Goal: Obtain resource: Obtain resource

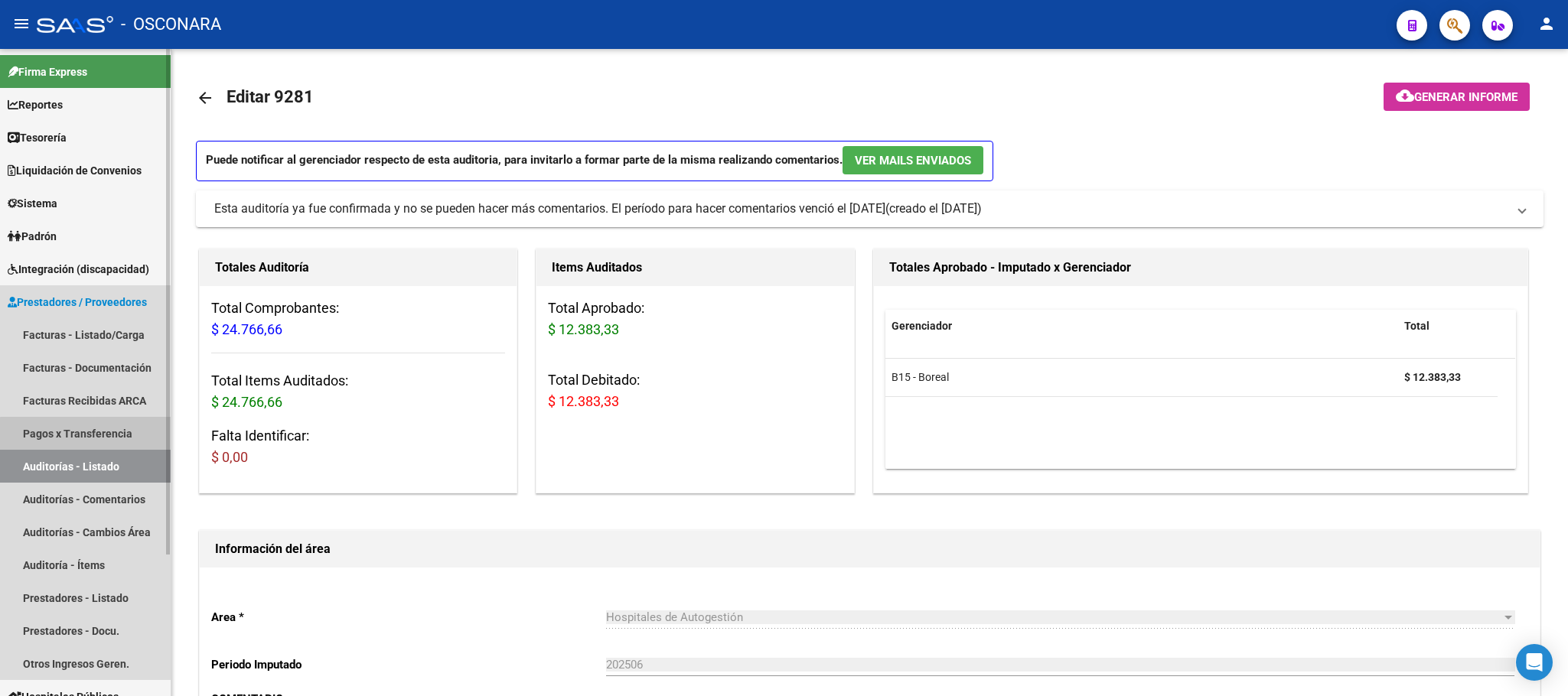
click at [100, 438] on link "Pagos x Transferencia" at bounding box center [85, 433] width 171 height 33
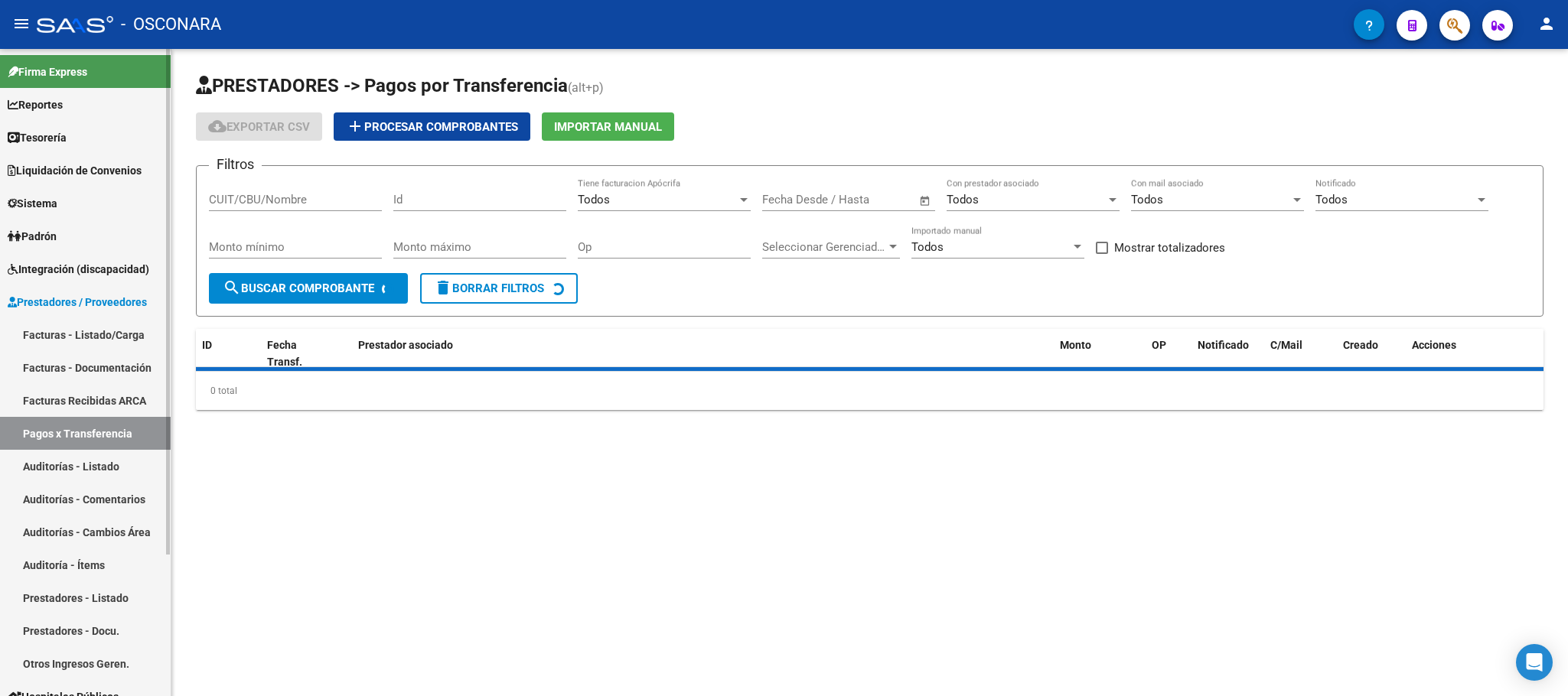
click at [102, 459] on link "Auditorías - Listado" at bounding box center [85, 466] width 171 height 33
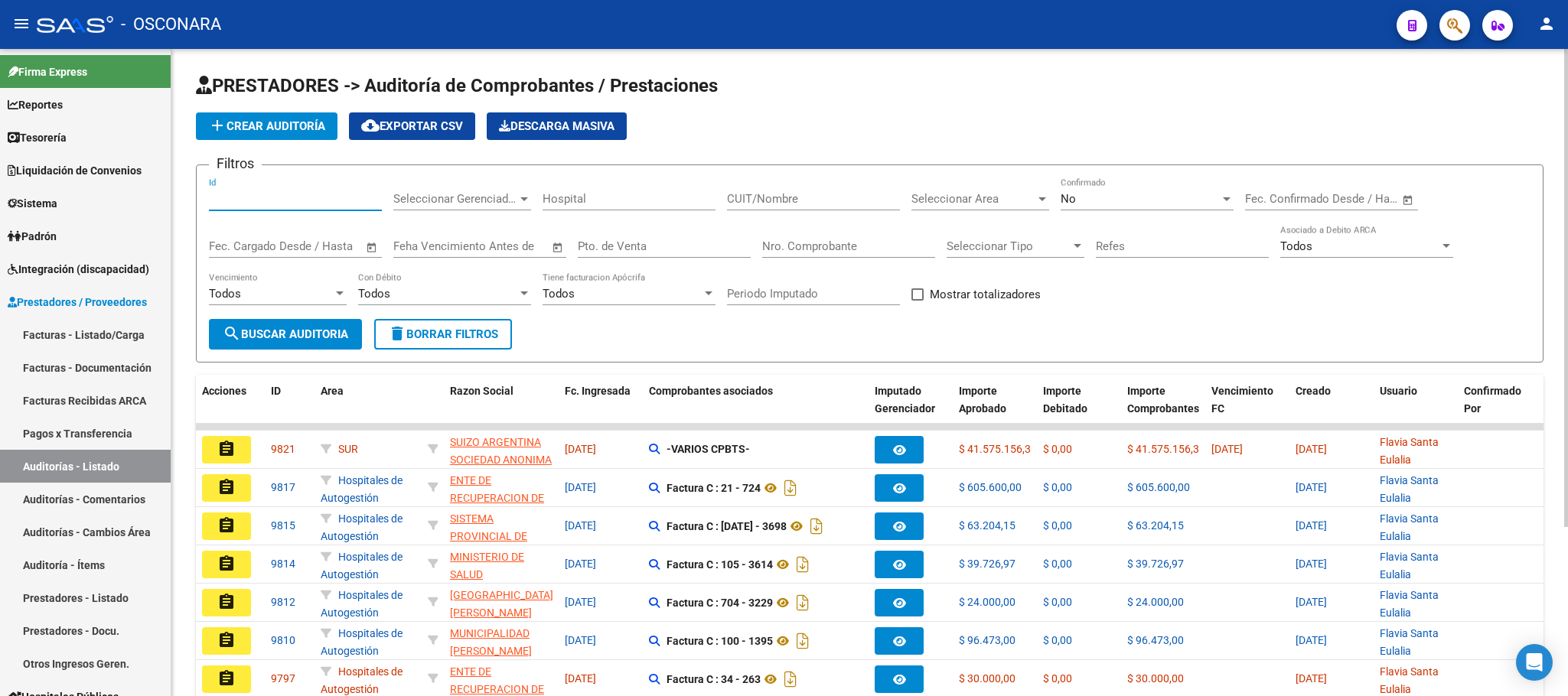
click at [331, 198] on input "Id" at bounding box center [296, 199] width 173 height 14
type input "9792"
click at [284, 327] on span "search Buscar Auditoria" at bounding box center [285, 334] width 125 height 14
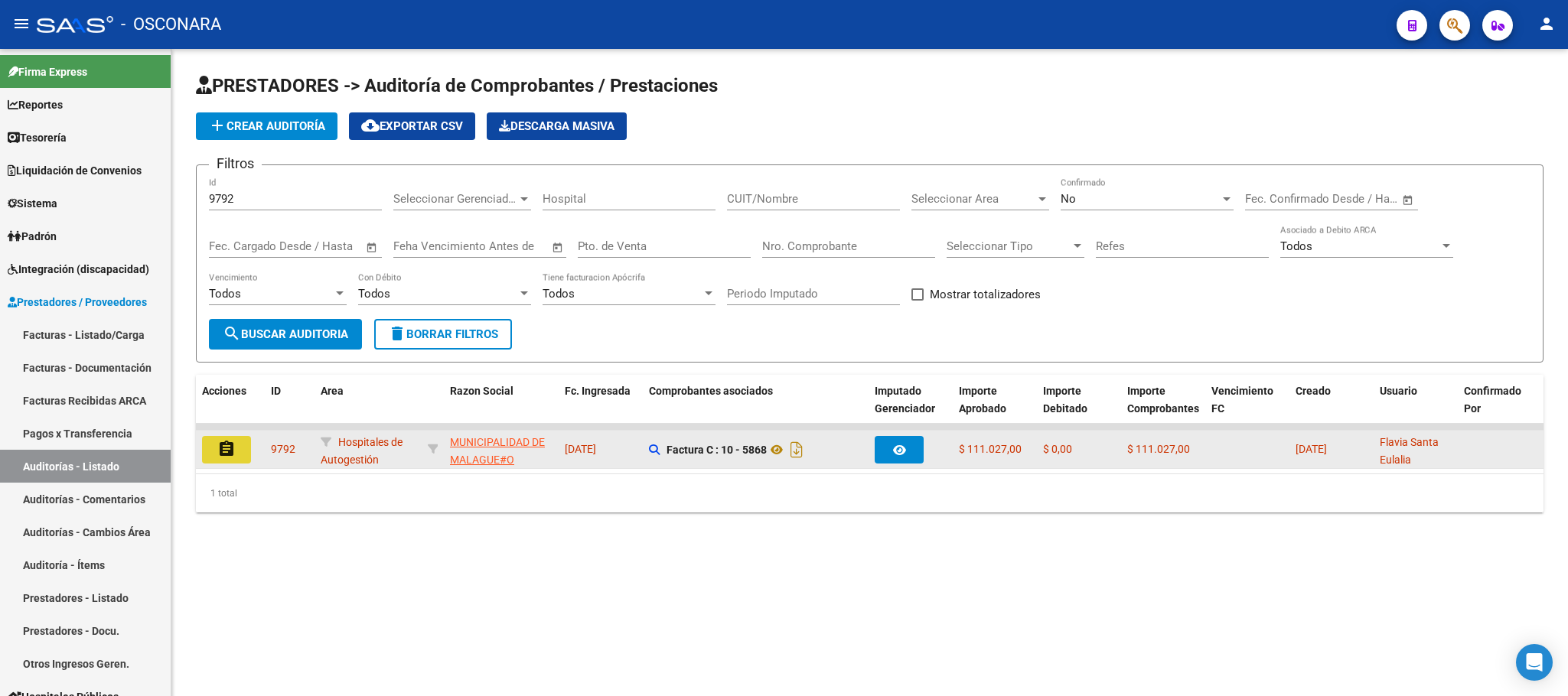
click at [225, 452] on mat-icon "assignment" at bounding box center [227, 449] width 18 height 18
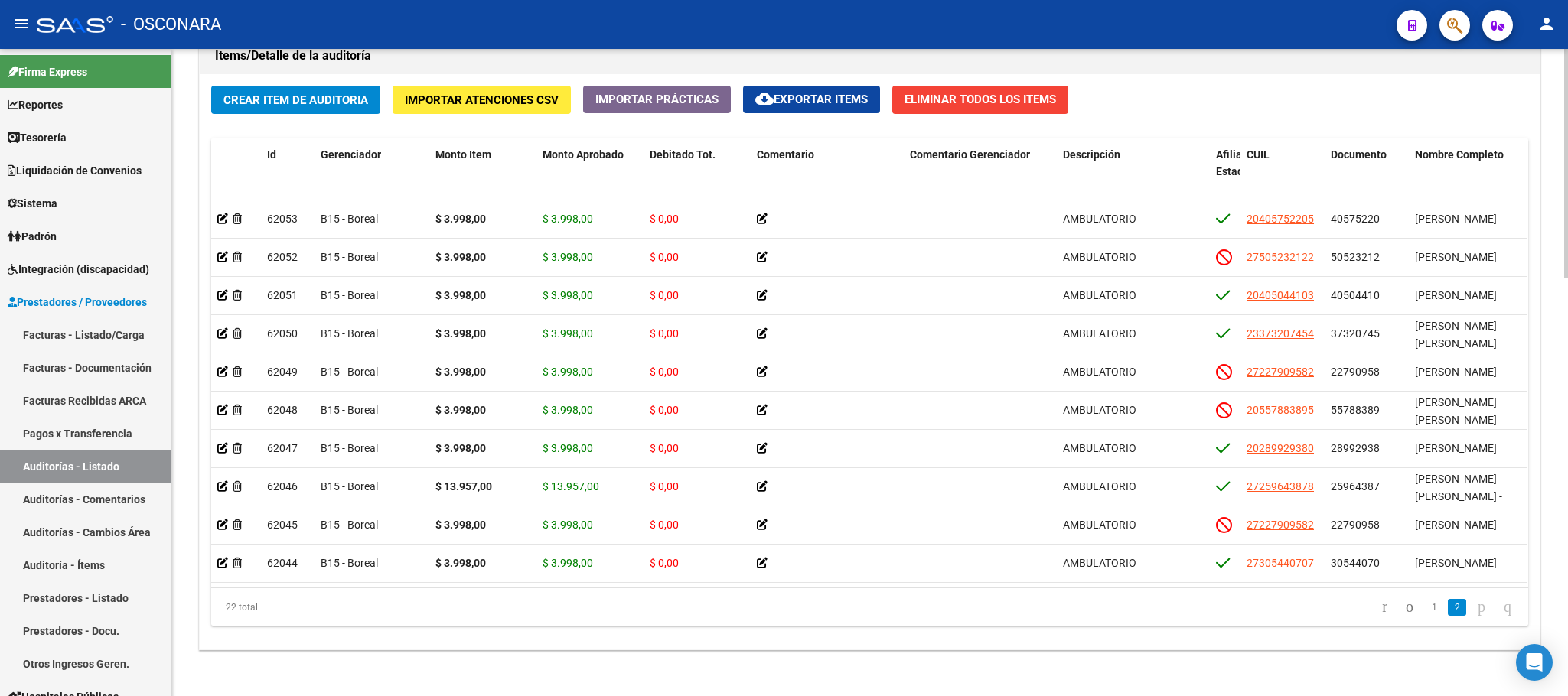
scroll to position [1179, 0]
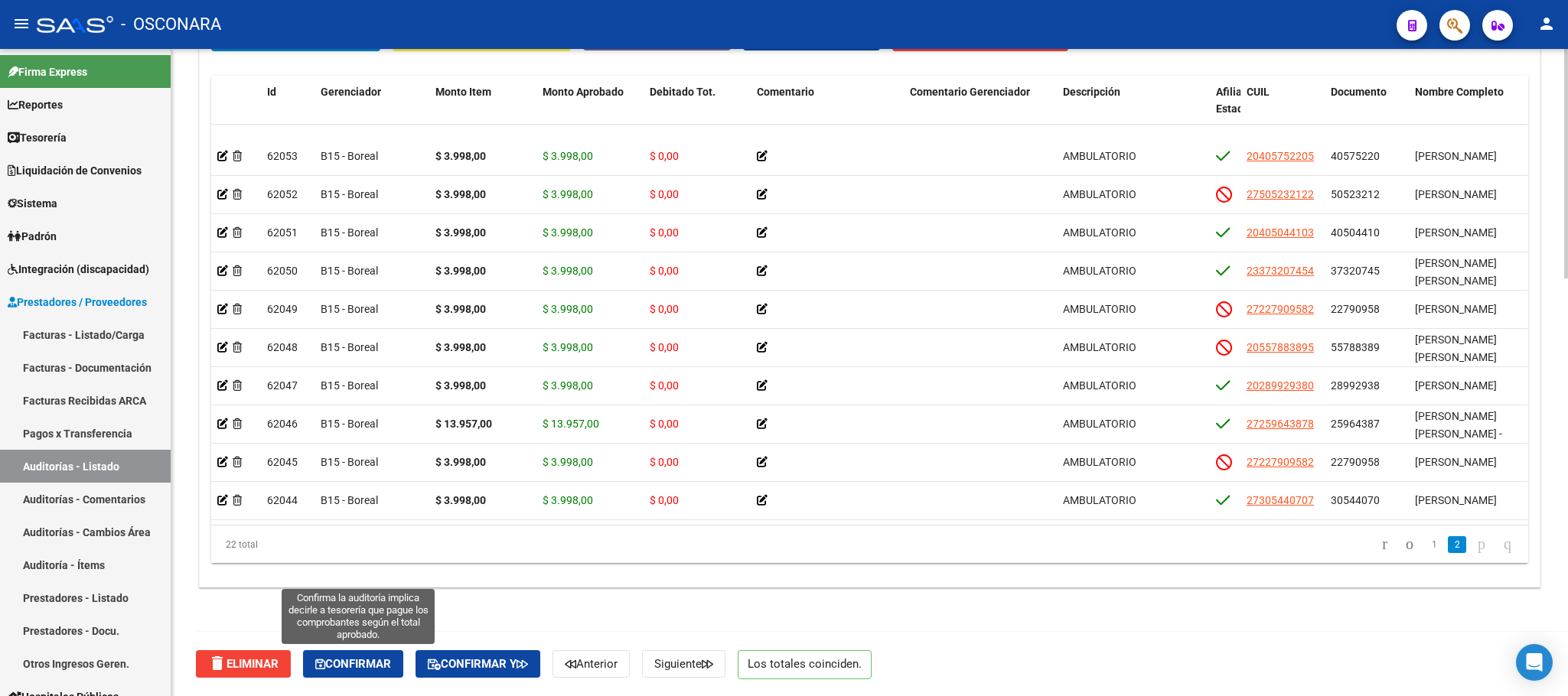
click at [354, 669] on span "Confirmar" at bounding box center [353, 664] width 76 height 14
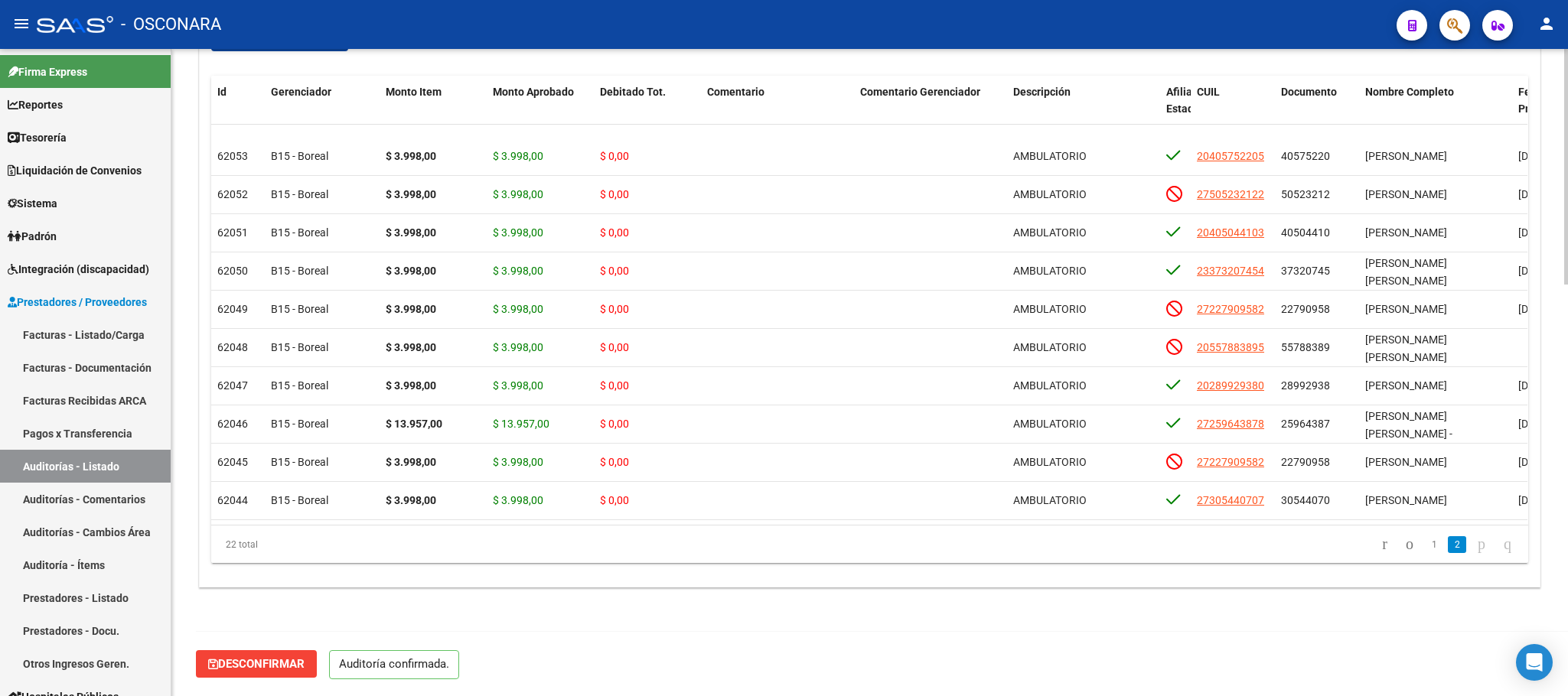
scroll to position [1128, 0]
type input "202508"
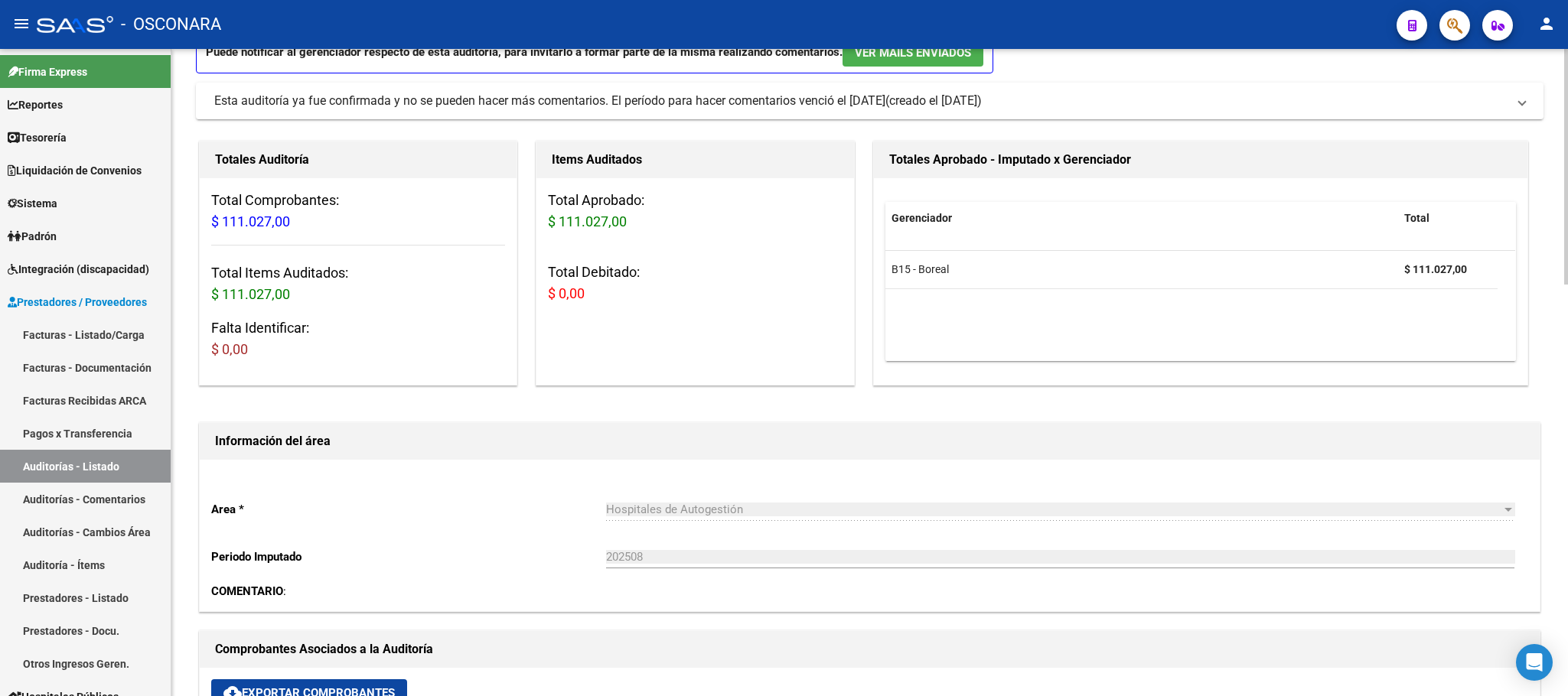
scroll to position [0, 0]
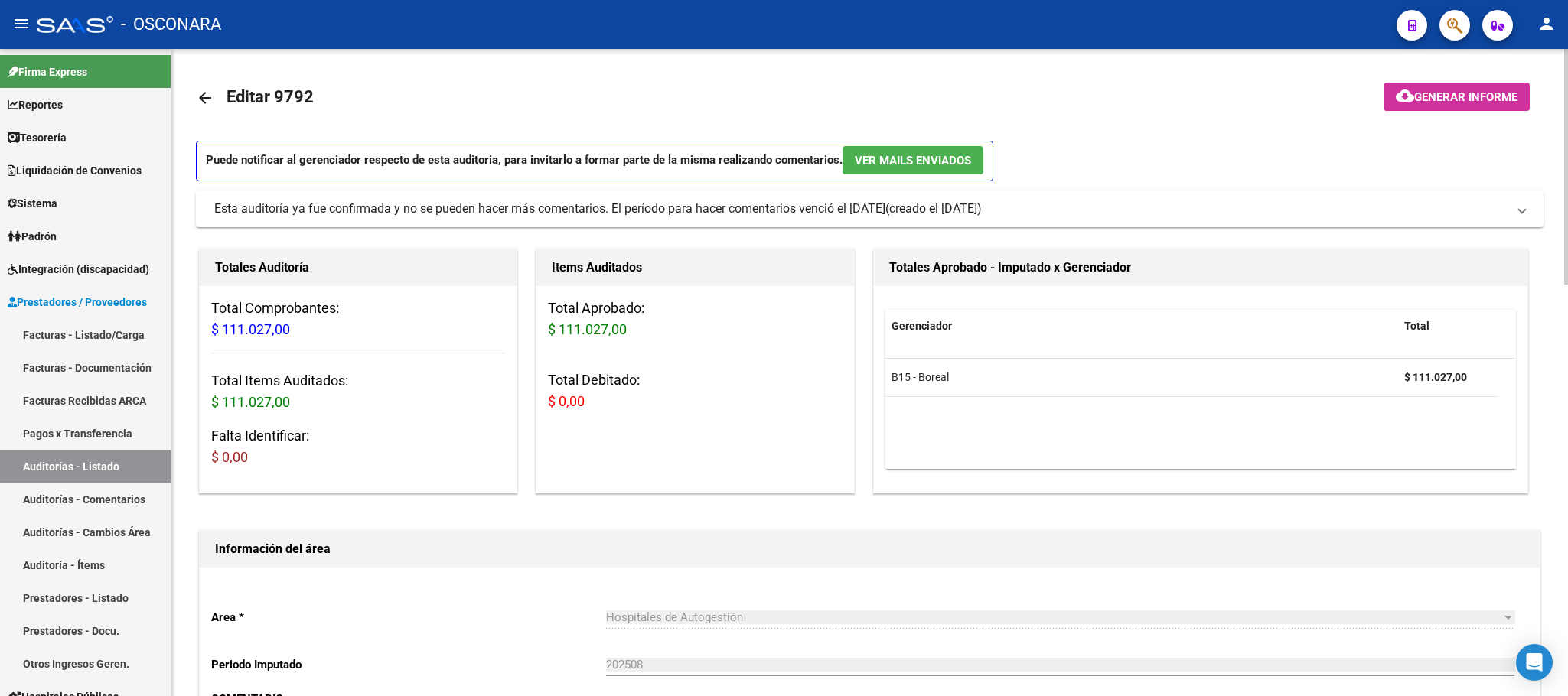
drag, startPoint x: 1549, startPoint y: 287, endPoint x: 1560, endPoint y: 287, distance: 11.0
click at [1458, 105] on button "cloud_download Generar informe" at bounding box center [1456, 96] width 146 height 28
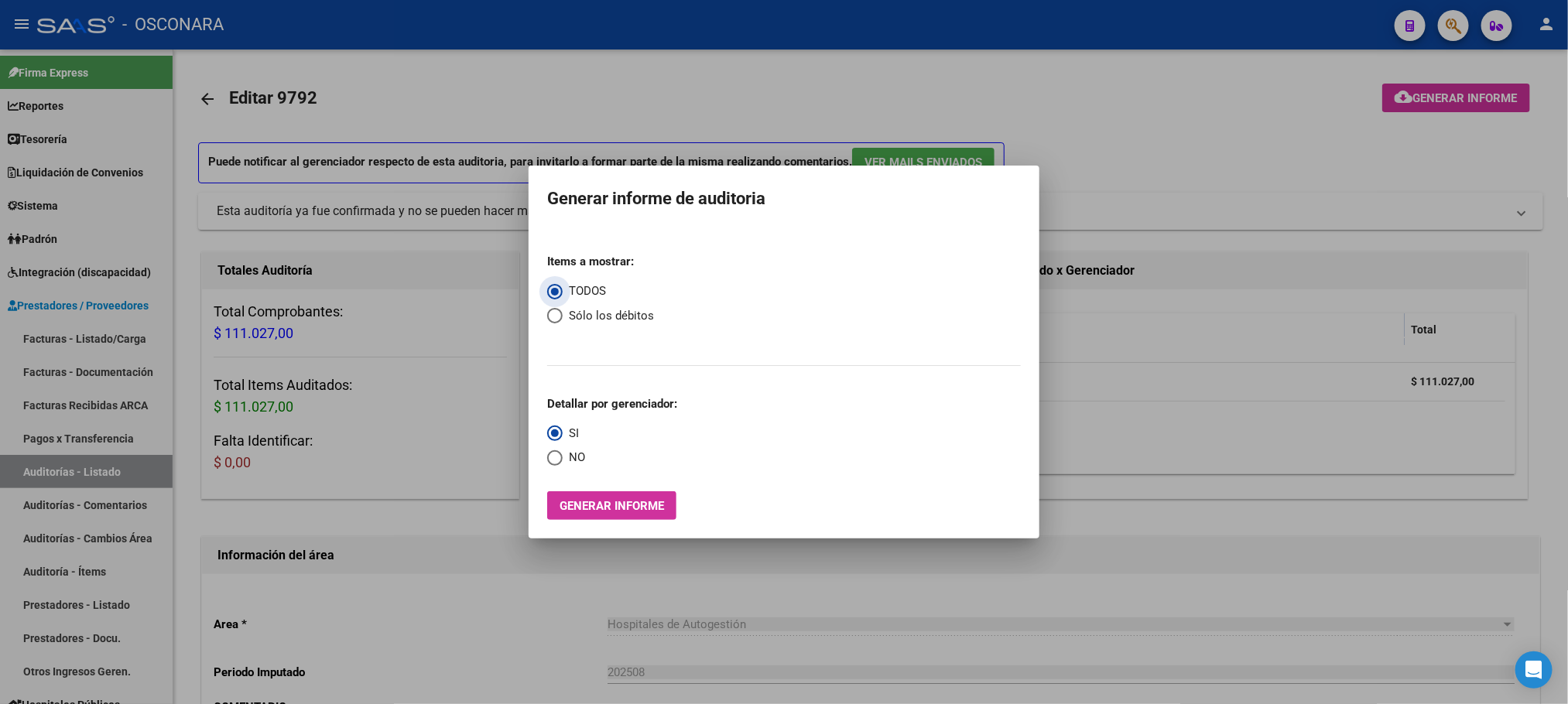
click at [644, 511] on span "Generar informe" at bounding box center [611, 506] width 104 height 14
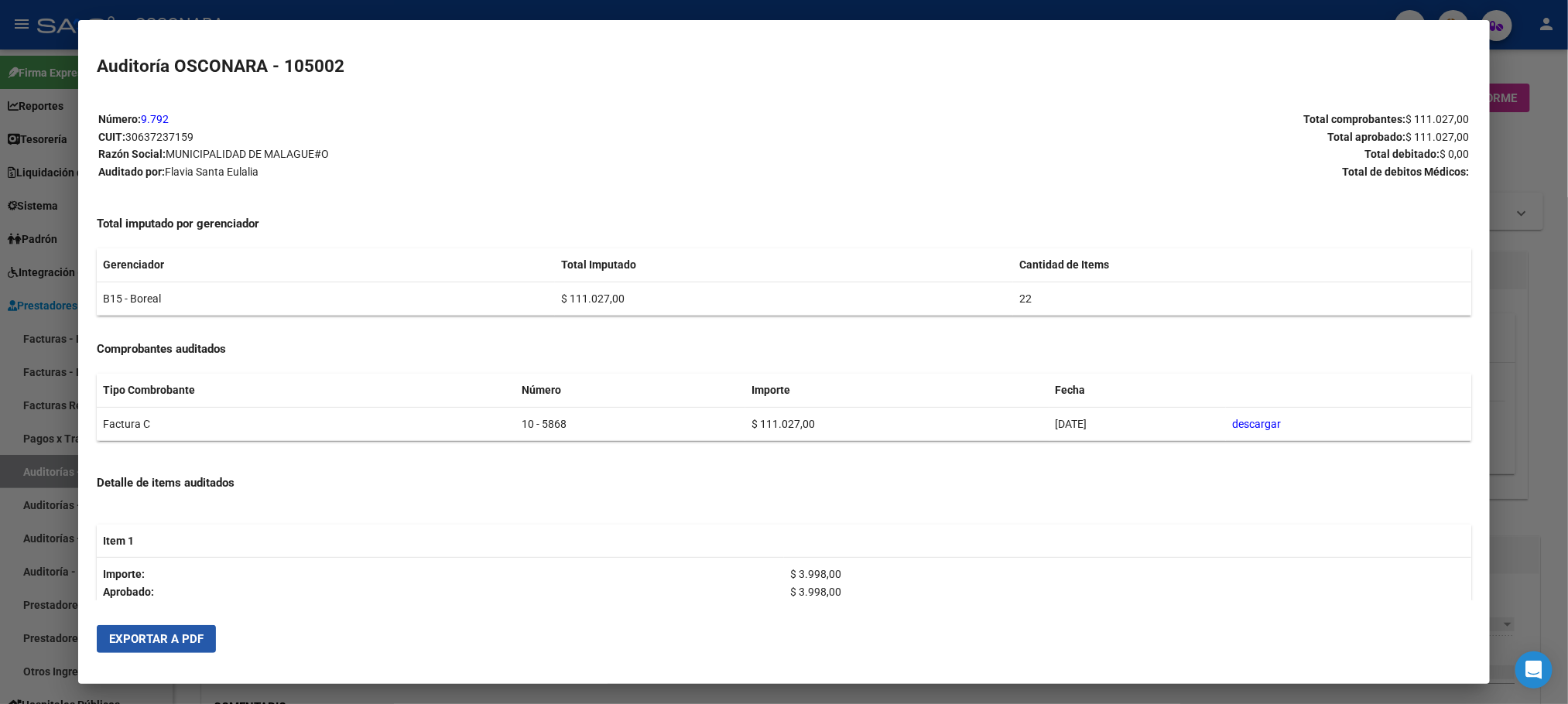
click at [136, 629] on button "Exportar a PDF" at bounding box center [156, 638] width 119 height 27
click at [1545, 325] on div at bounding box center [784, 352] width 1568 height 704
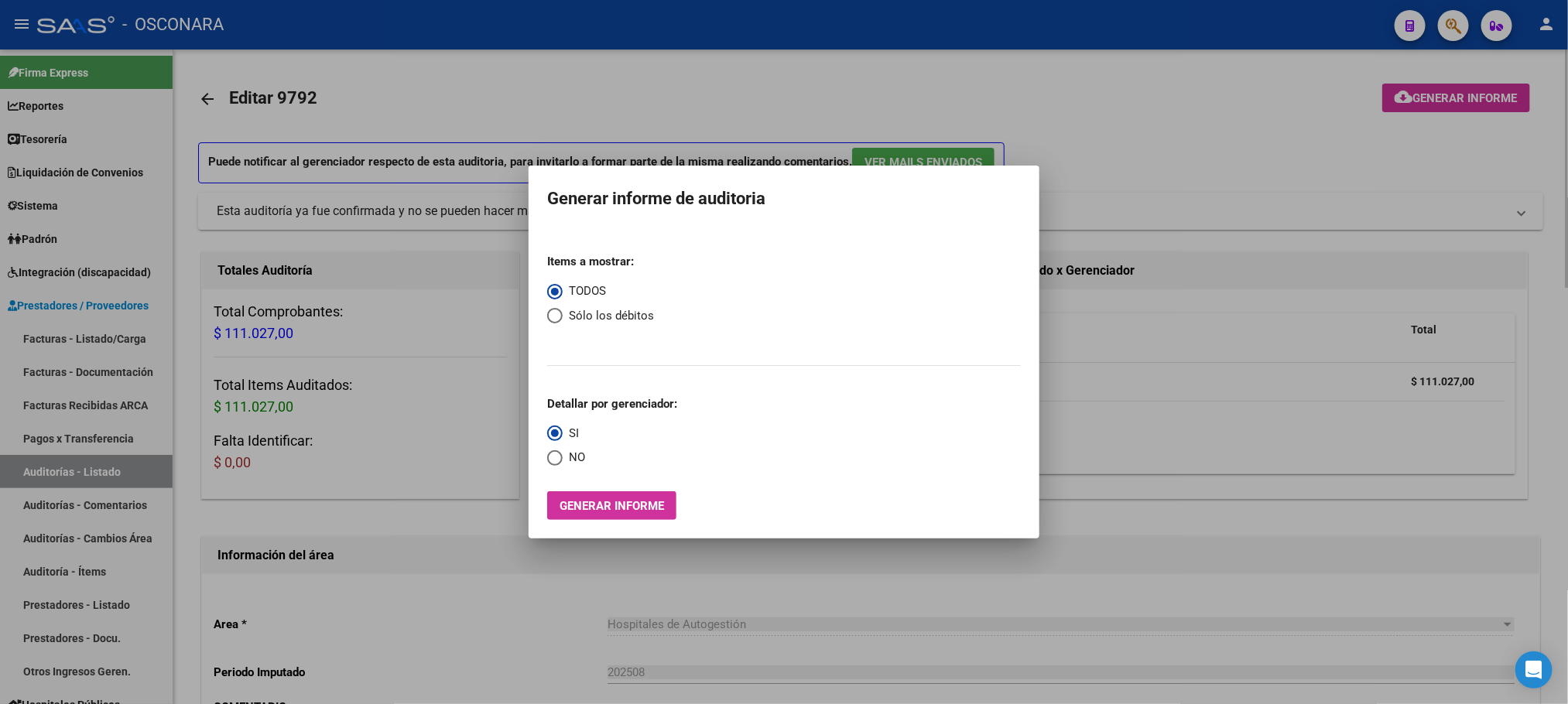
click at [1176, 92] on div at bounding box center [784, 352] width 1568 height 704
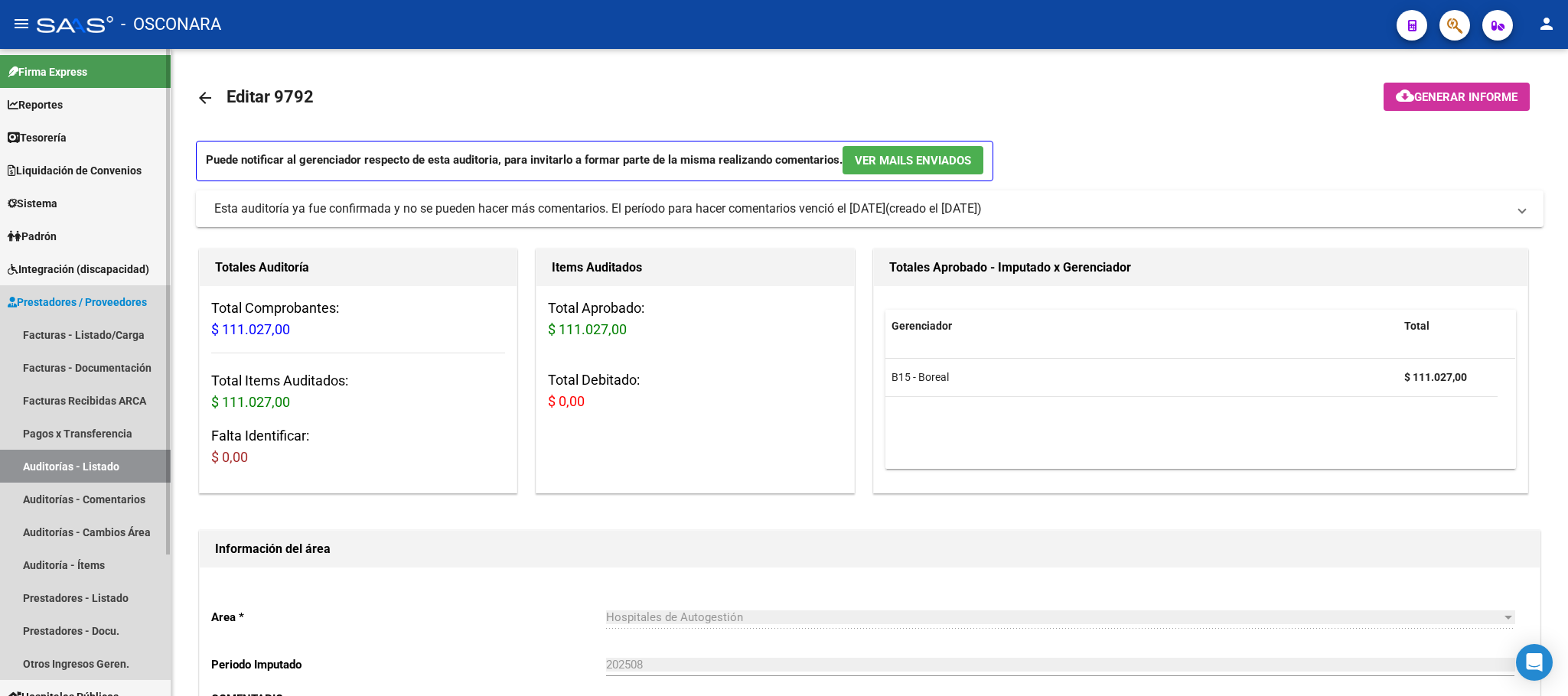
click at [95, 465] on link "Auditorías - Listado" at bounding box center [85, 466] width 171 height 33
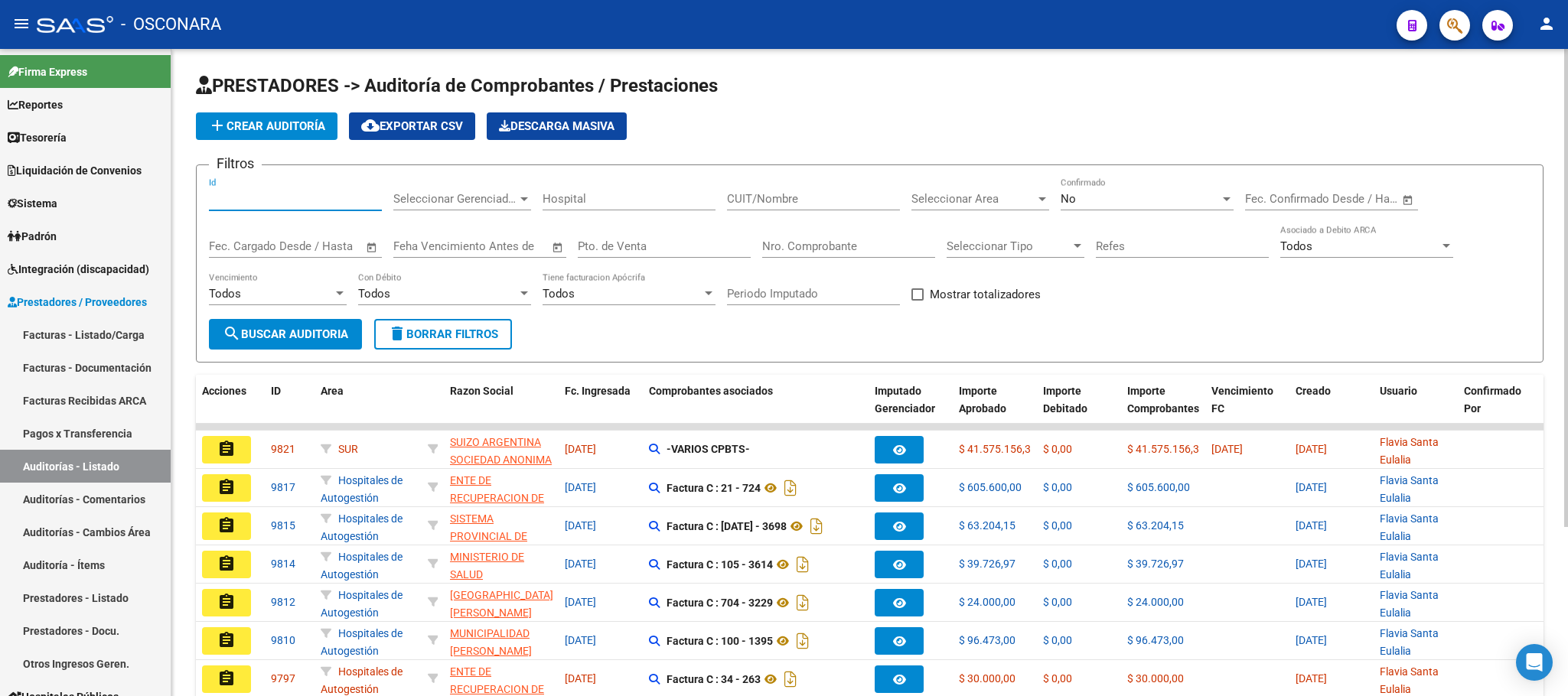
click at [252, 196] on input "Id" at bounding box center [296, 199] width 173 height 14
type input "9817"
click at [299, 326] on button "search Buscar Auditoria" at bounding box center [286, 334] width 153 height 30
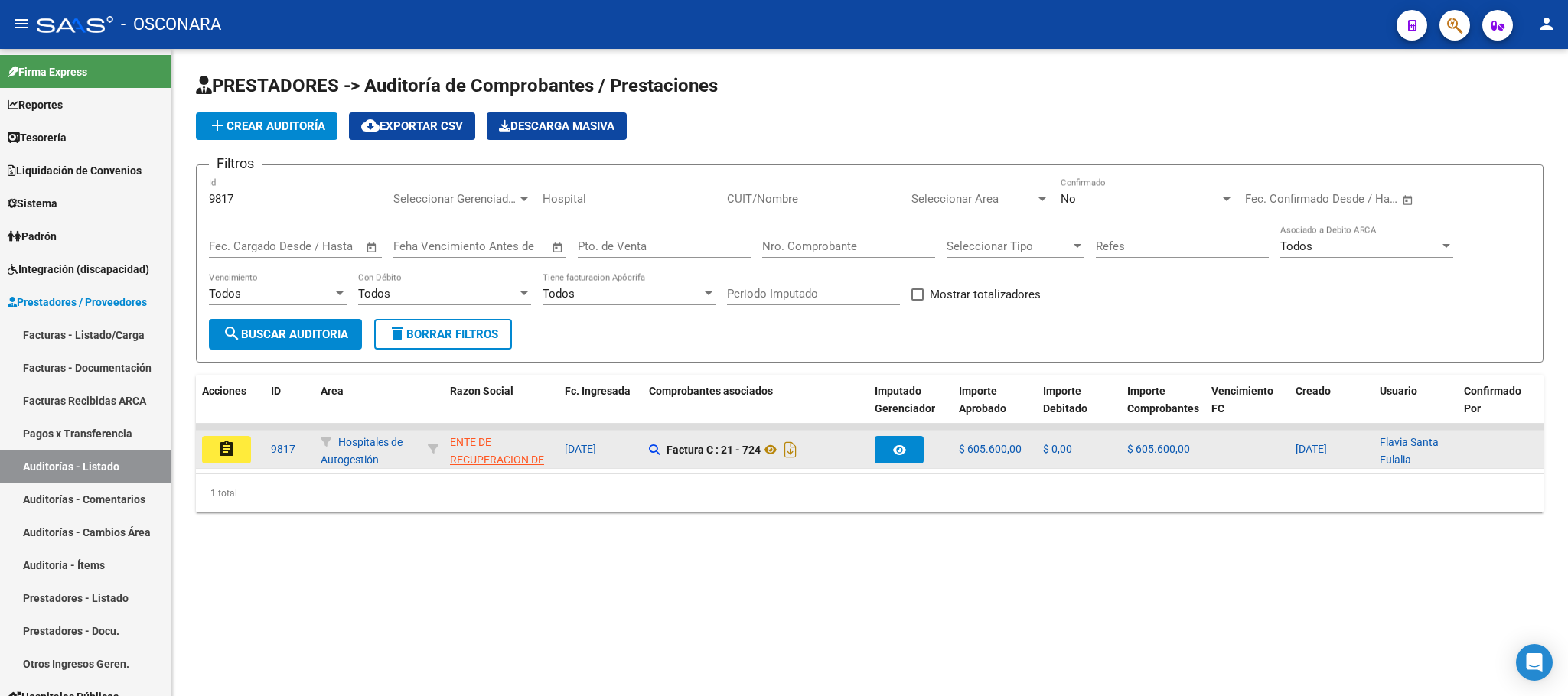
click at [225, 453] on mat-icon "assignment" at bounding box center [227, 449] width 18 height 18
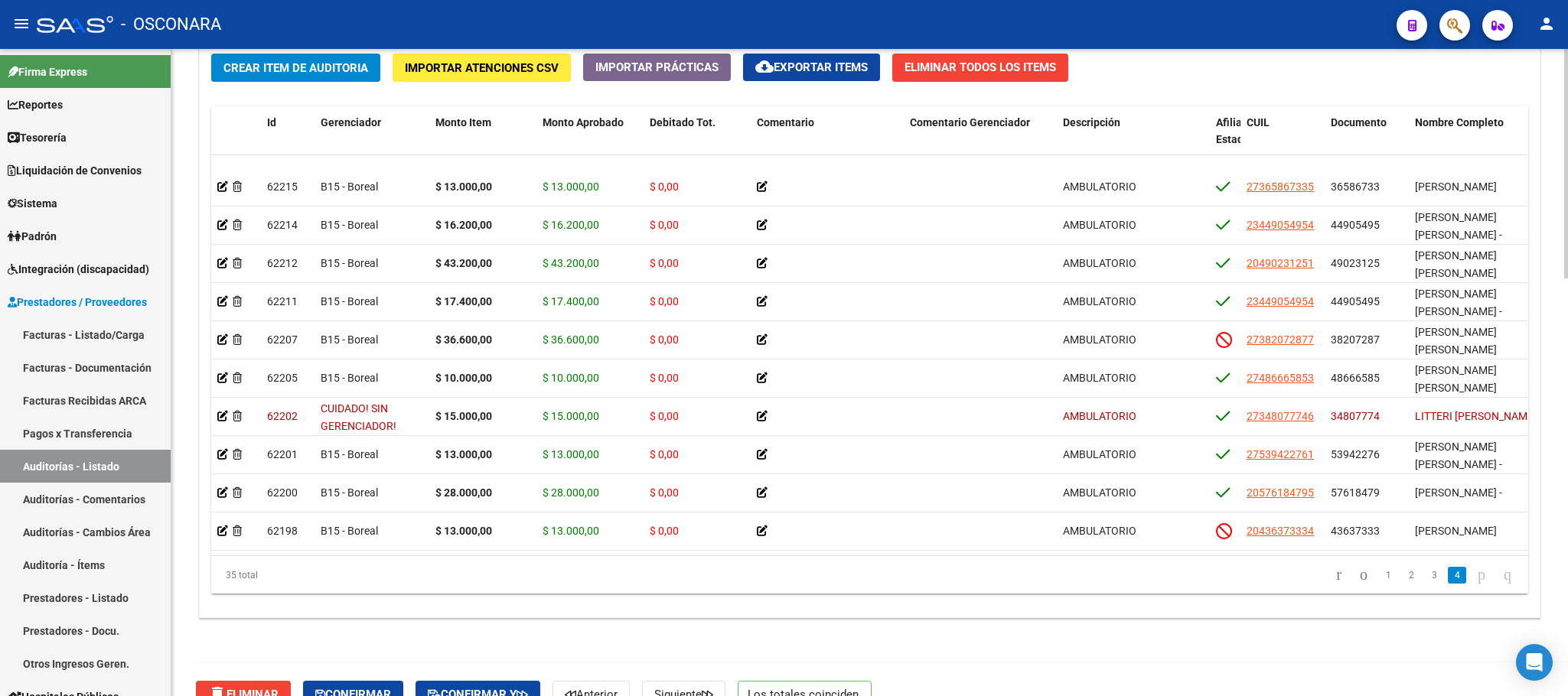
scroll to position [1179, 0]
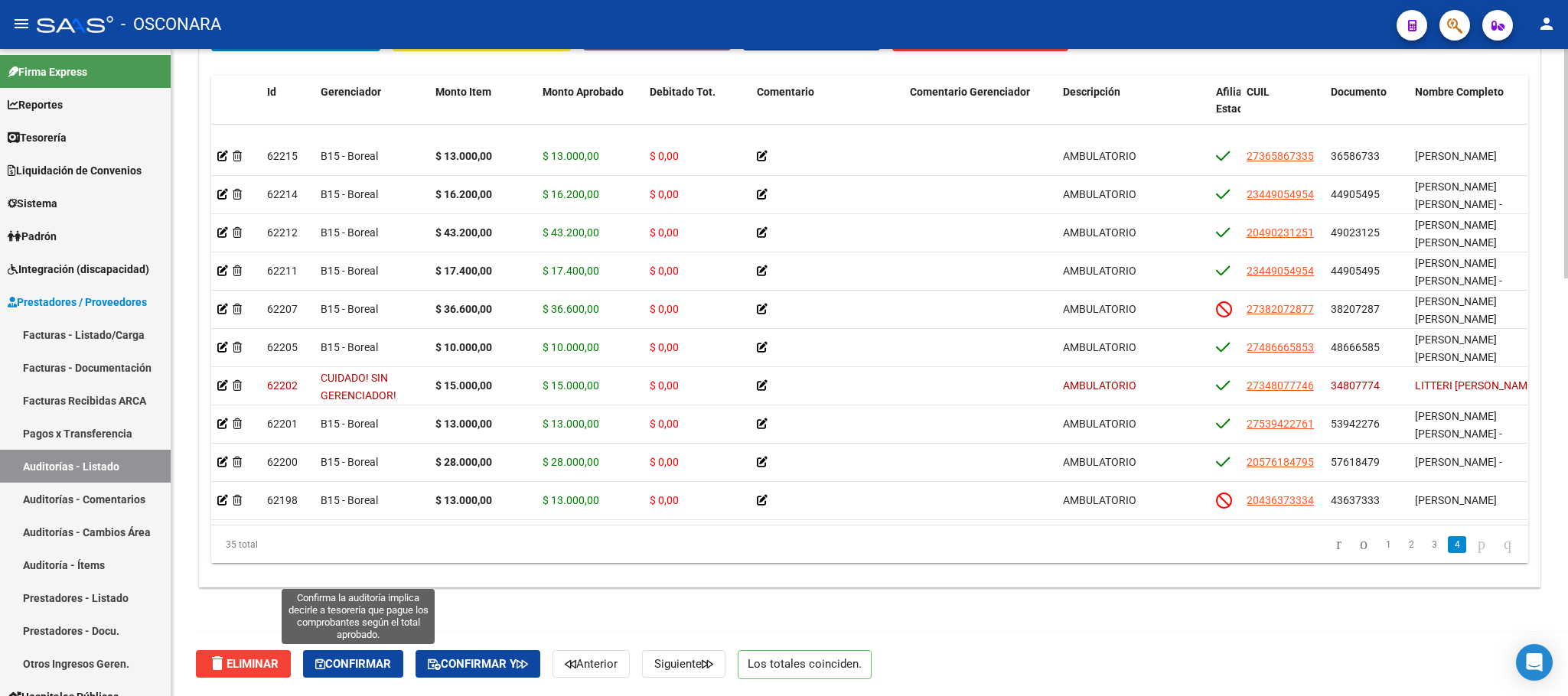
click at [348, 670] on span "Confirmar" at bounding box center [353, 664] width 76 height 14
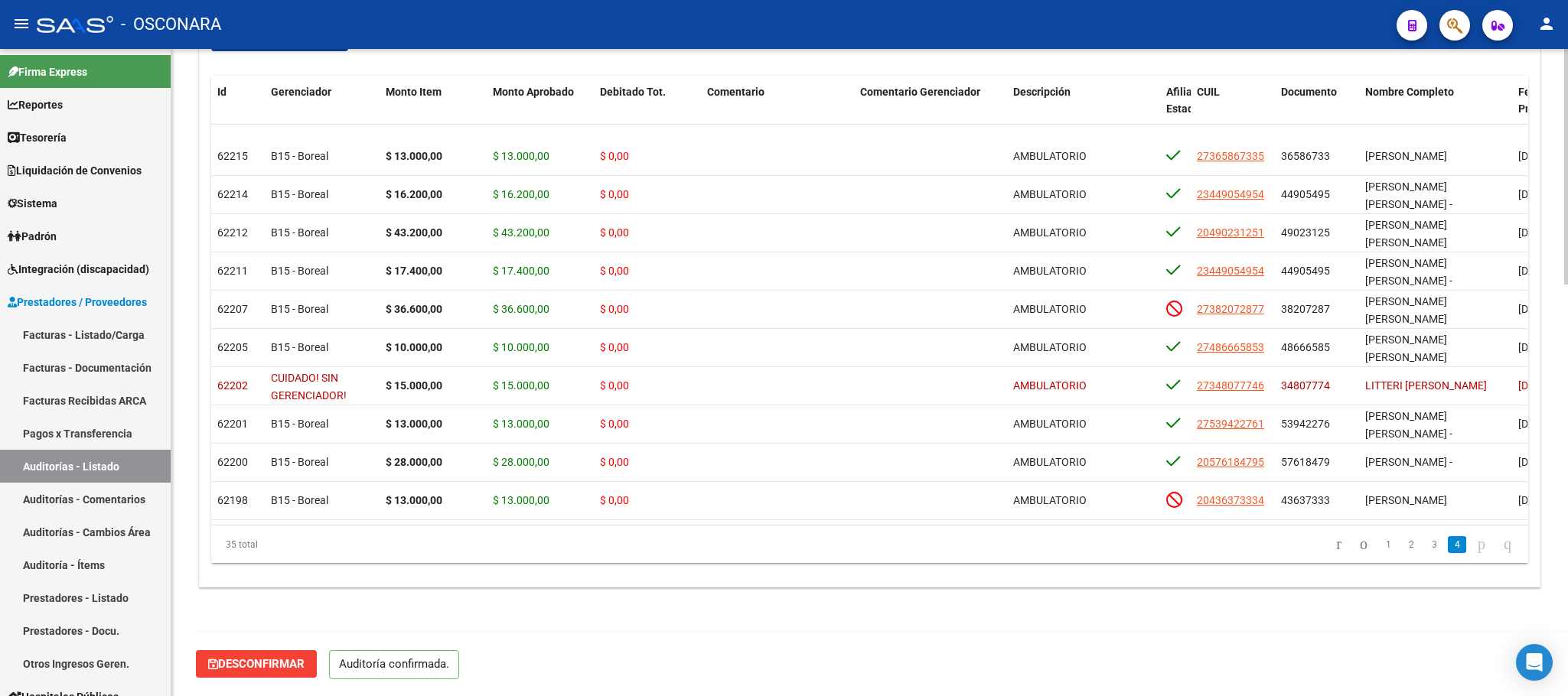
scroll to position [1128, 0]
type input "202508"
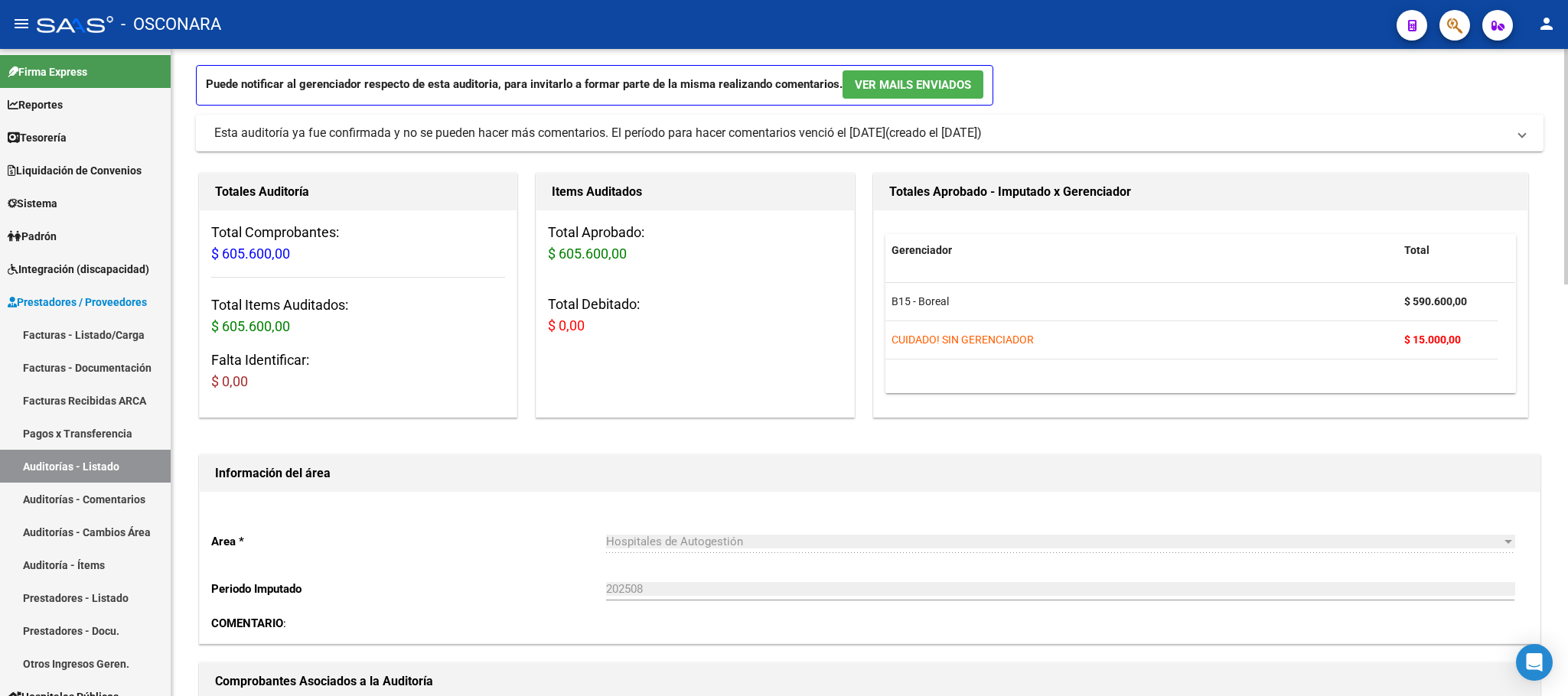
scroll to position [0, 0]
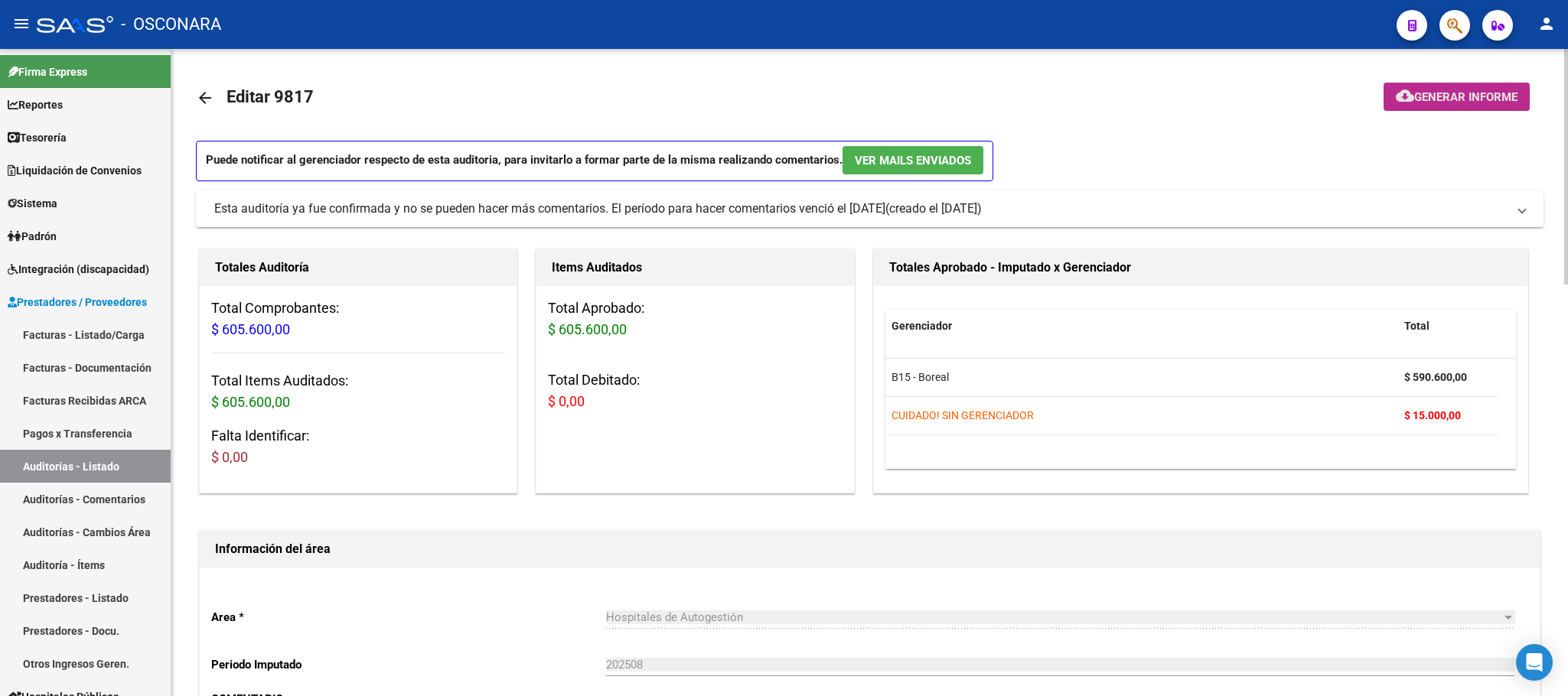
click at [1442, 97] on span "Generar informe" at bounding box center [1465, 97] width 103 height 14
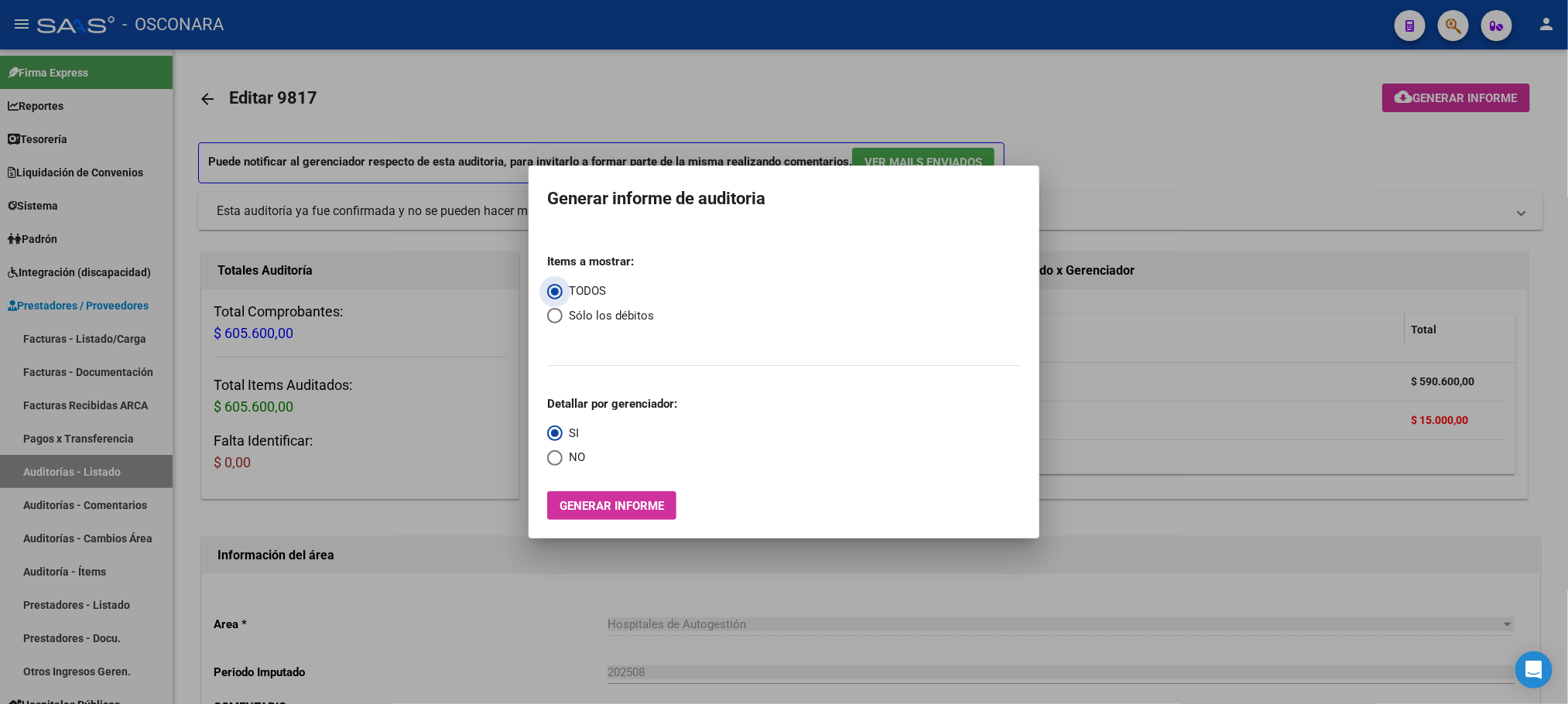
click at [658, 506] on span "Generar informe" at bounding box center [611, 506] width 104 height 14
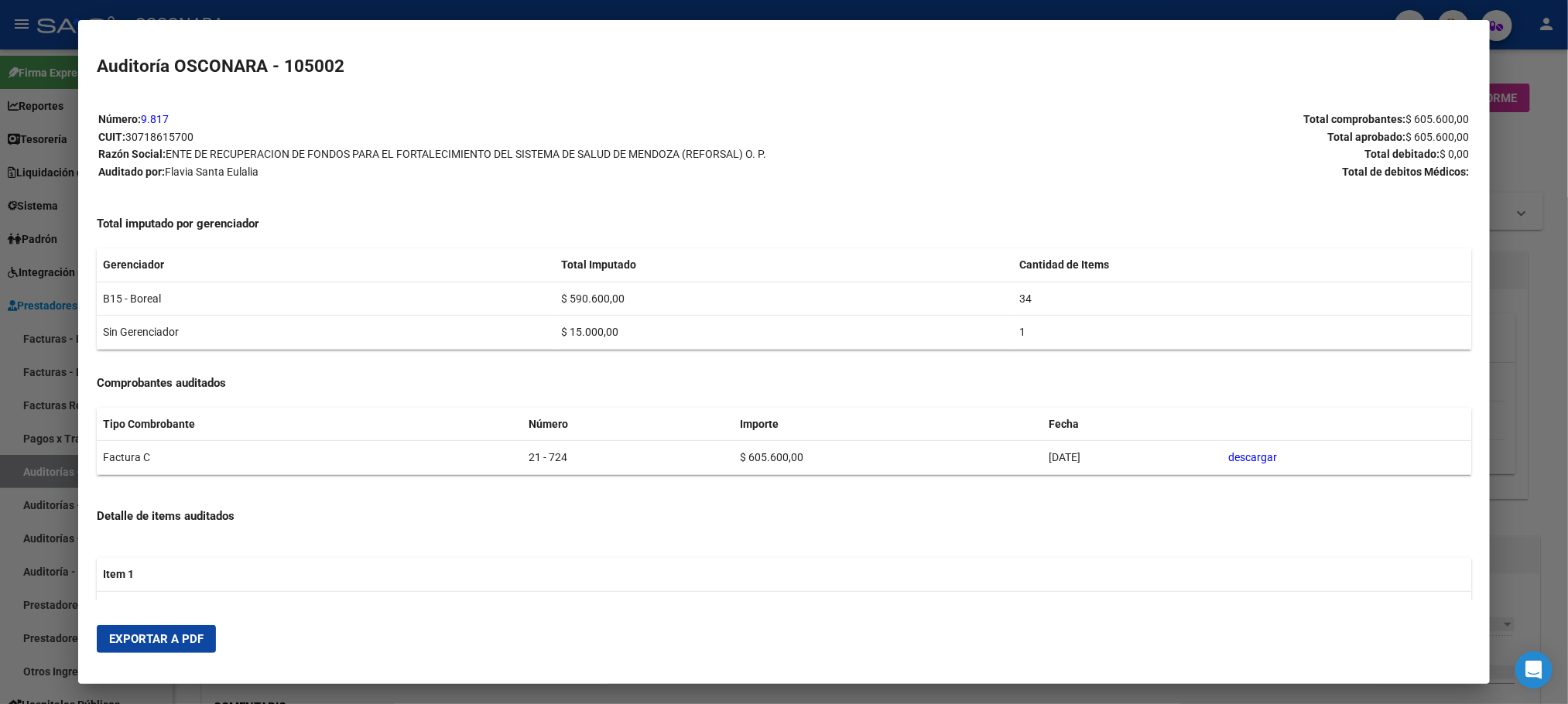
click at [187, 639] on span "Exportar a PDF" at bounding box center [156, 639] width 94 height 14
click at [1552, 209] on div at bounding box center [784, 352] width 1568 height 704
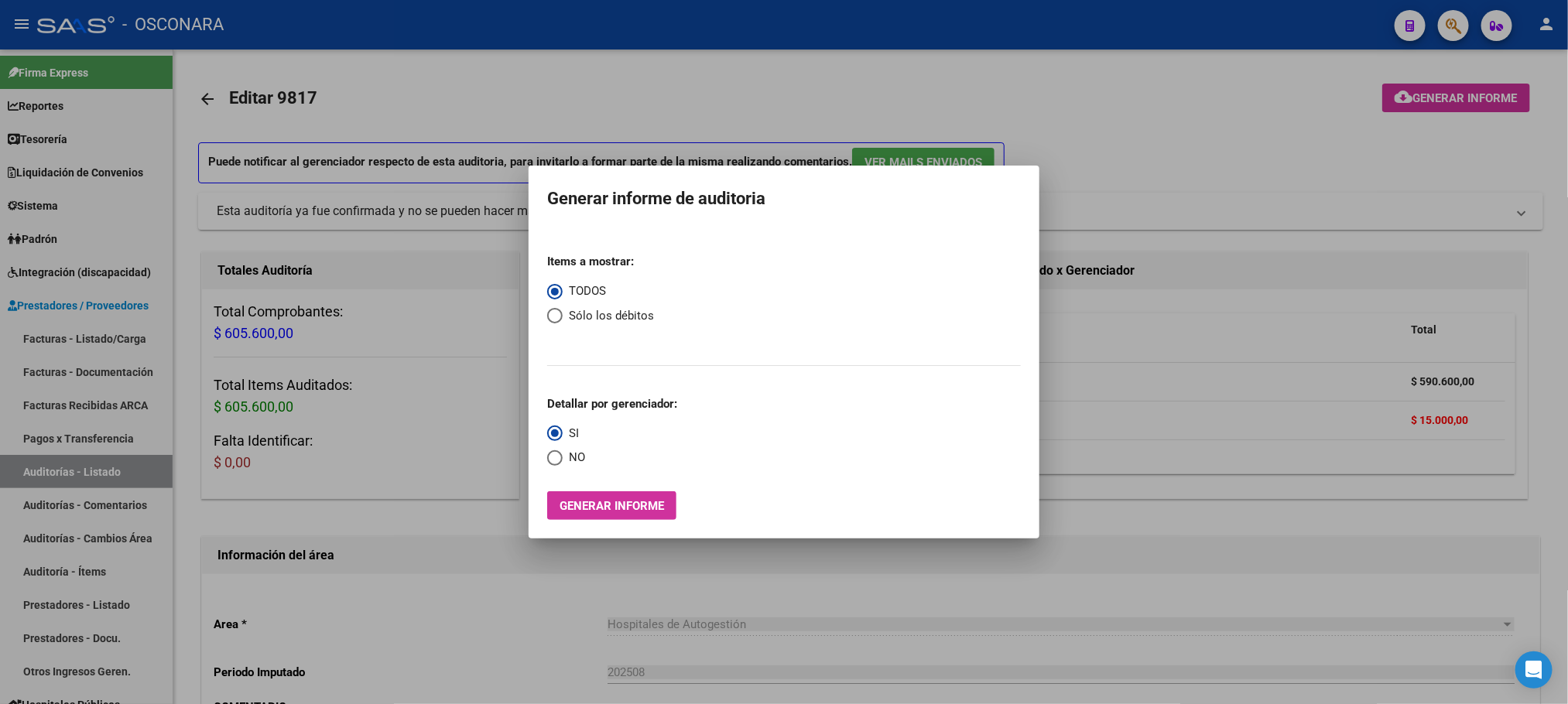
click at [1197, 157] on div at bounding box center [784, 352] width 1568 height 704
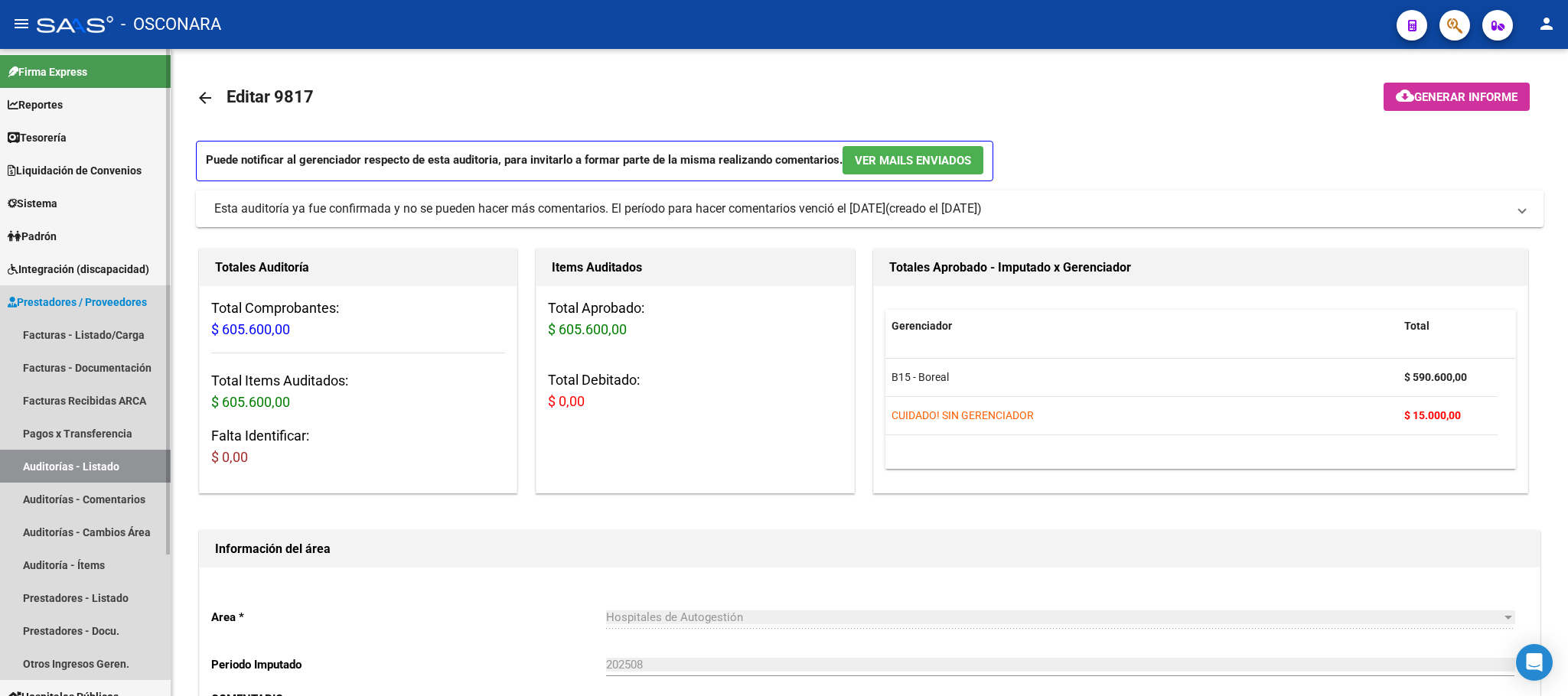
drag, startPoint x: 74, startPoint y: 456, endPoint x: 105, endPoint y: 390, distance: 72.9
click at [74, 457] on link "Auditorías - Listado" at bounding box center [85, 466] width 171 height 33
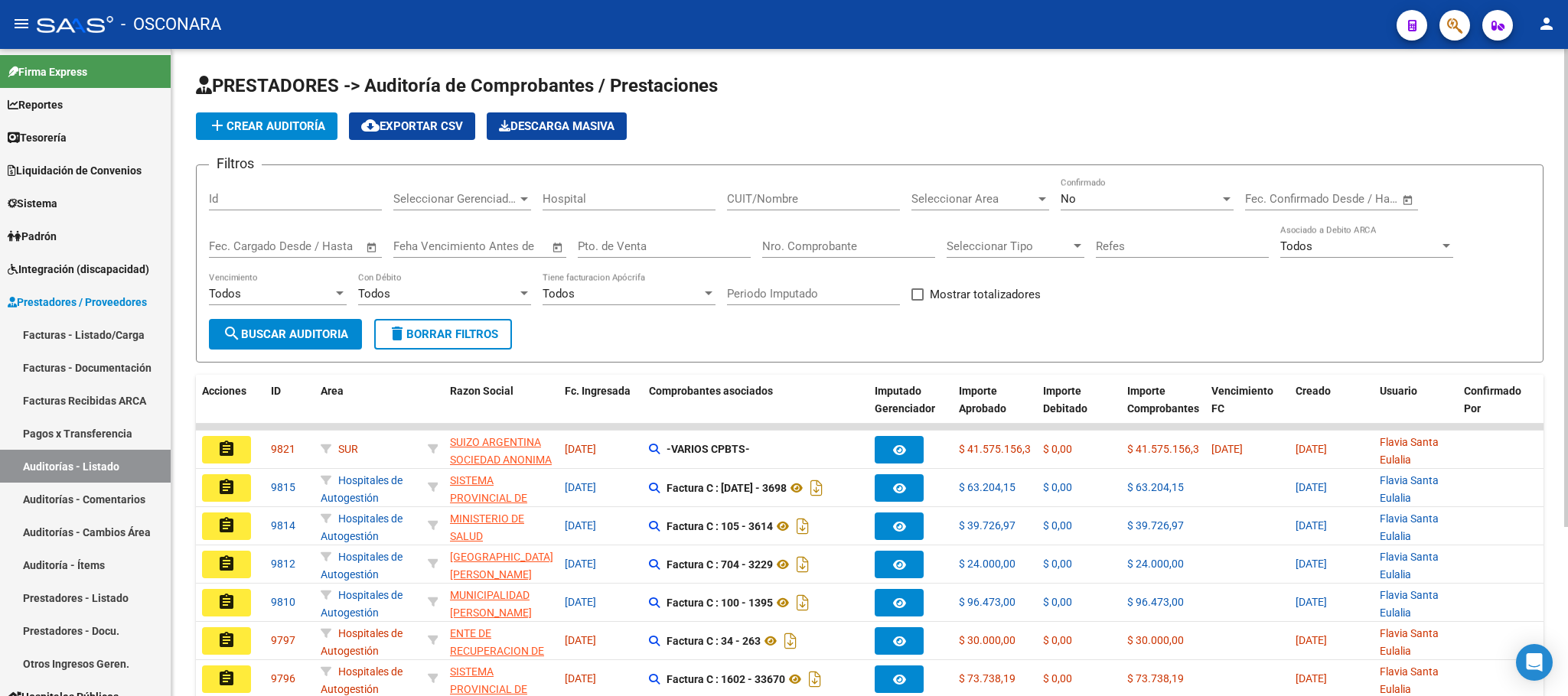
click at [275, 208] on div "Id" at bounding box center [296, 194] width 173 height 33
type input "9794"
click at [276, 327] on span "search Buscar Auditoria" at bounding box center [285, 334] width 125 height 14
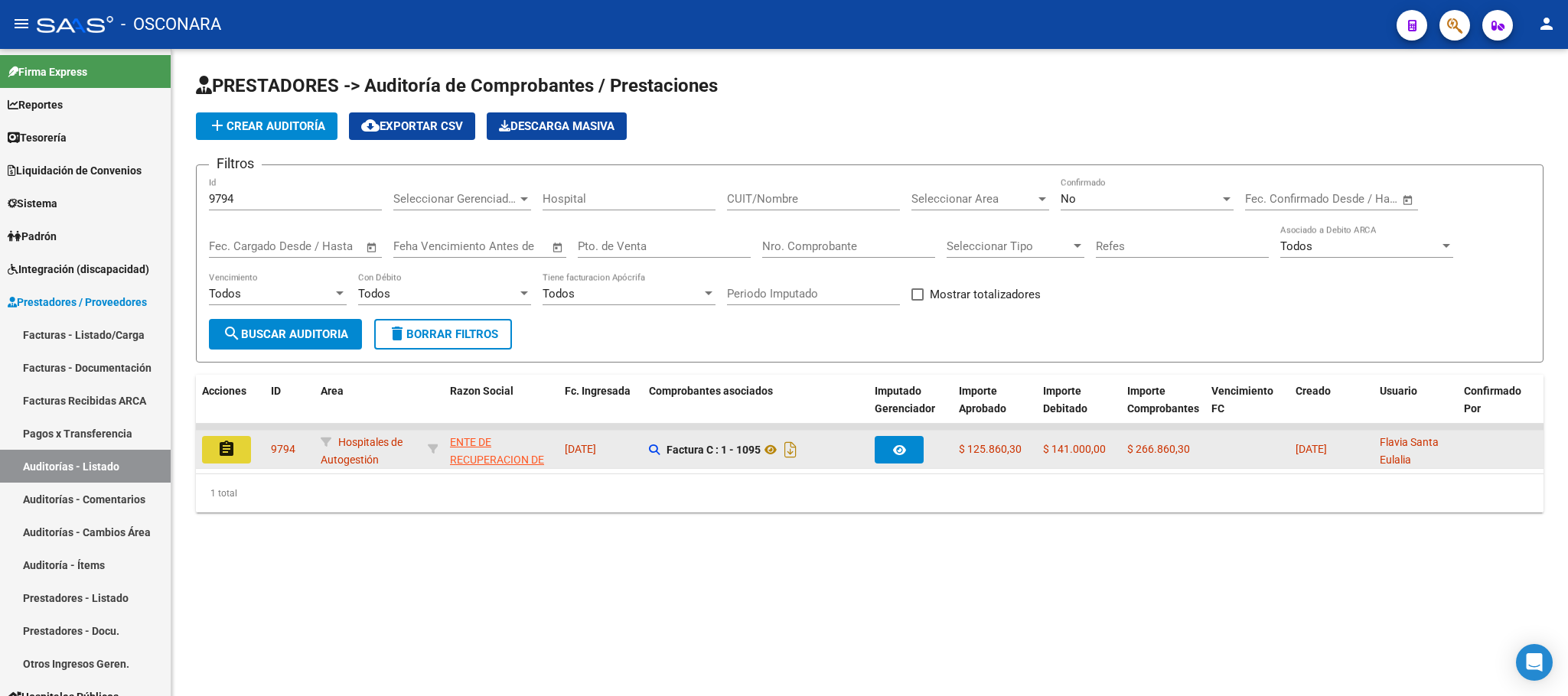
click at [219, 452] on mat-icon "assignment" at bounding box center [227, 449] width 18 height 18
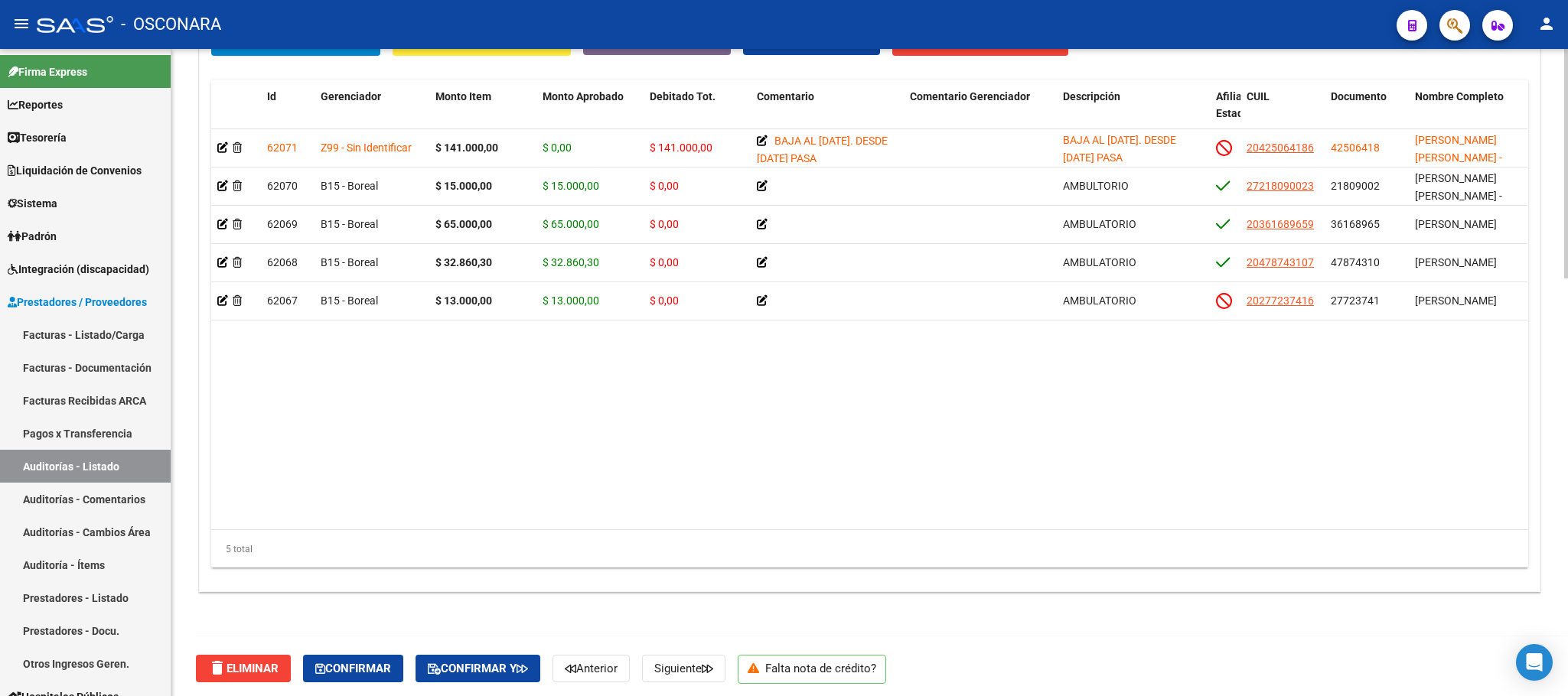
scroll to position [1179, 0]
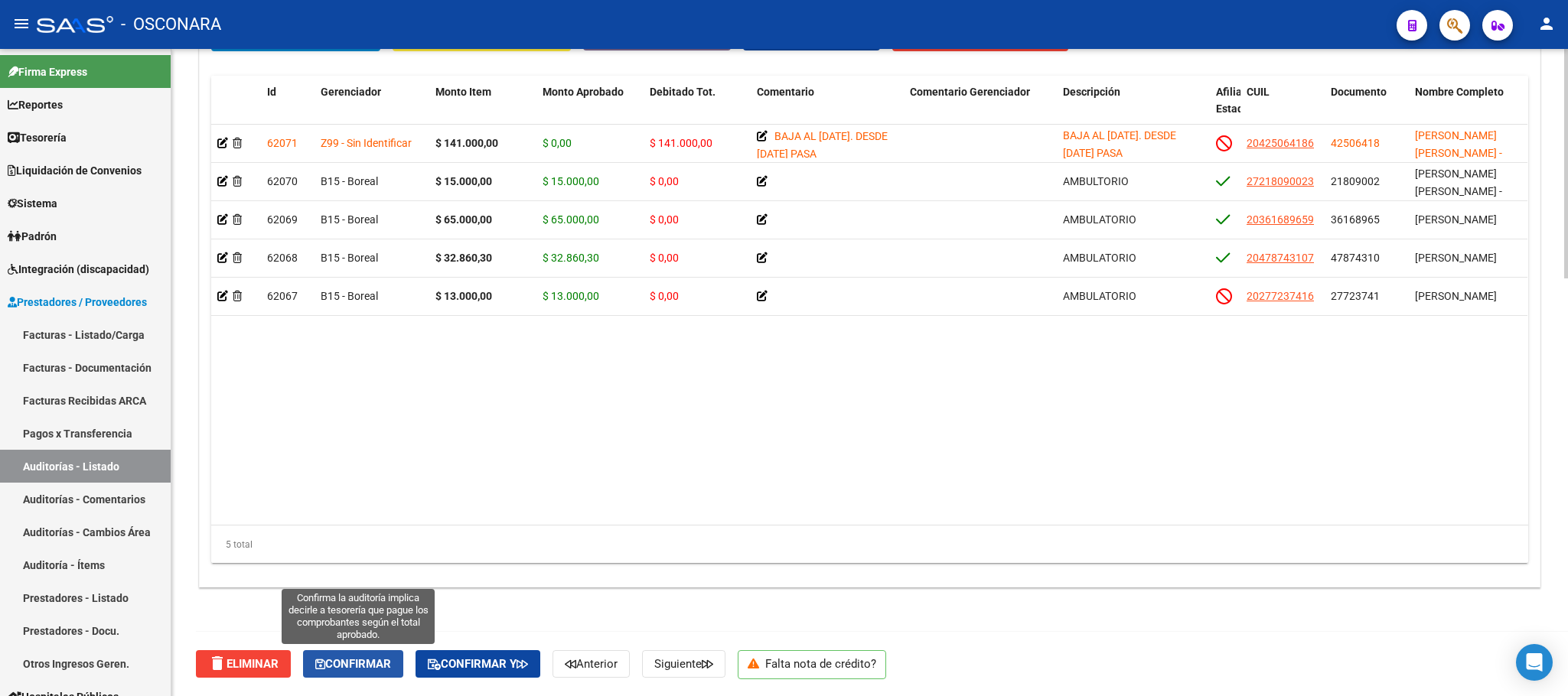
click at [388, 661] on span "Confirmar" at bounding box center [353, 664] width 76 height 14
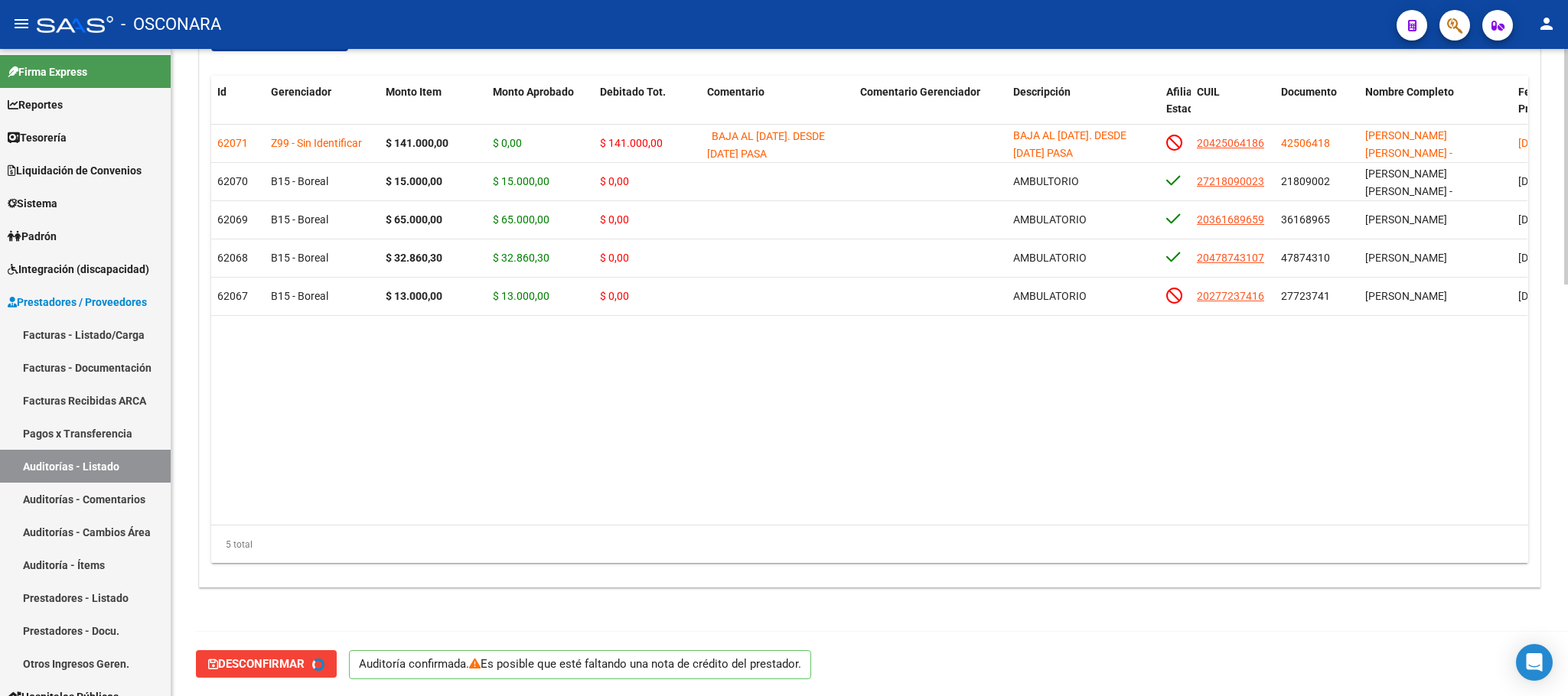
type input "202508"
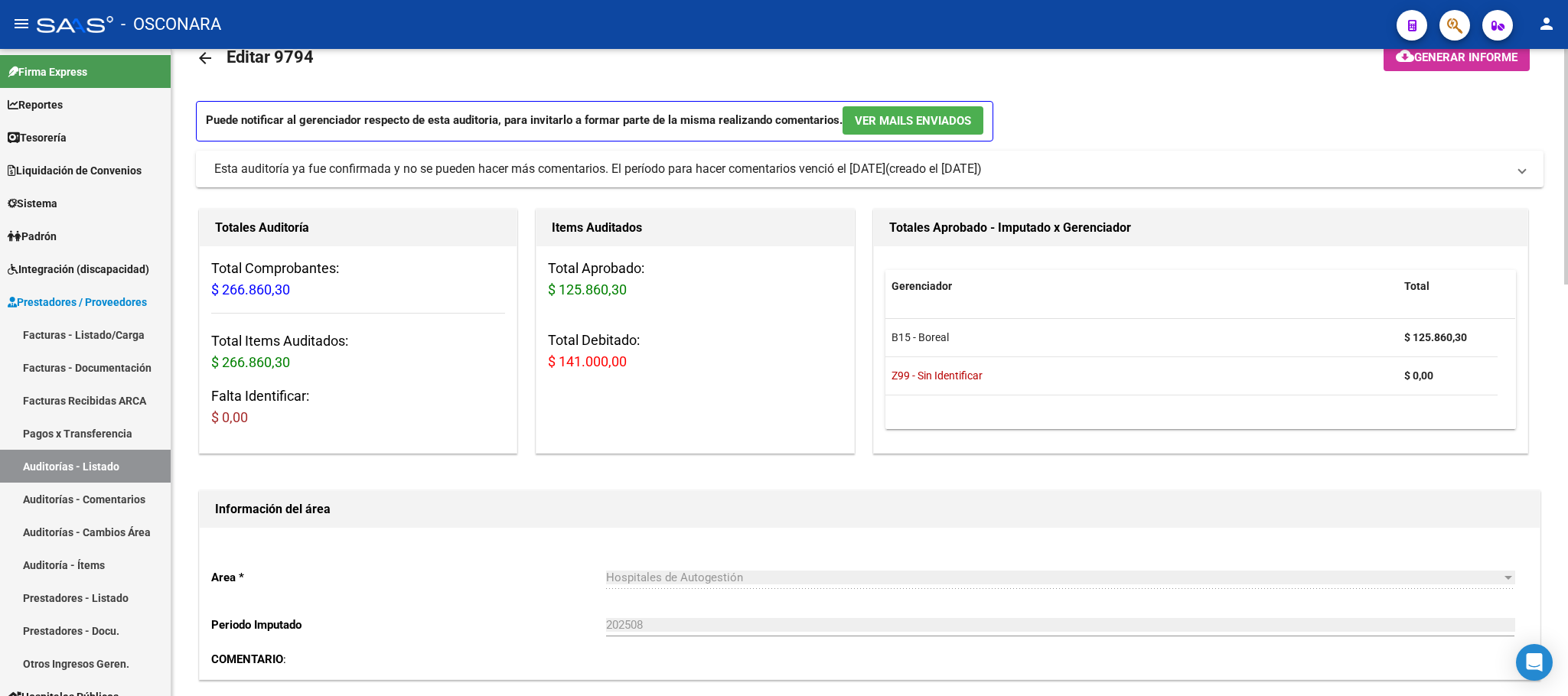
scroll to position [0, 0]
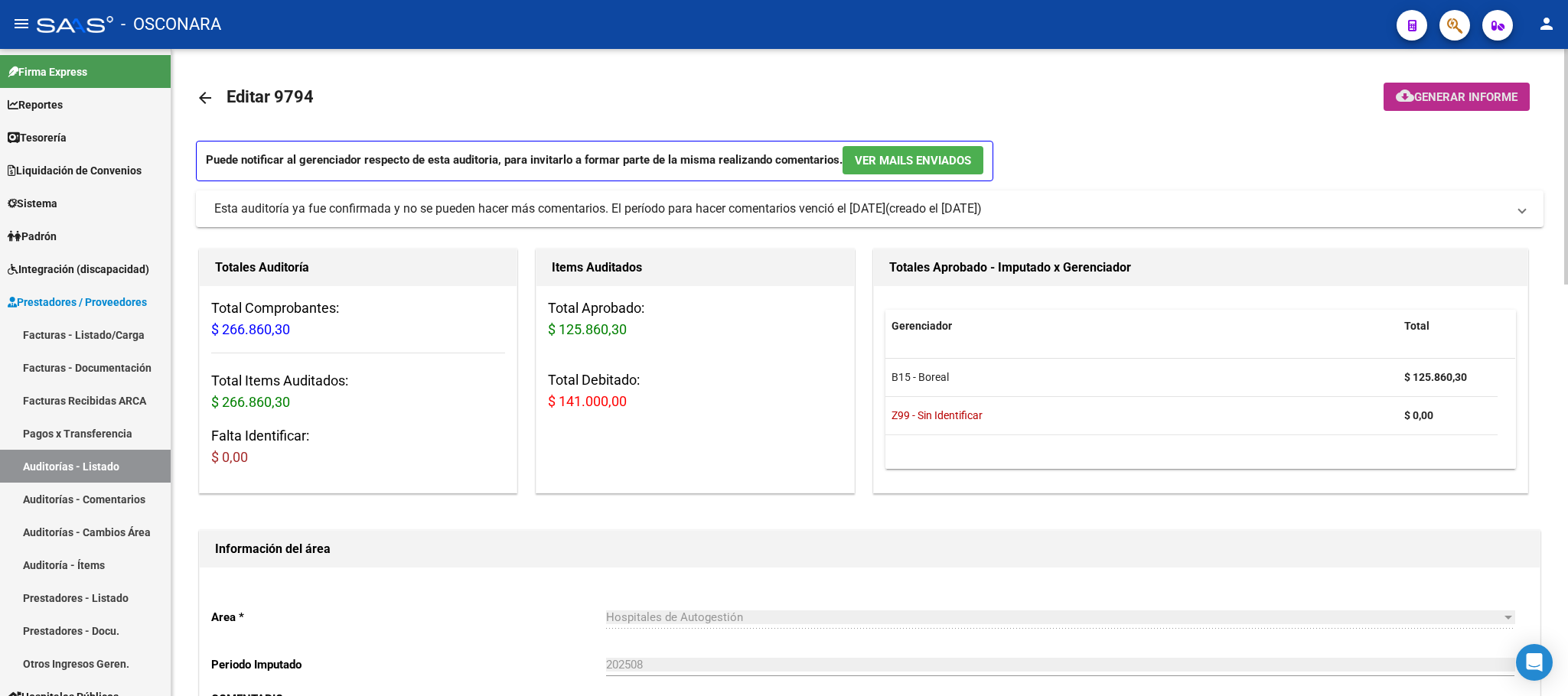
click at [1444, 95] on span "Generar informe" at bounding box center [1465, 97] width 103 height 14
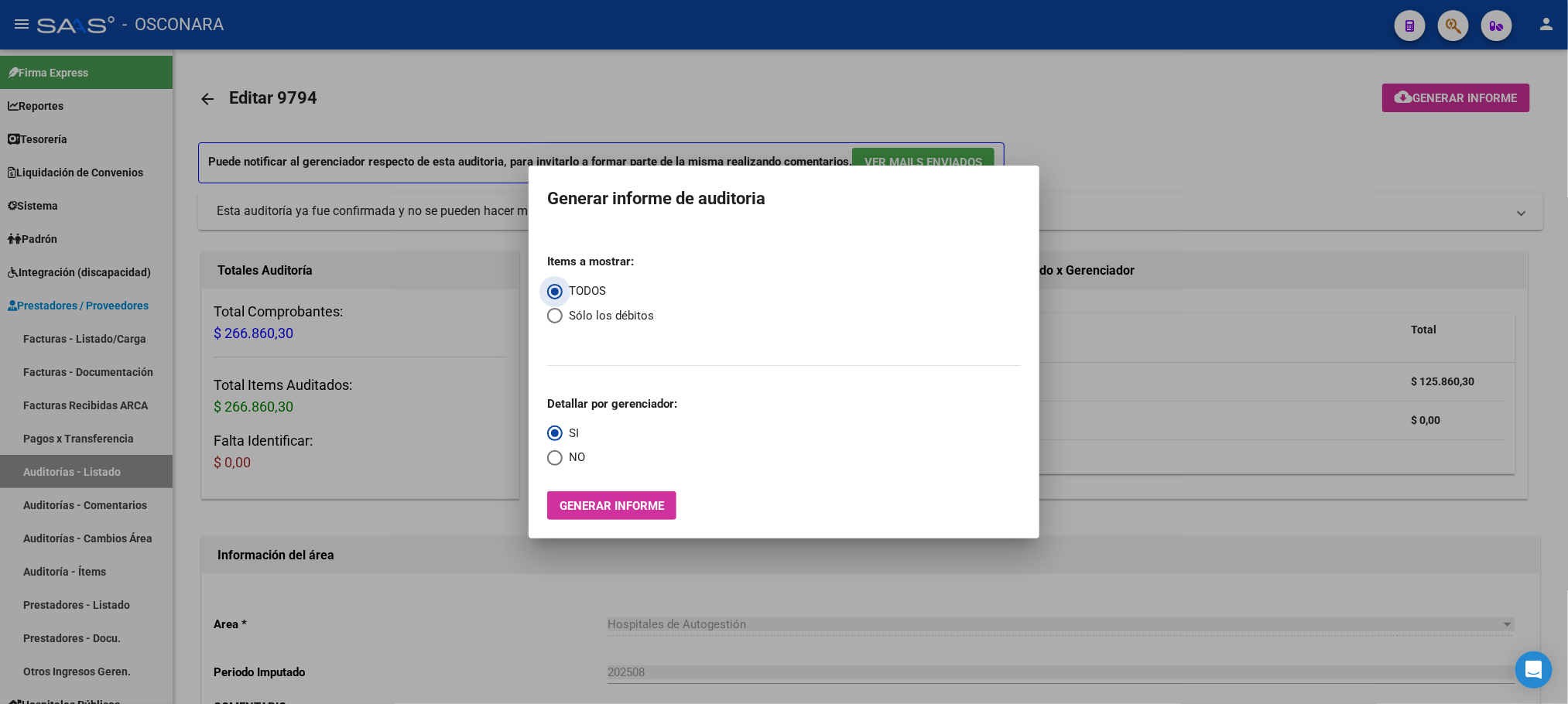
click at [639, 499] on span "Generar informe" at bounding box center [611, 506] width 104 height 14
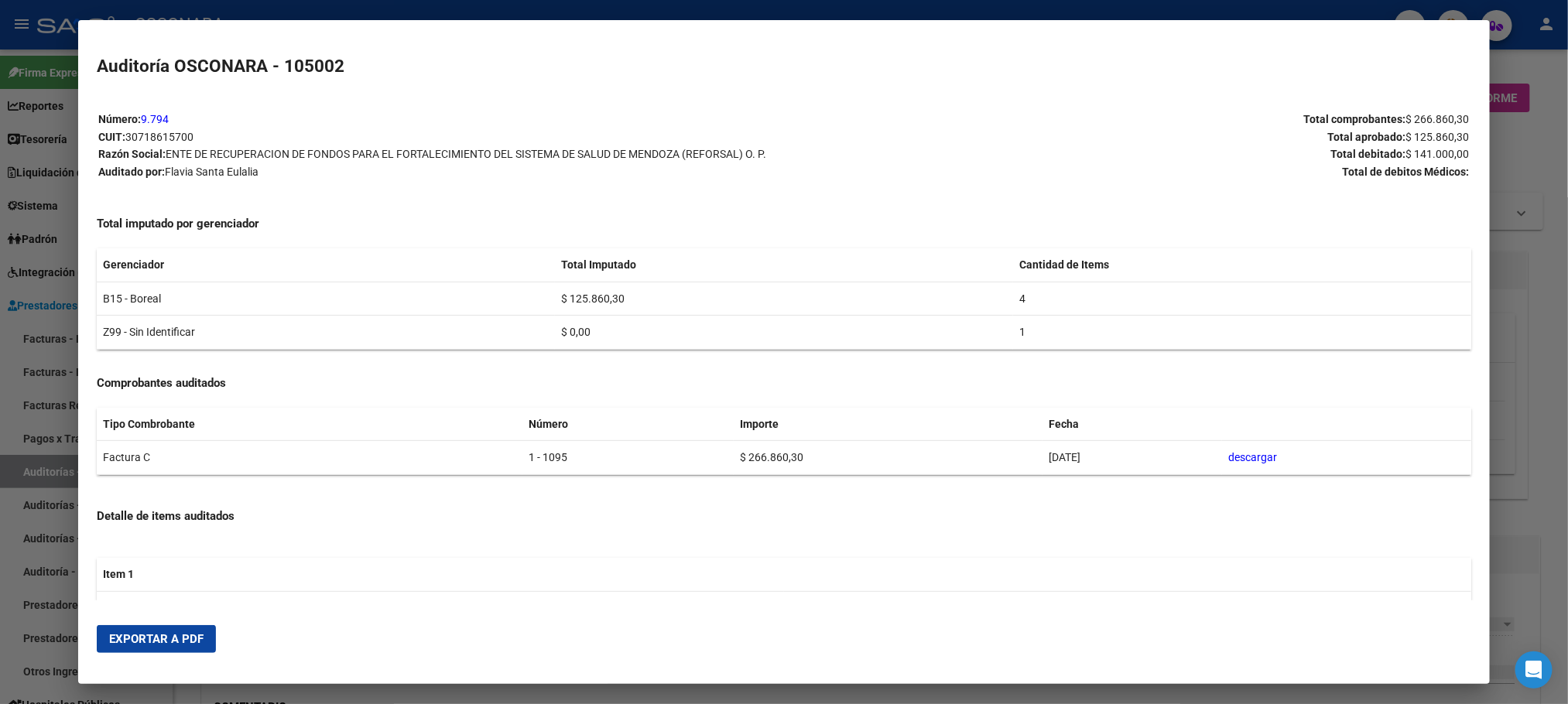
click at [109, 637] on span "Exportar a PDF" at bounding box center [156, 639] width 94 height 14
click at [179, 638] on span "Exportar a PDF" at bounding box center [156, 639] width 94 height 14
click at [179, 637] on span "Exportar a PDF" at bounding box center [156, 639] width 94 height 14
click at [1551, 274] on div at bounding box center [784, 352] width 1568 height 704
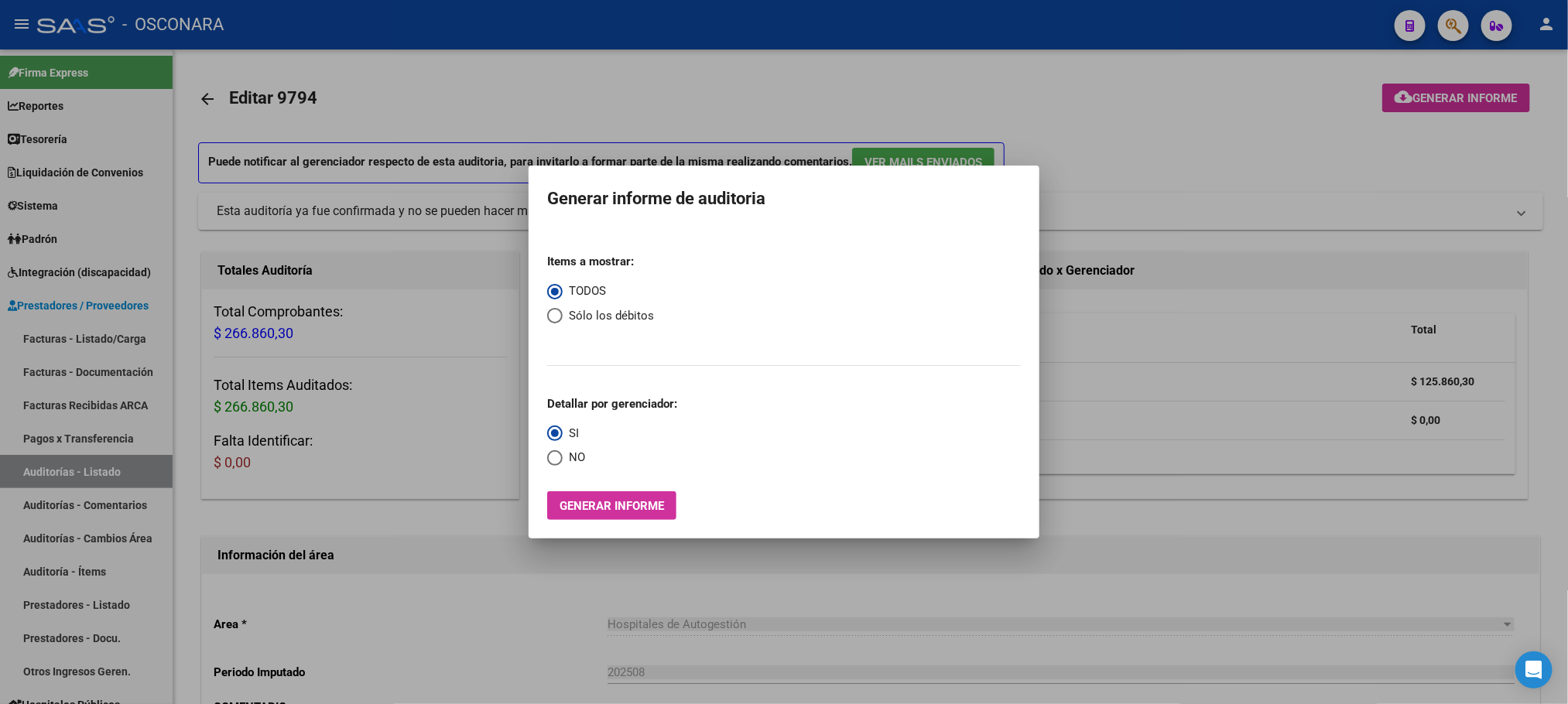
drag, startPoint x: 490, startPoint y: 586, endPoint x: 488, endPoint y: 595, distance: 9.2
click at [490, 587] on div at bounding box center [784, 352] width 1568 height 704
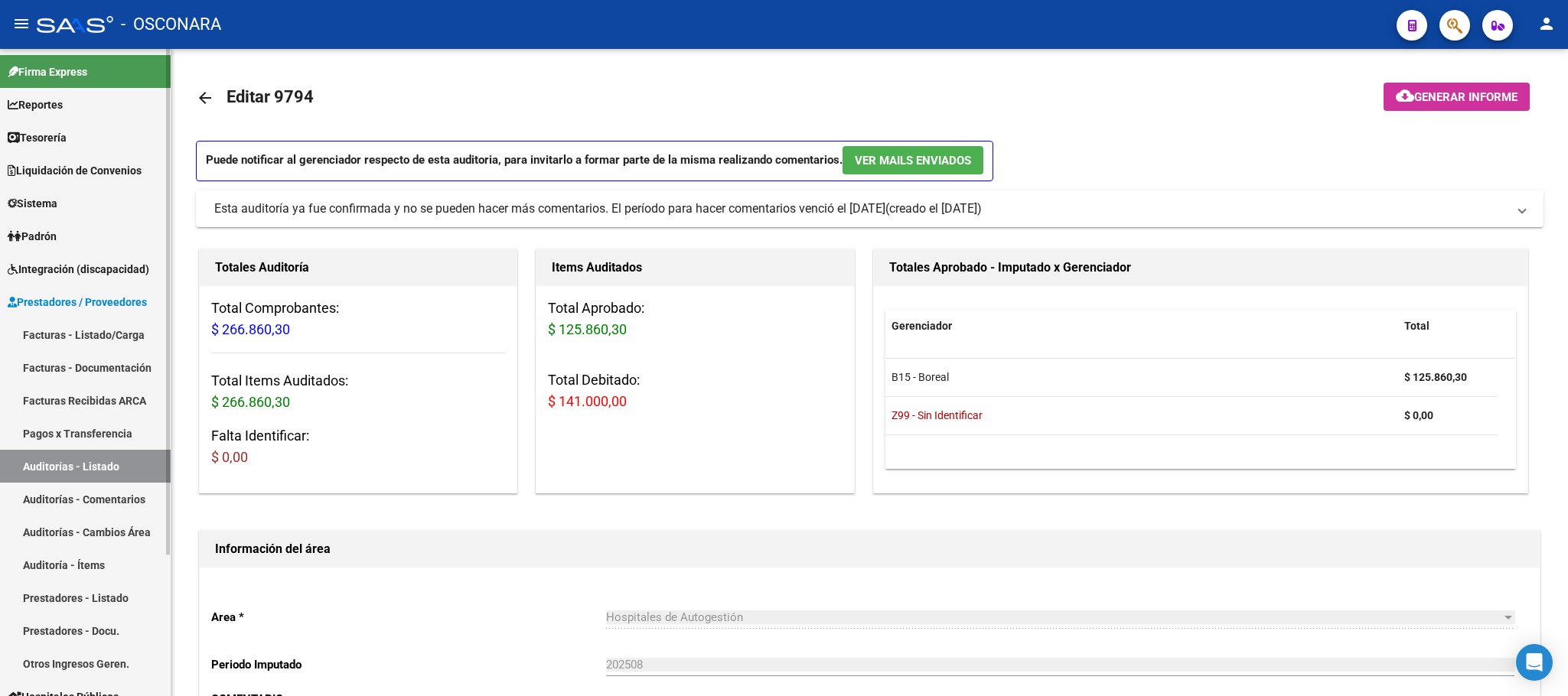
click at [115, 448] on link "Pagos x Transferencia" at bounding box center [85, 433] width 171 height 33
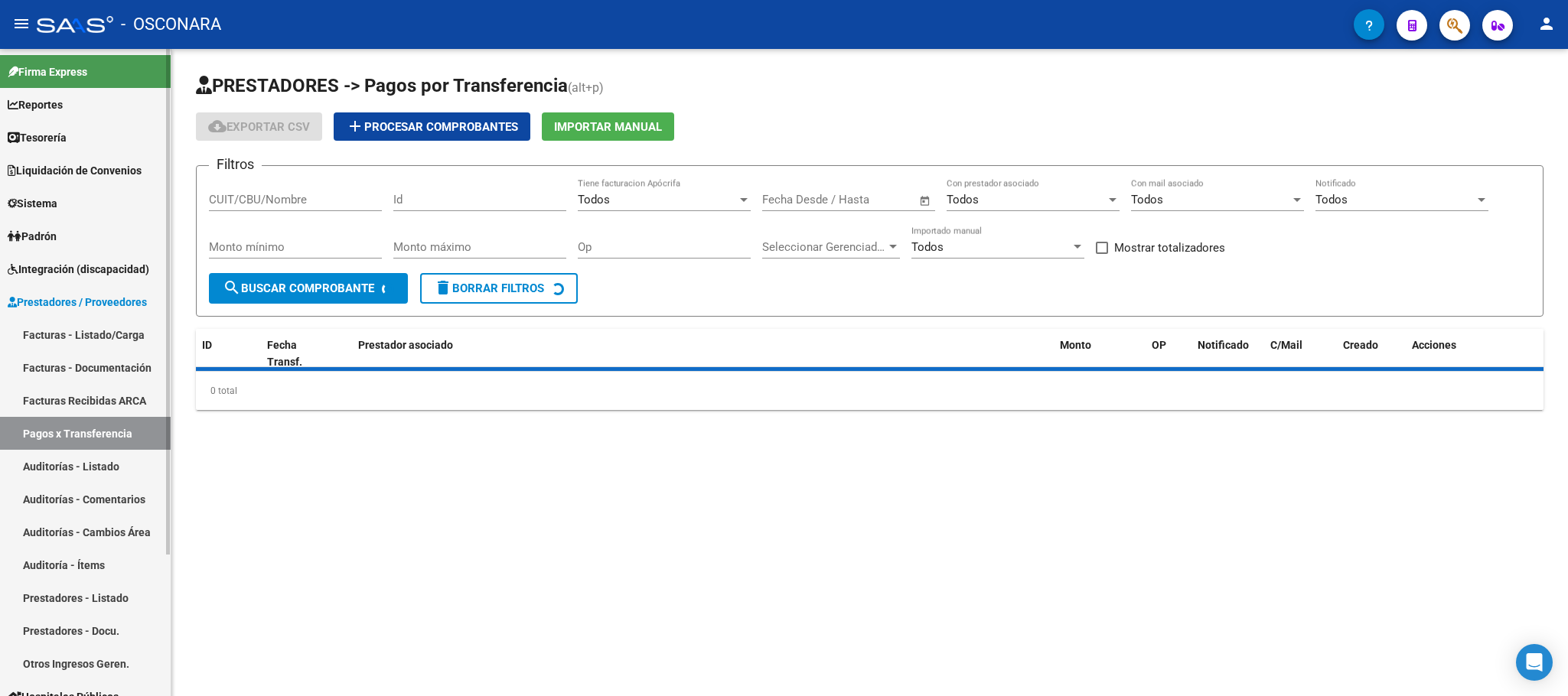
click at [115, 465] on link "Auditorías - Listado" at bounding box center [85, 466] width 171 height 33
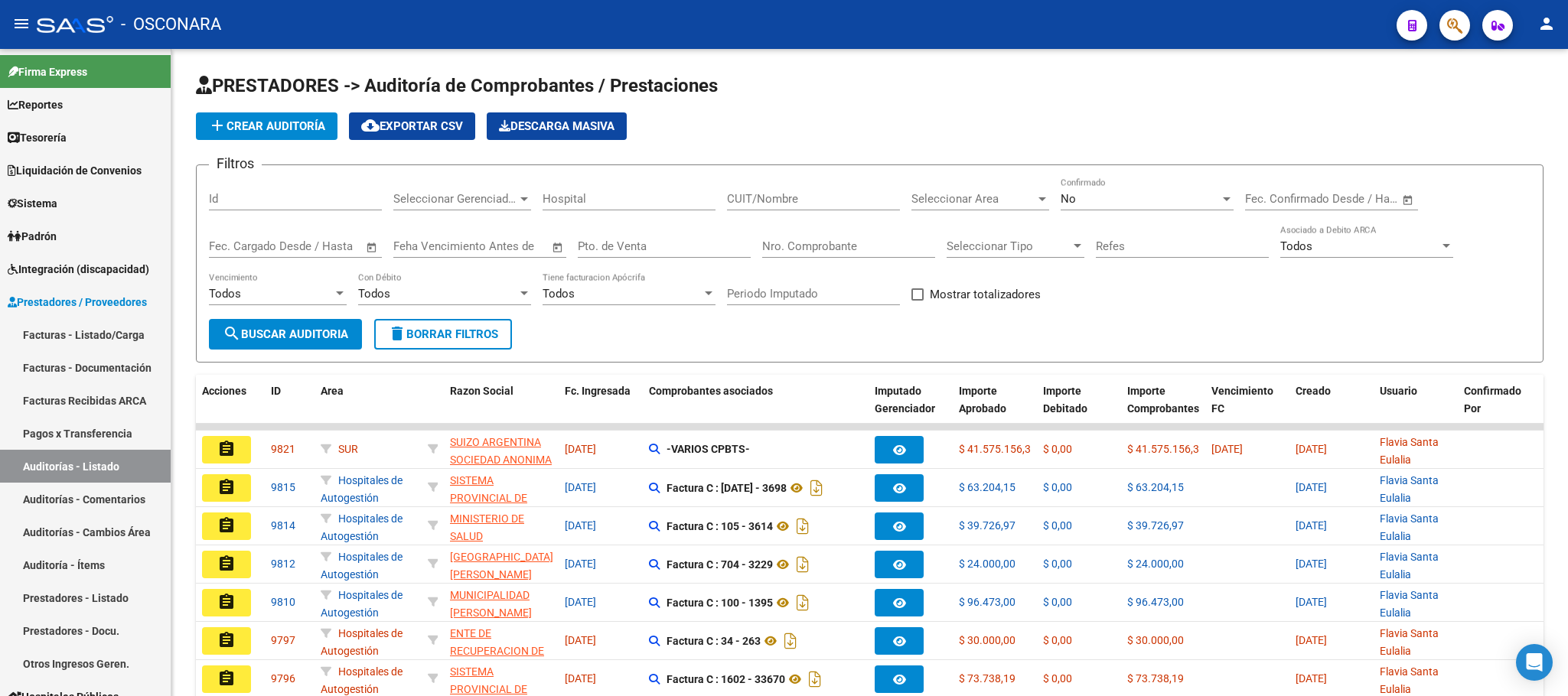
click at [278, 187] on div "Id" at bounding box center [296, 194] width 173 height 33
click at [313, 328] on span "search Buscar Auditoria" at bounding box center [285, 334] width 125 height 14
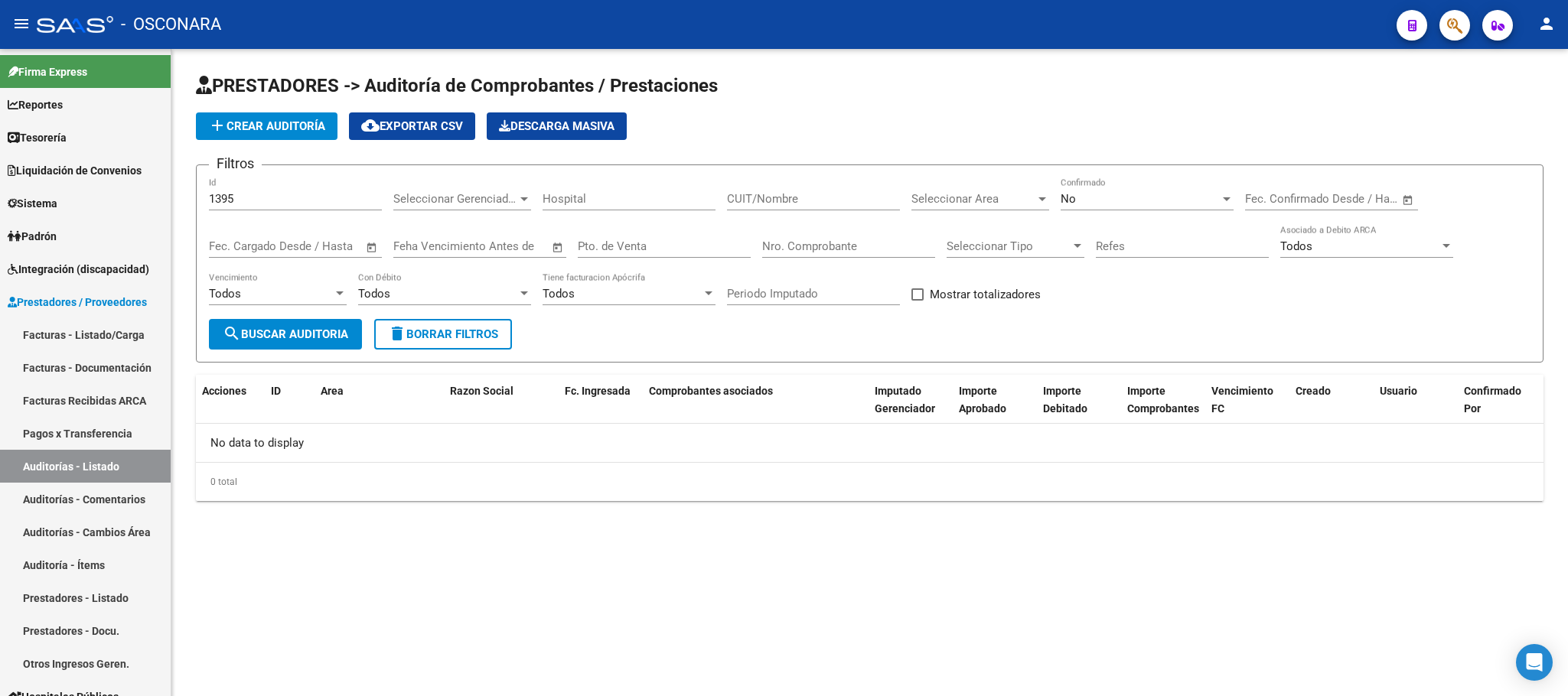
click at [316, 328] on span "search Buscar Auditoria" at bounding box center [285, 334] width 125 height 14
drag, startPoint x: 241, startPoint y: 191, endPoint x: 104, endPoint y: 190, distance: 137.0
click at [104, 190] on mat-sidenav-container "Firma Express Reportes Ingresos Percibidos Análisis de todos los conceptos deta…" at bounding box center [784, 372] width 1568 height 647
click at [264, 213] on div "1395 Id" at bounding box center [296, 201] width 173 height 48
drag, startPoint x: 267, startPoint y: 199, endPoint x: 145, endPoint y: 172, distance: 125.0
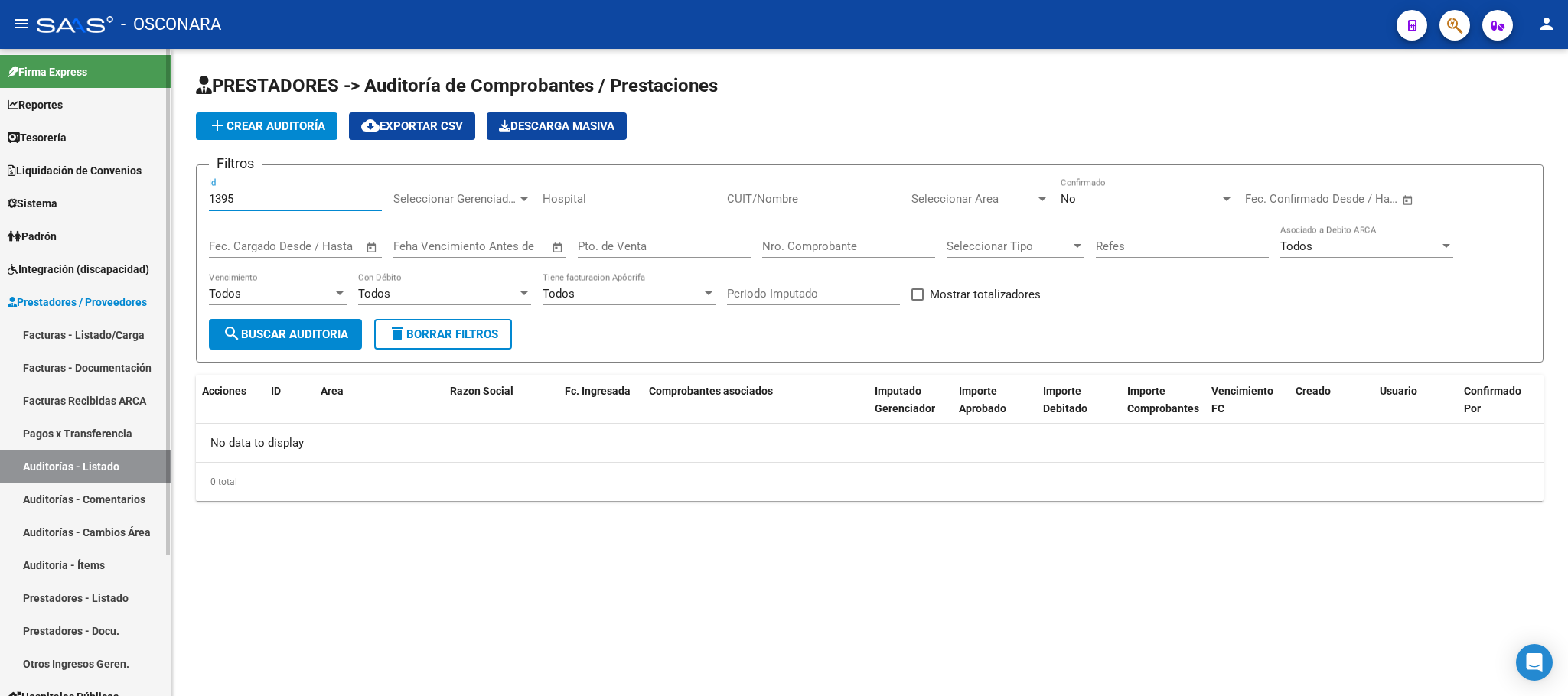
click at [145, 172] on mat-sidenav-container "Firma Express Reportes Ingresos Percibidos Análisis de todos los conceptos deta…" at bounding box center [784, 372] width 1568 height 647
type input "9810"
click at [343, 338] on span "search Buscar Auditoria" at bounding box center [285, 334] width 125 height 14
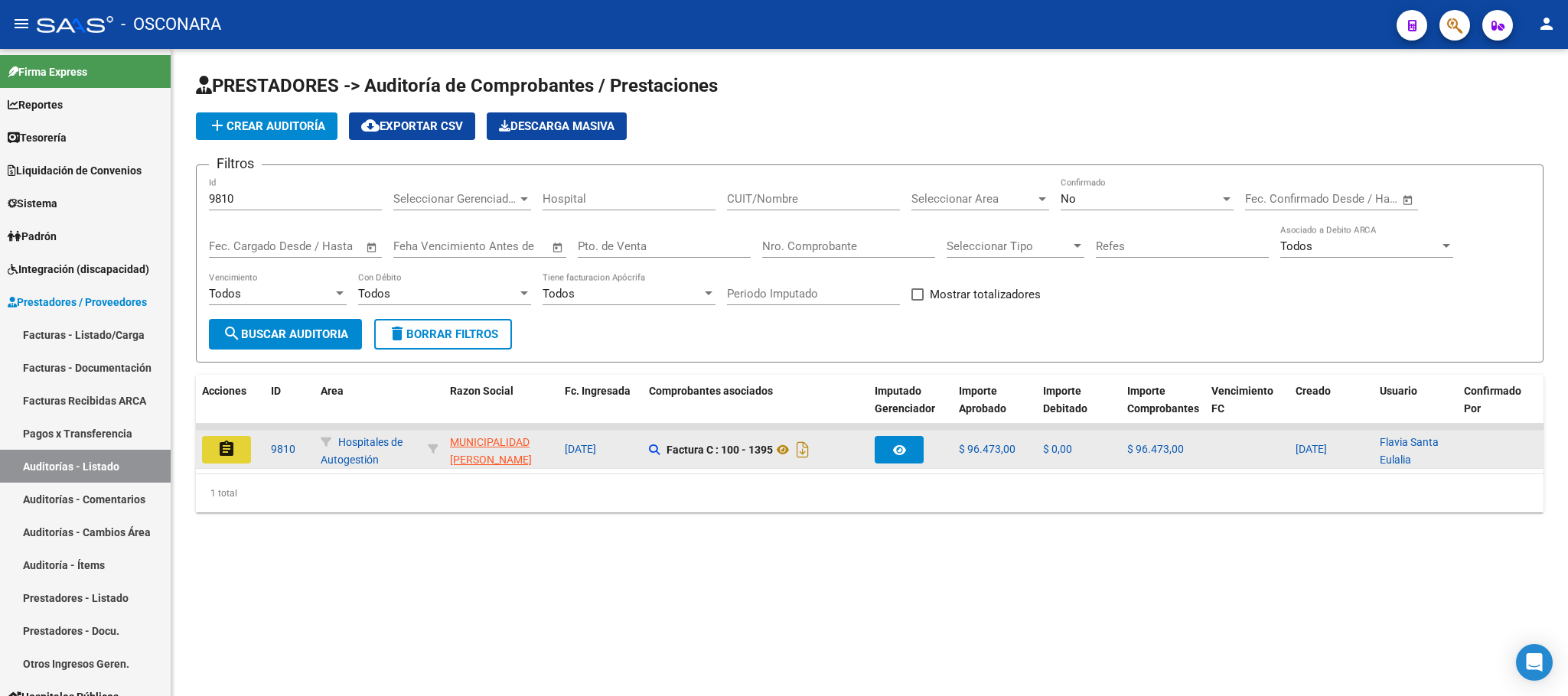
click at [214, 445] on button "assignment" at bounding box center [226, 449] width 49 height 27
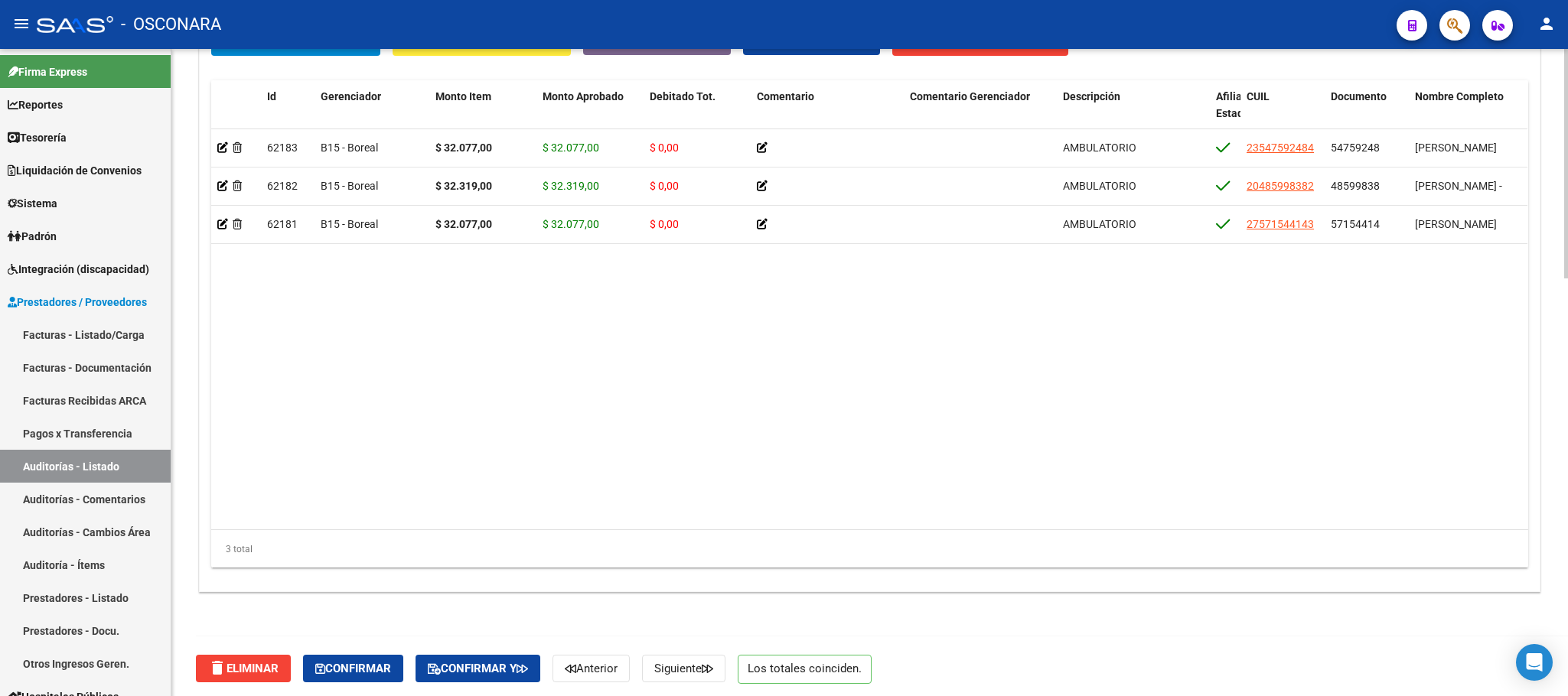
scroll to position [1179, 0]
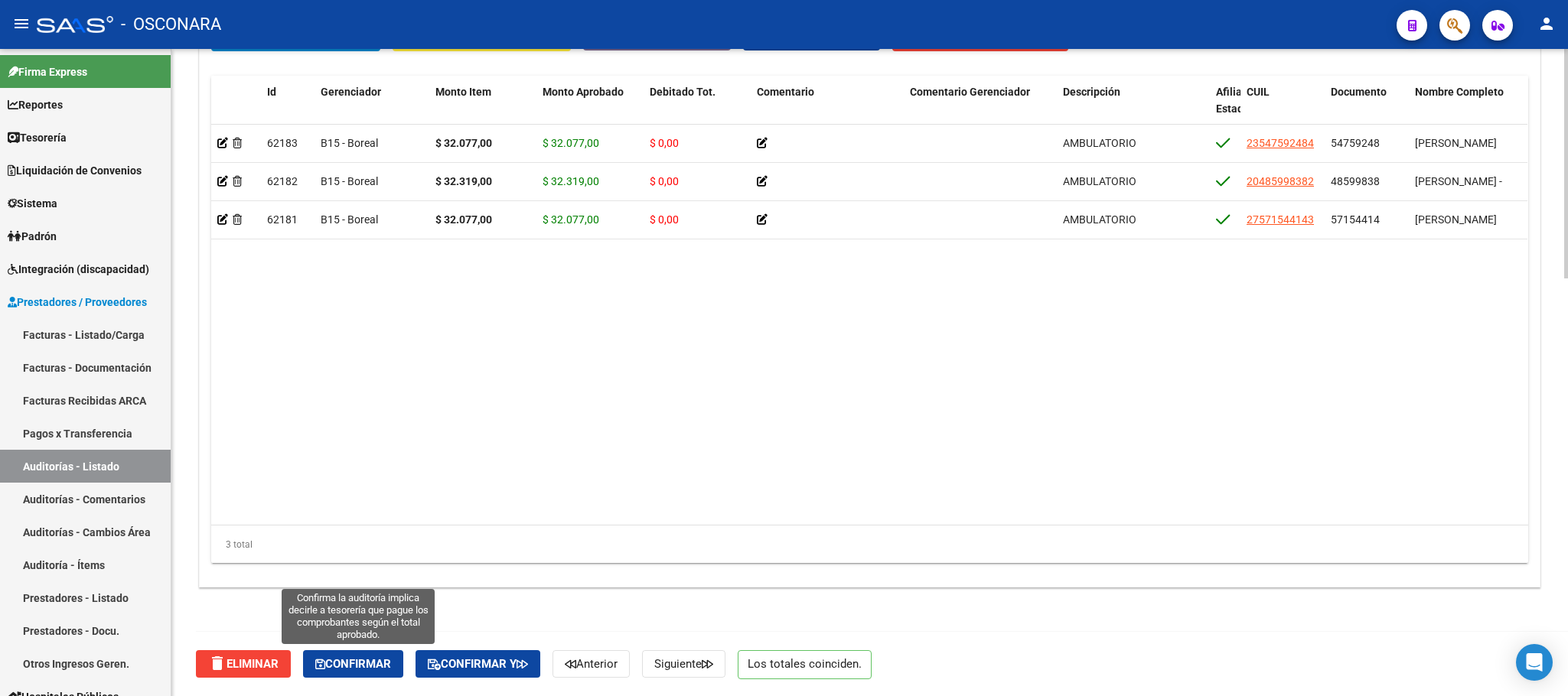
click at [363, 661] on span "Confirmar" at bounding box center [353, 664] width 76 height 14
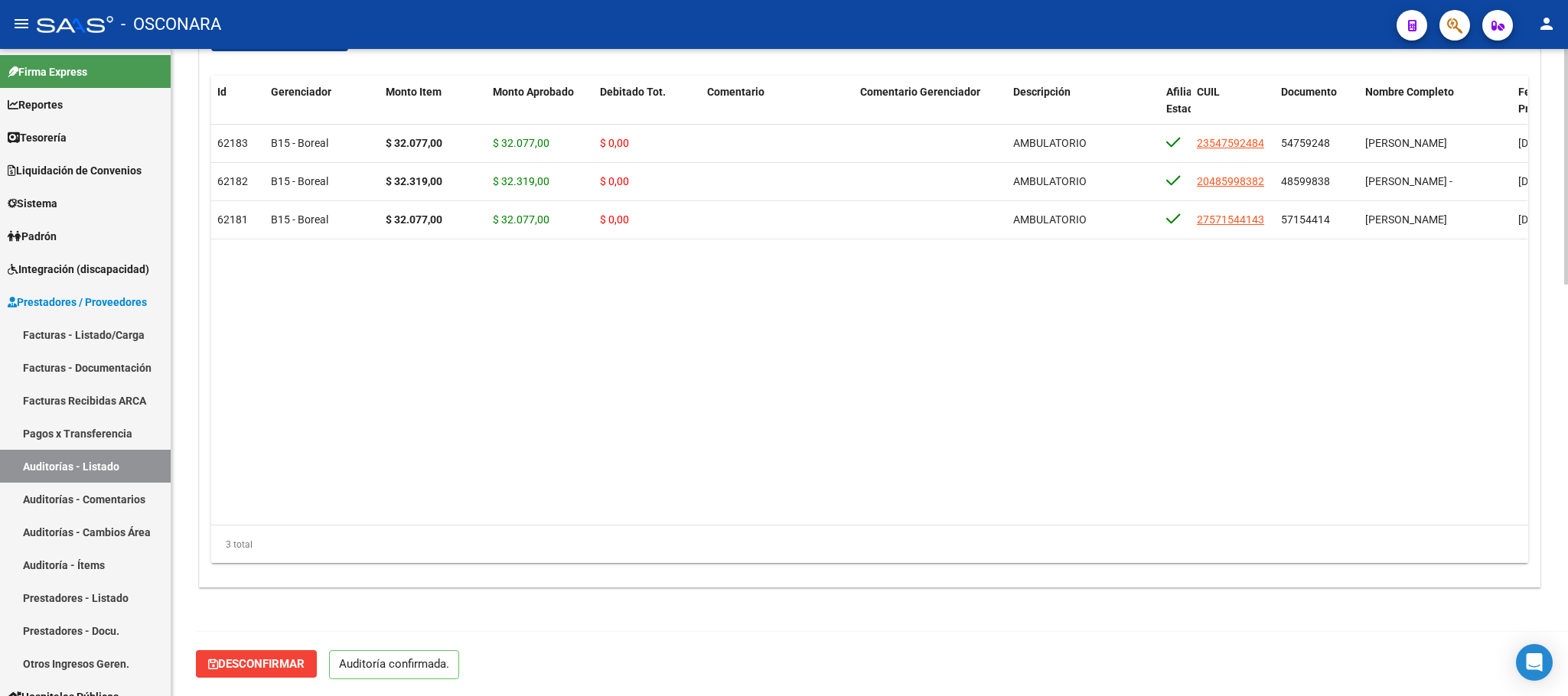
scroll to position [1128, 0]
type input "202508"
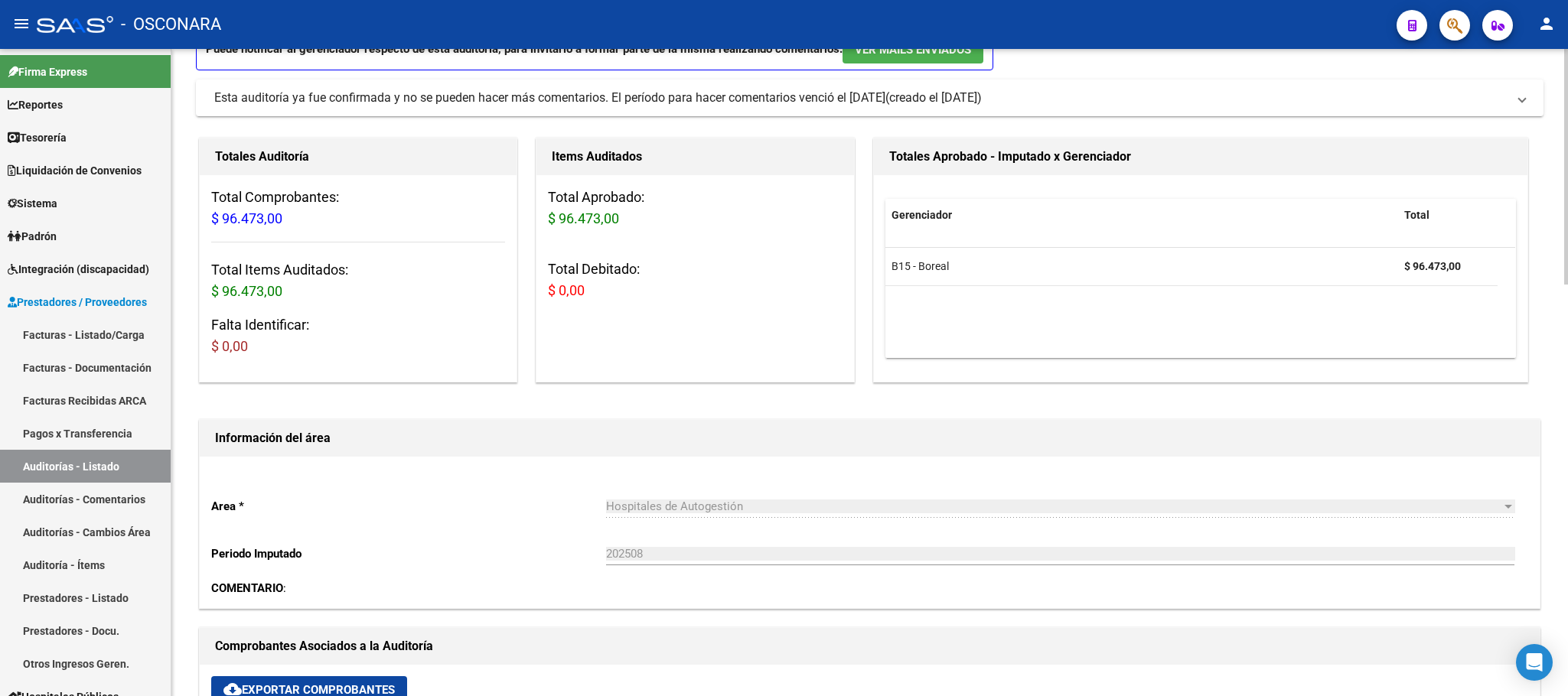
scroll to position [0, 0]
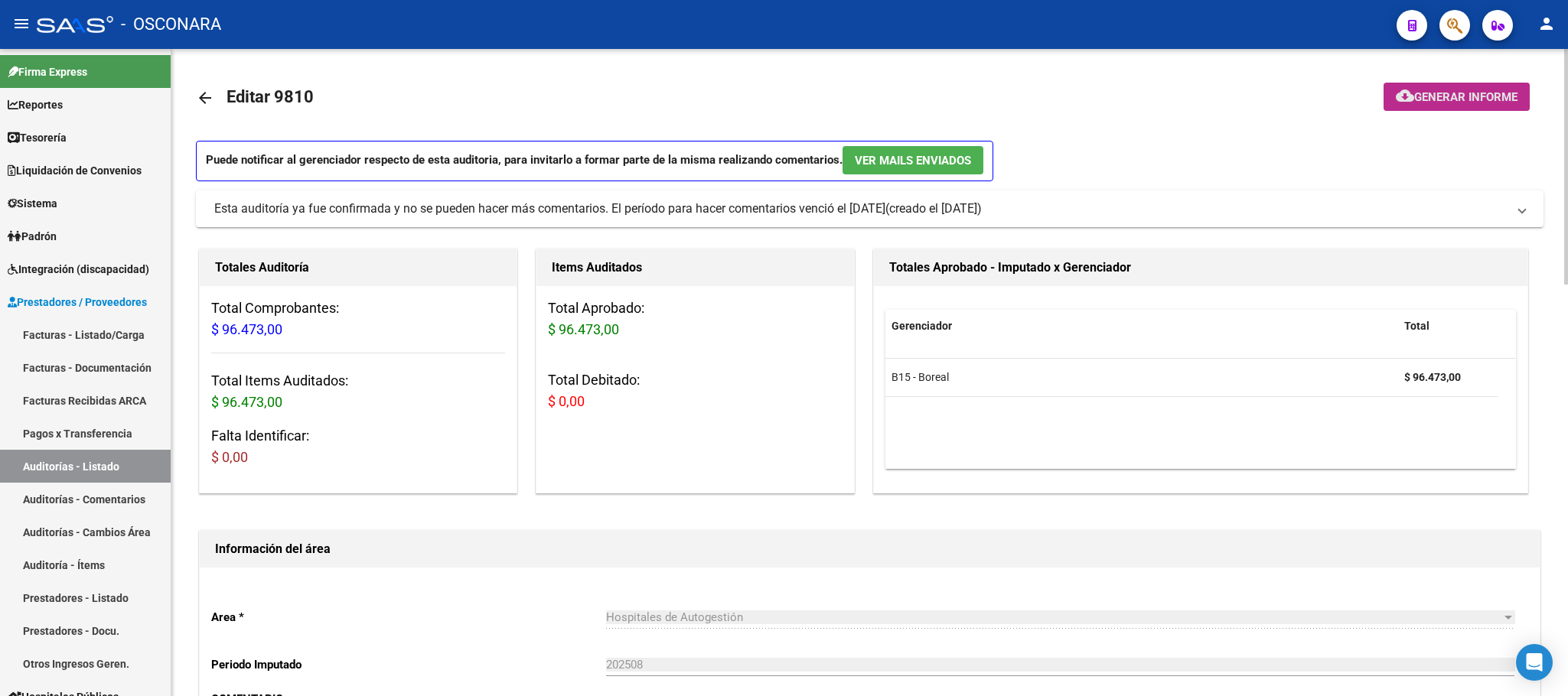
click at [1463, 92] on span "Generar informe" at bounding box center [1465, 97] width 103 height 14
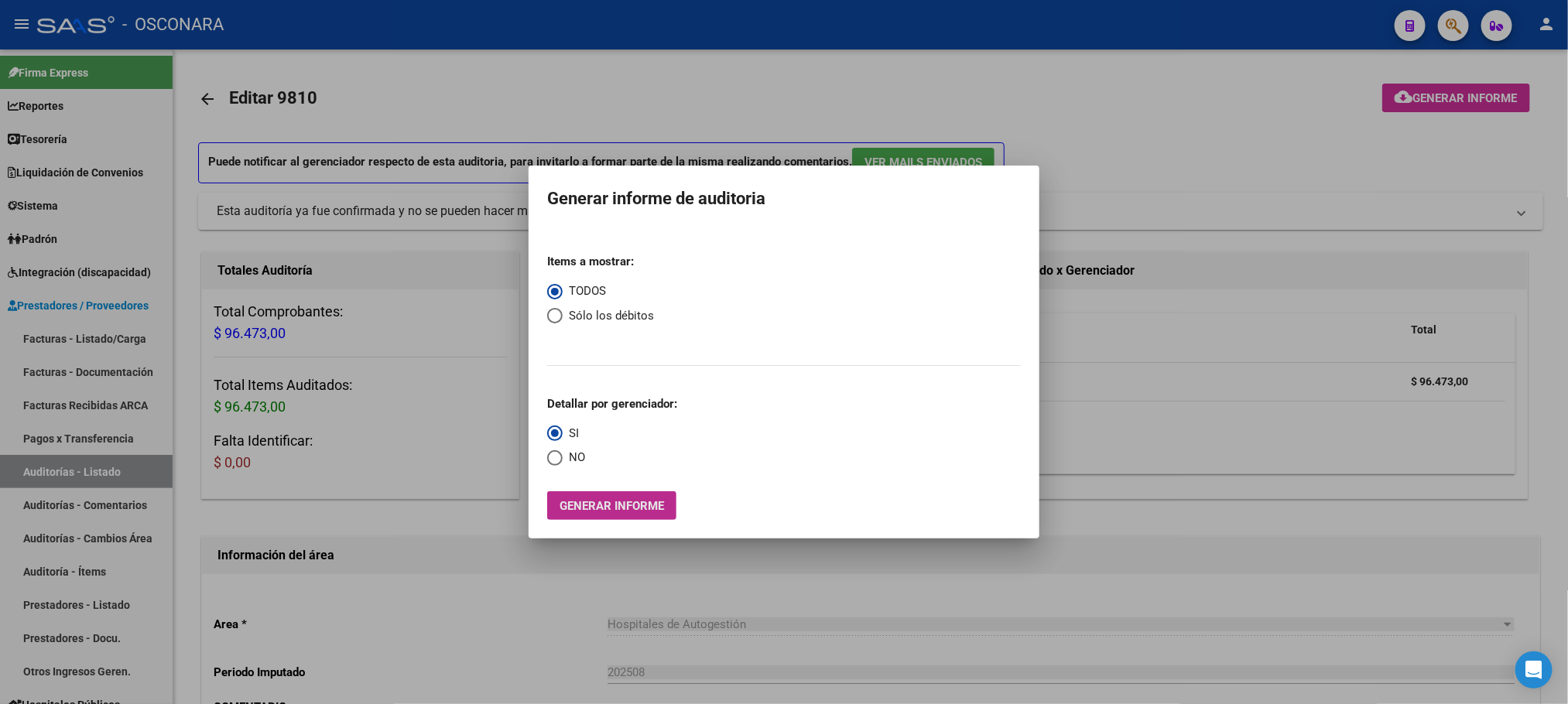
click at [633, 502] on span "Generar informe" at bounding box center [611, 506] width 104 height 14
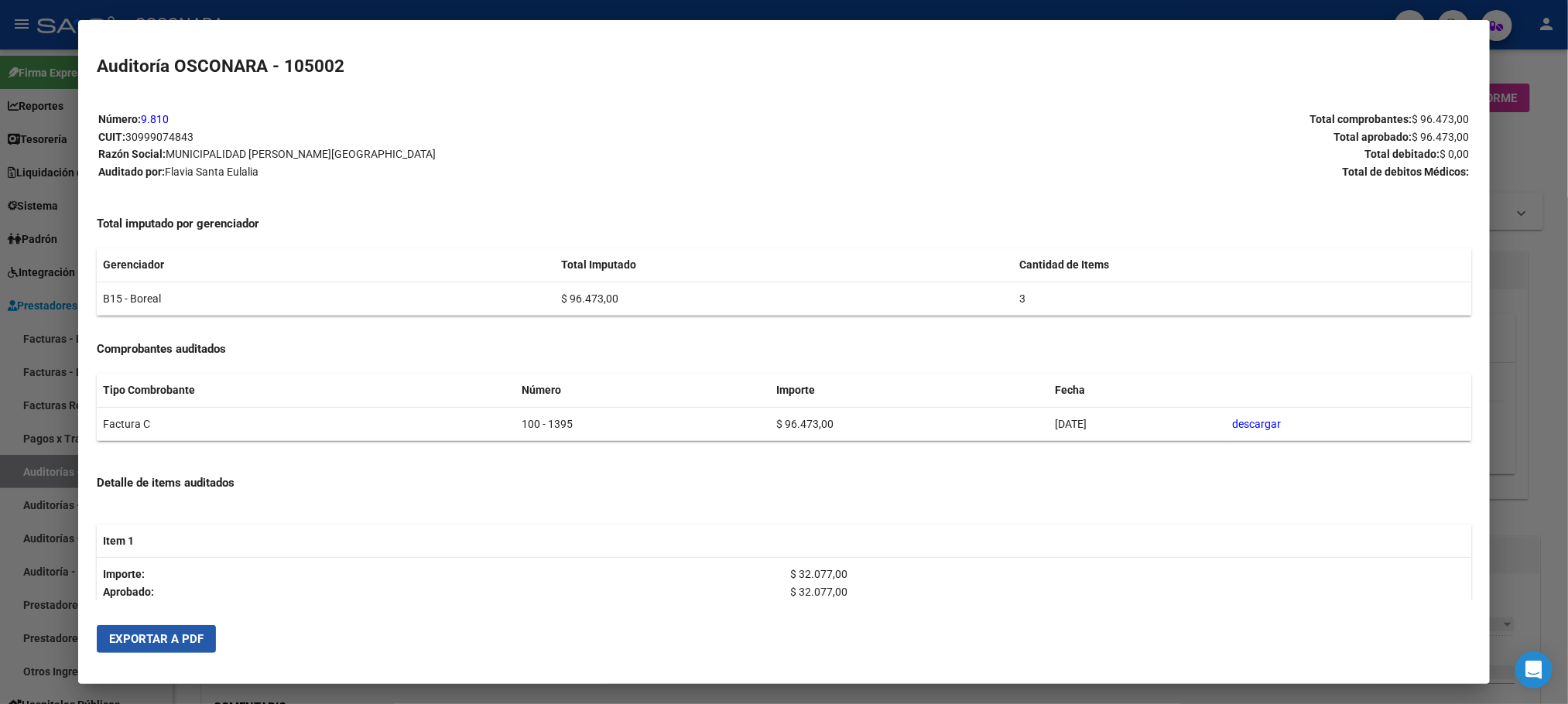
click at [195, 638] on button "Exportar a PDF" at bounding box center [156, 638] width 119 height 27
click at [1558, 304] on div at bounding box center [784, 352] width 1568 height 704
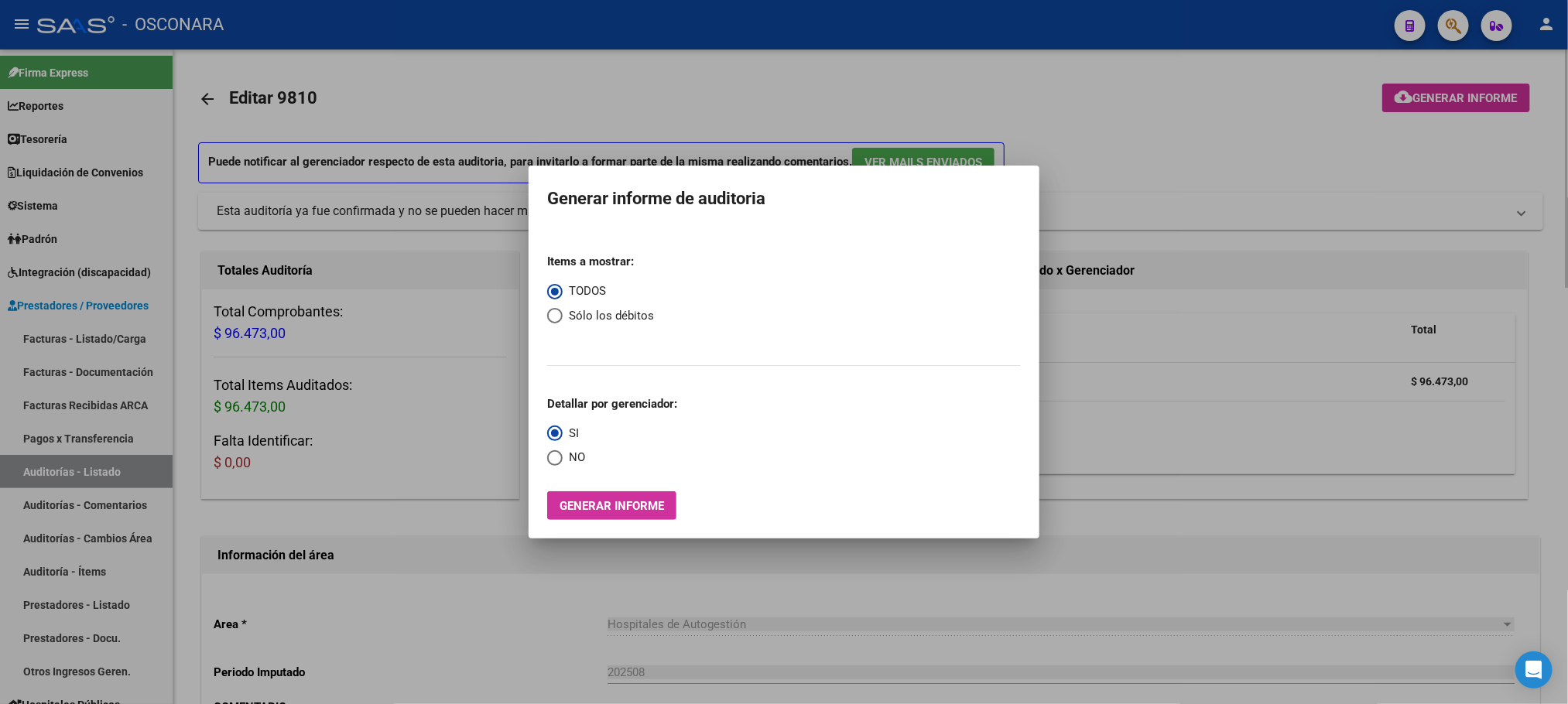
click at [944, 578] on div at bounding box center [784, 352] width 1568 height 704
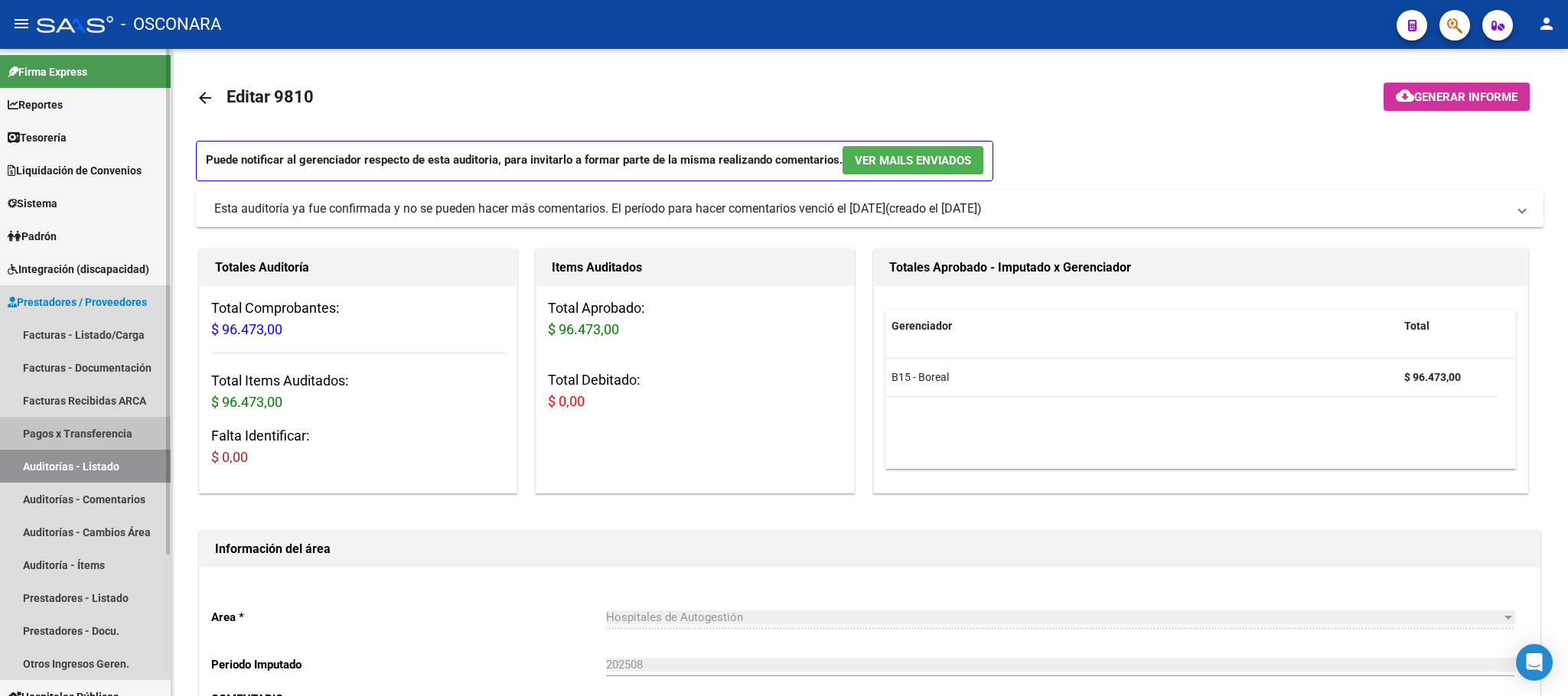
click at [95, 434] on link "Pagos x Transferencia" at bounding box center [85, 433] width 171 height 33
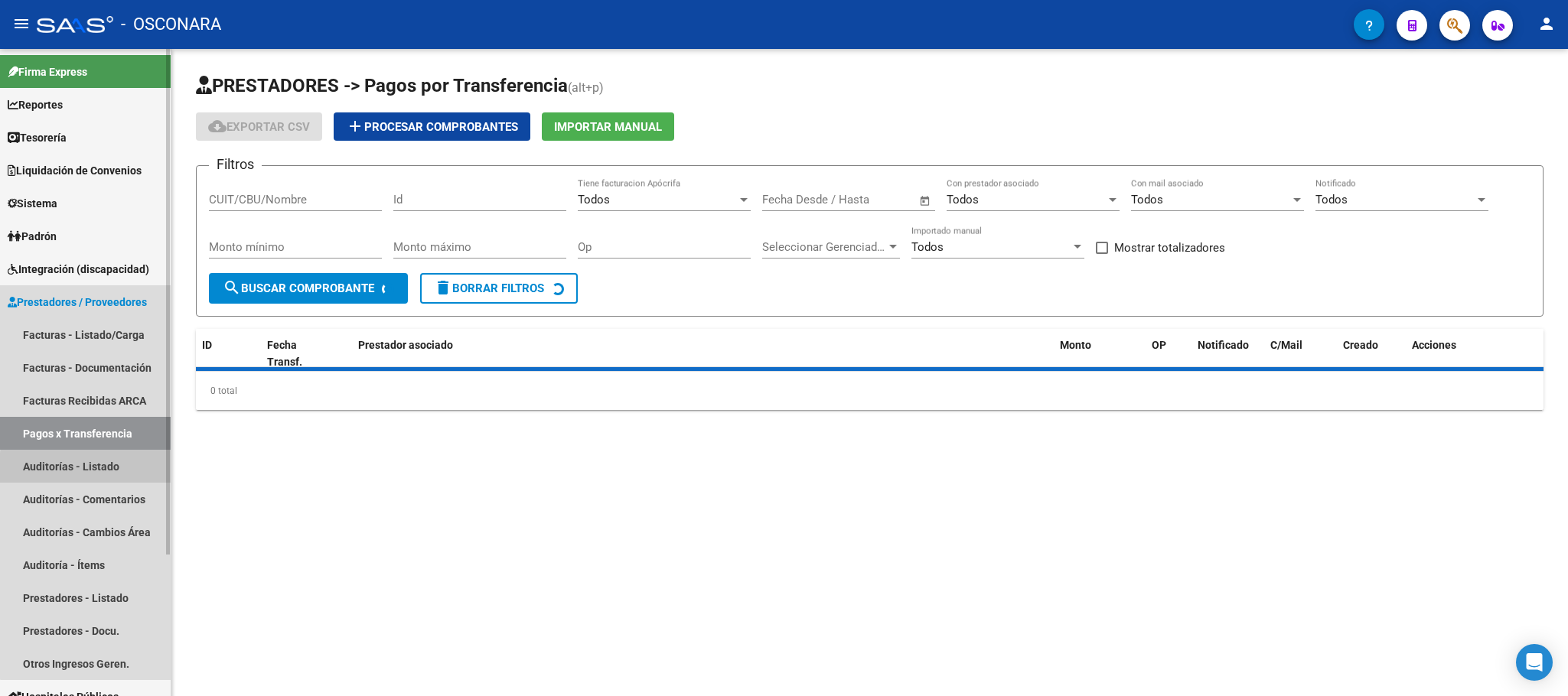
click at [96, 469] on link "Auditorías - Listado" at bounding box center [85, 466] width 171 height 33
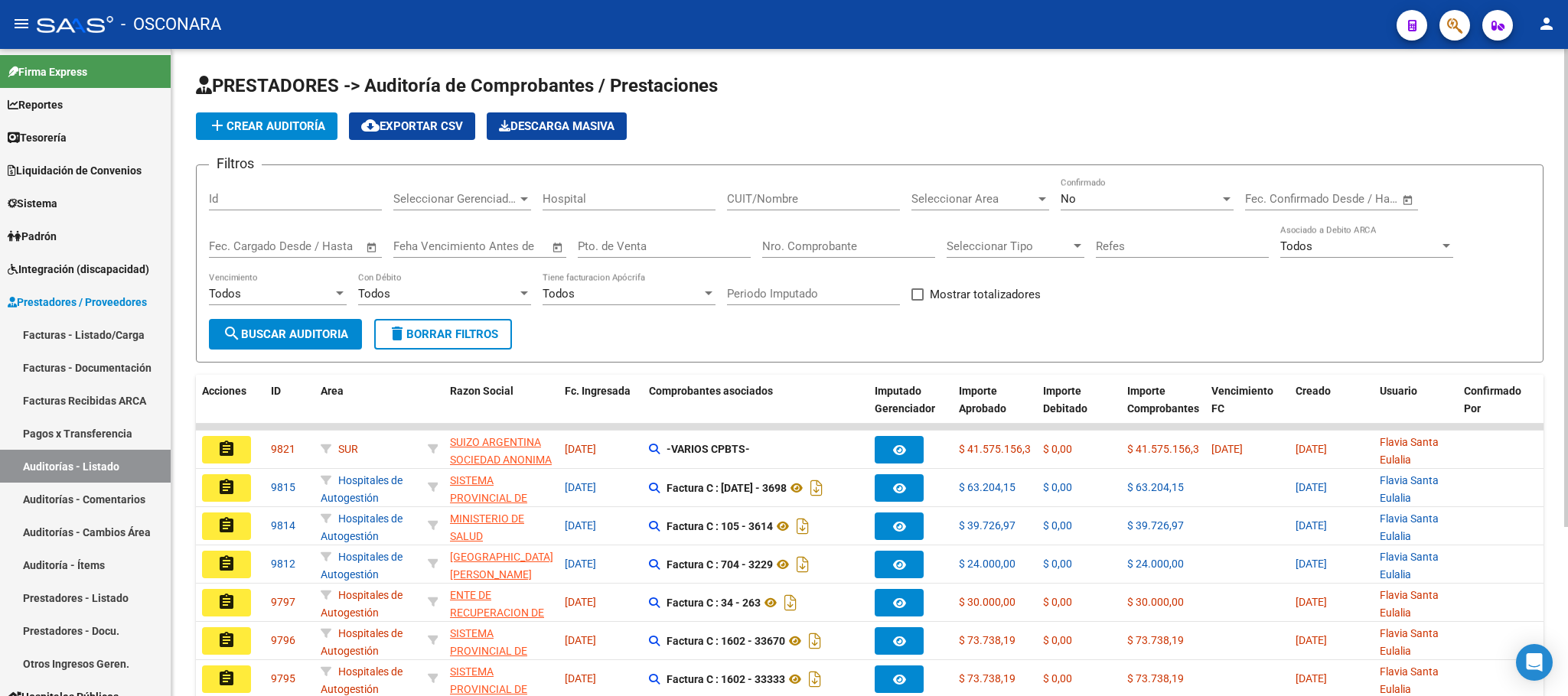
click at [296, 203] on input "Id" at bounding box center [296, 199] width 173 height 14
type input "9812"
click at [263, 327] on span "search Buscar Auditoria" at bounding box center [285, 334] width 125 height 14
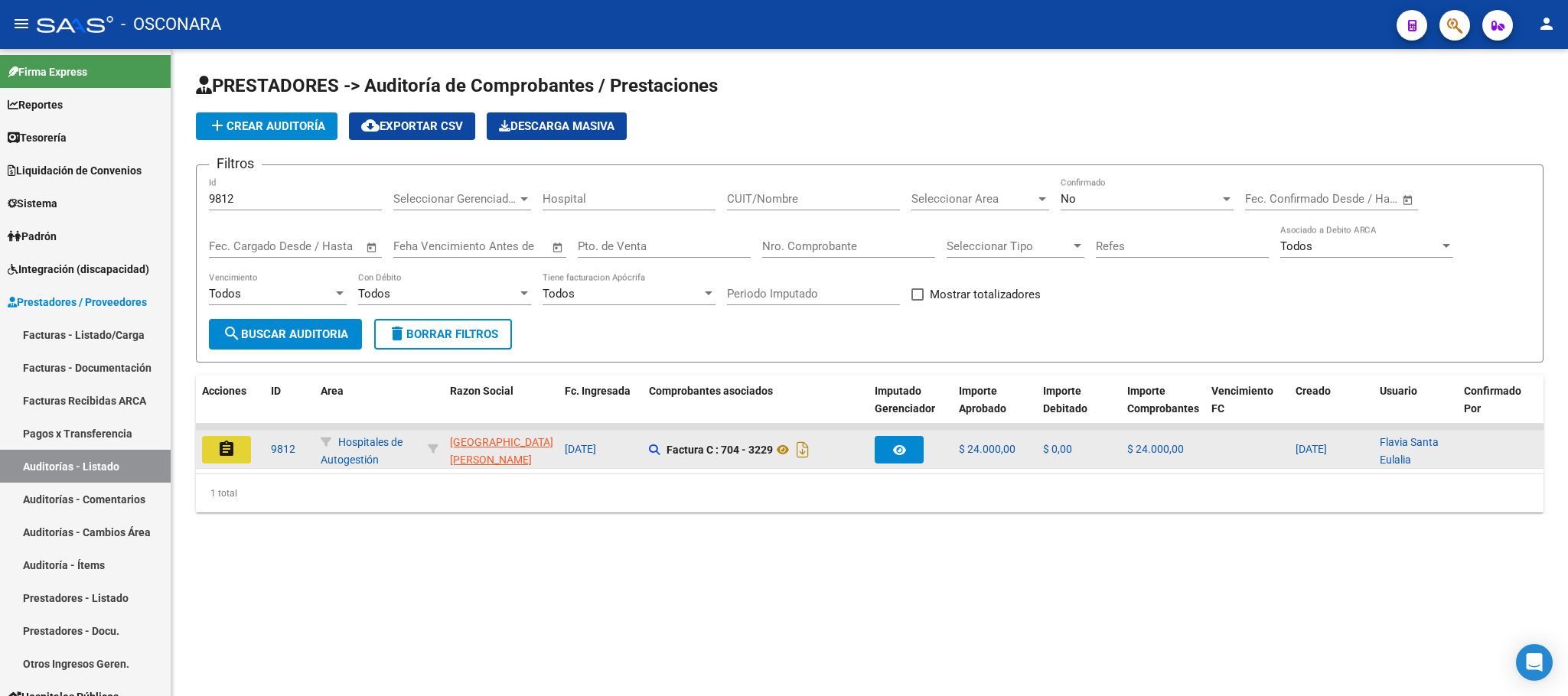
click at [227, 452] on mat-icon "assignment" at bounding box center [227, 449] width 18 height 18
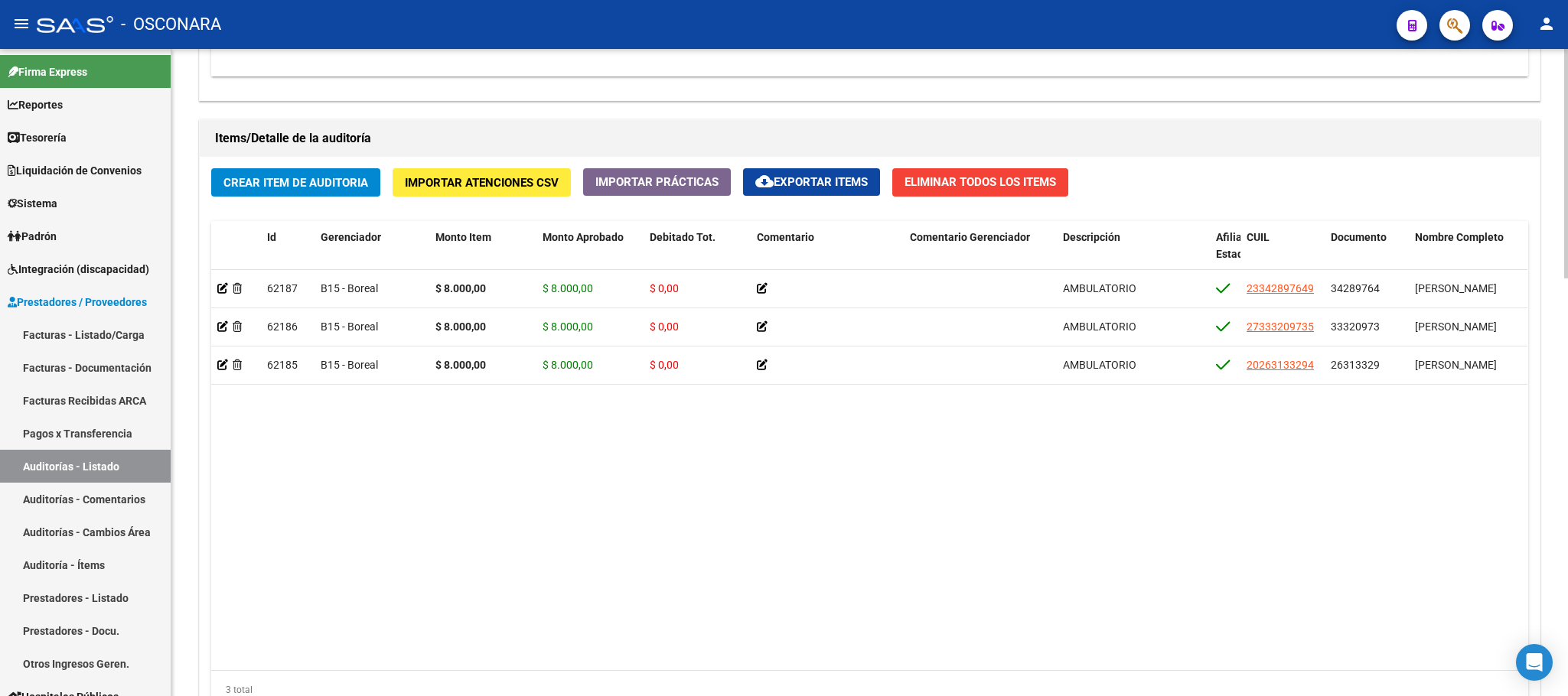
scroll to position [1179, 0]
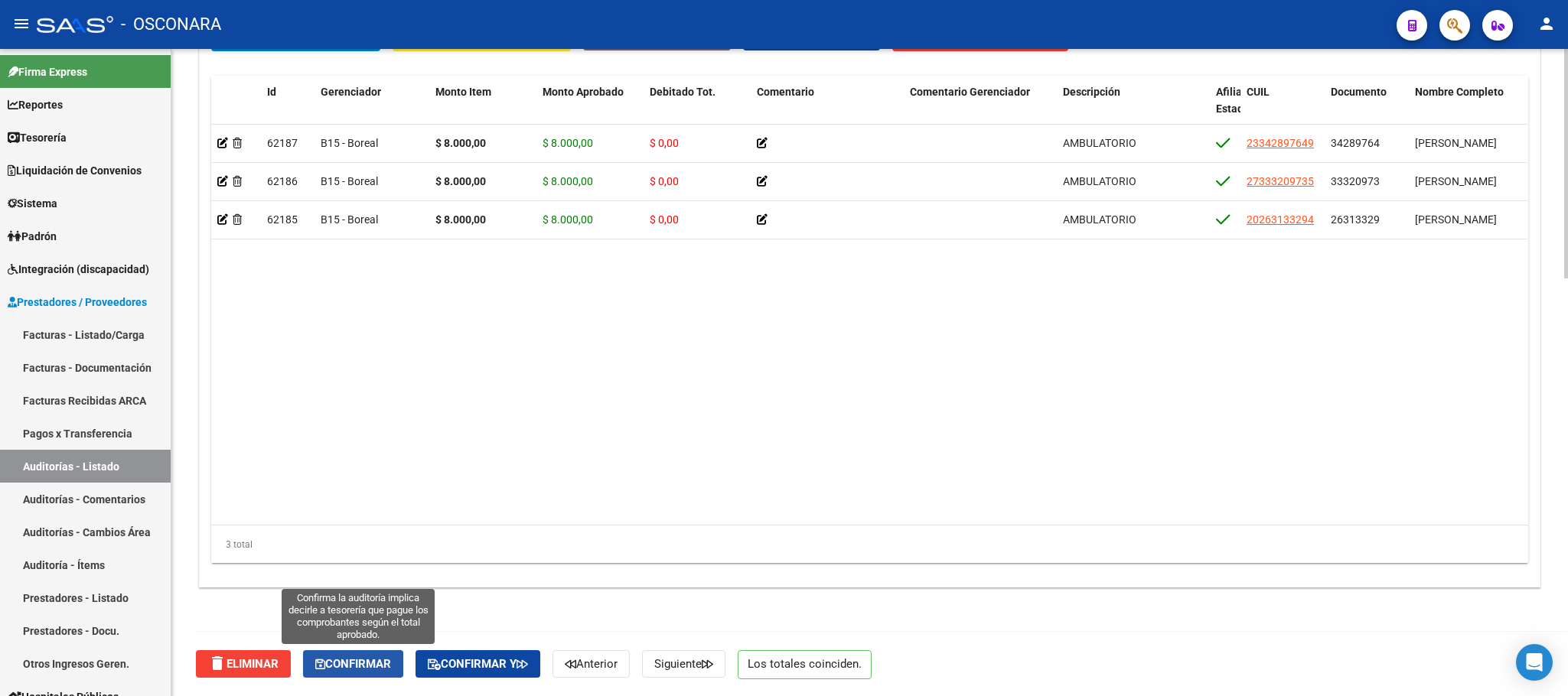
click at [361, 652] on button "Confirmar" at bounding box center [353, 663] width 101 height 27
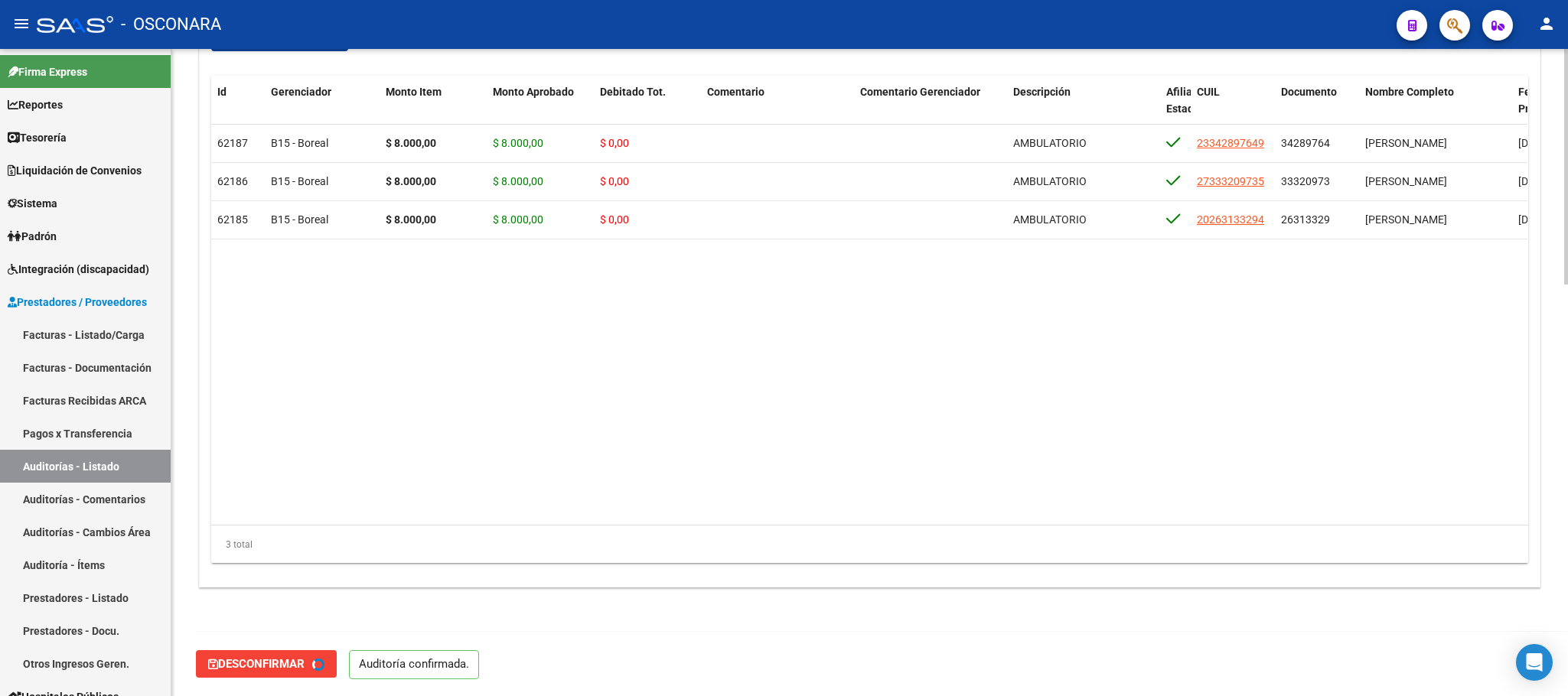
type input "202508"
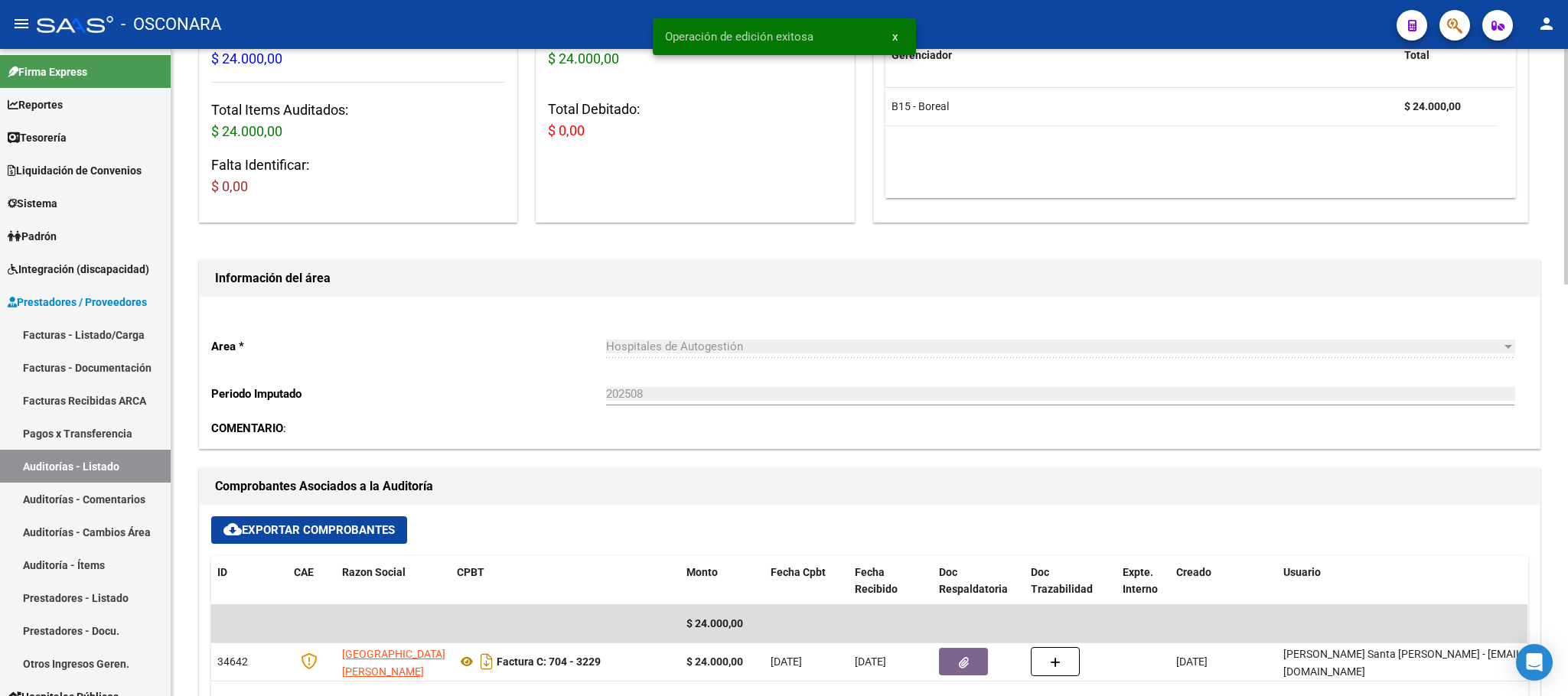
scroll to position [0, 0]
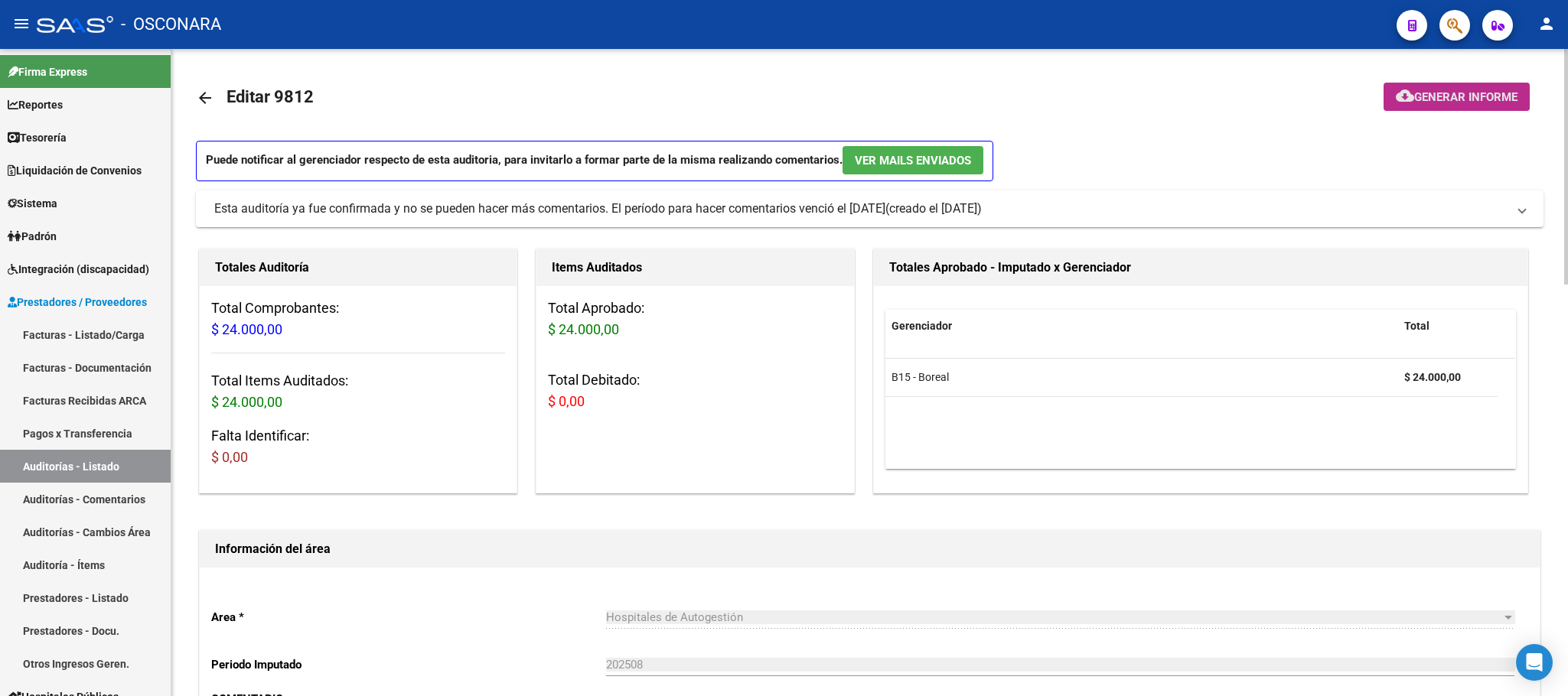
click at [1417, 96] on span "Generar informe" at bounding box center [1465, 97] width 103 height 14
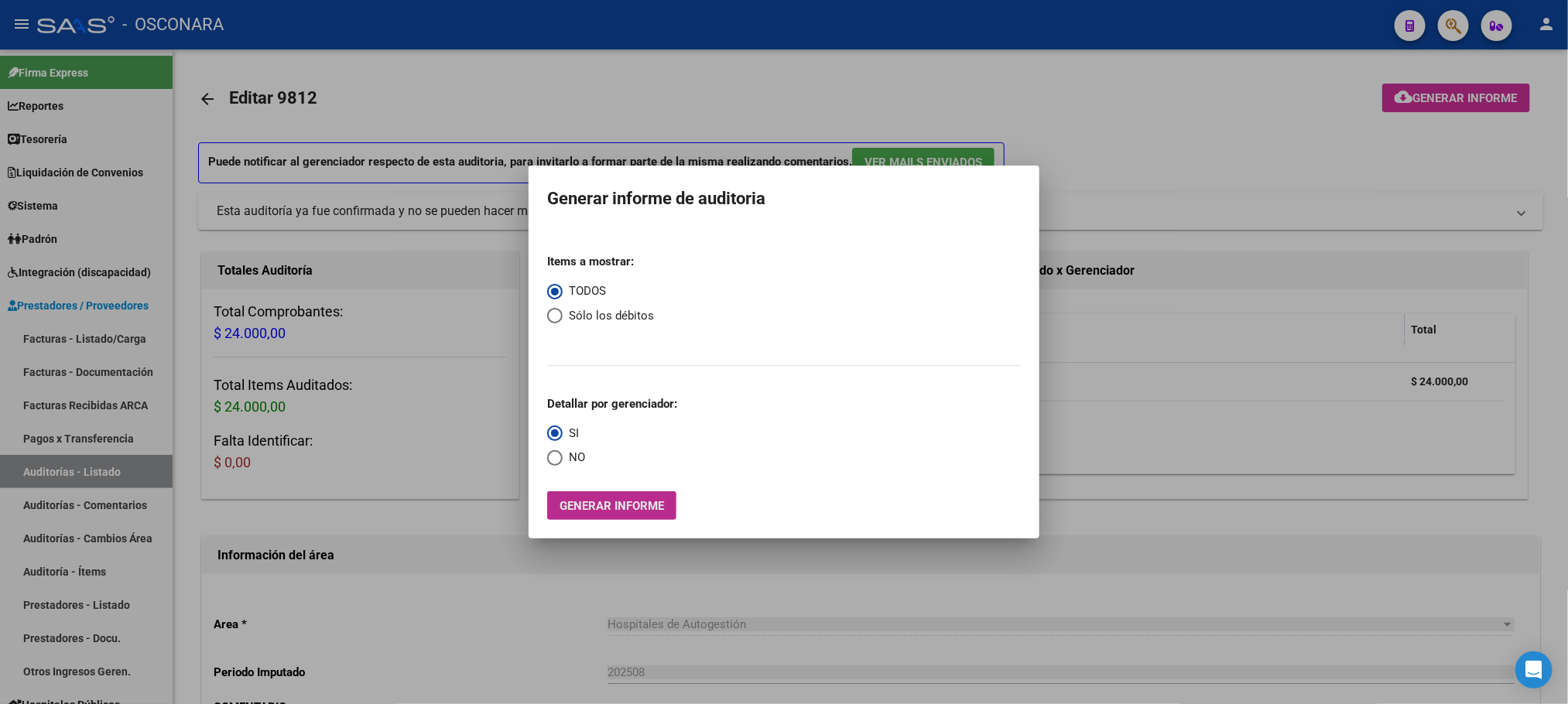
click at [655, 499] on span "Generar informe" at bounding box center [611, 506] width 104 height 14
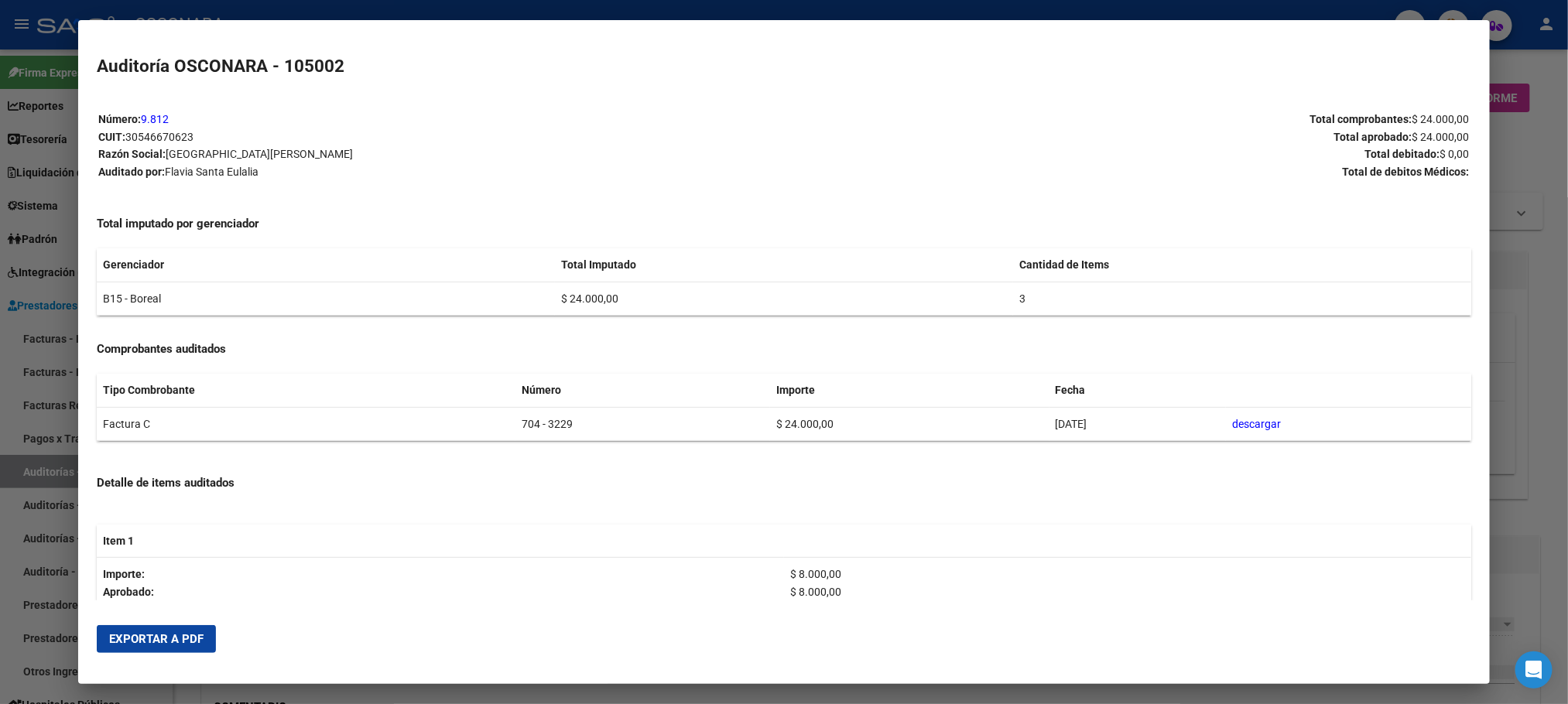
click at [174, 637] on span "Exportar a PDF" at bounding box center [156, 639] width 94 height 14
click at [1552, 168] on div at bounding box center [784, 352] width 1568 height 704
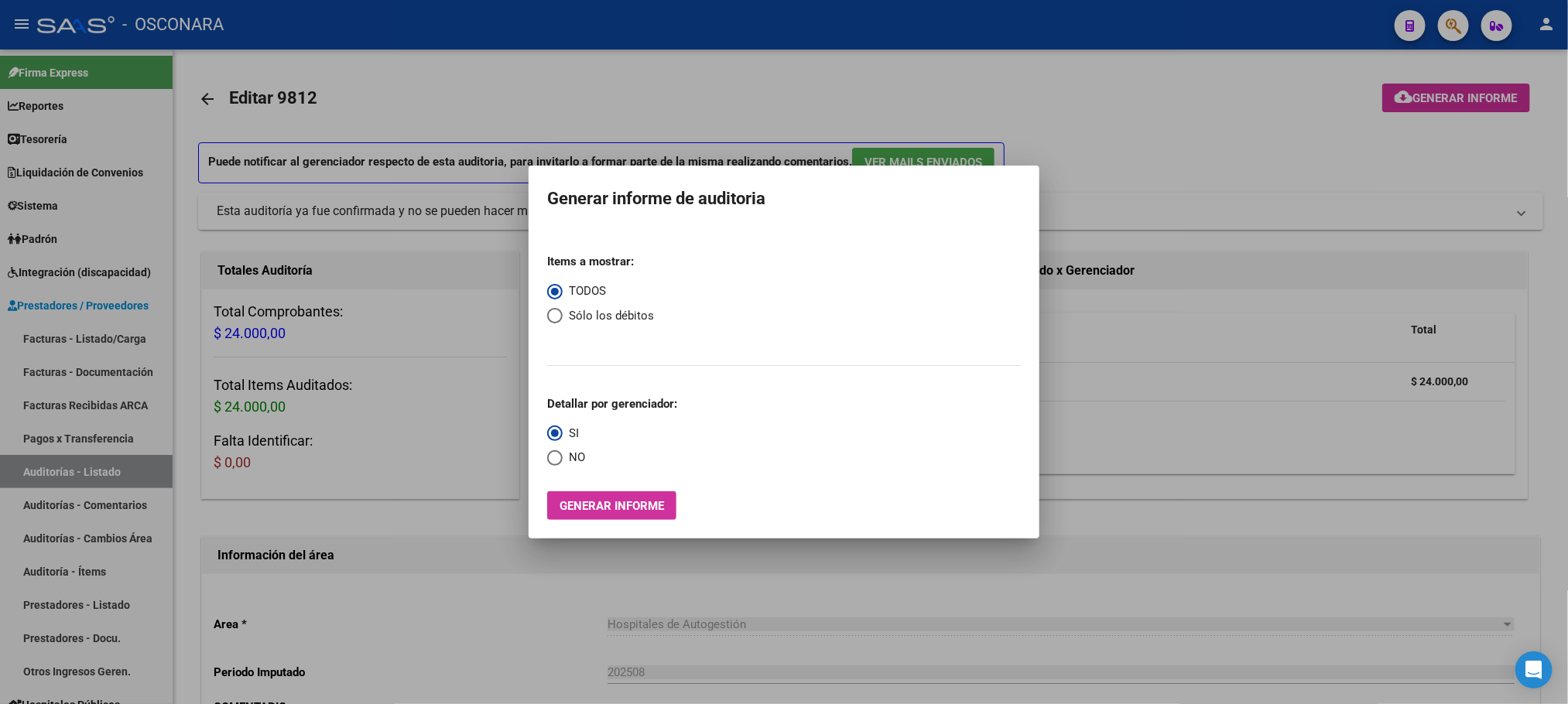
click at [1295, 179] on div at bounding box center [784, 352] width 1568 height 704
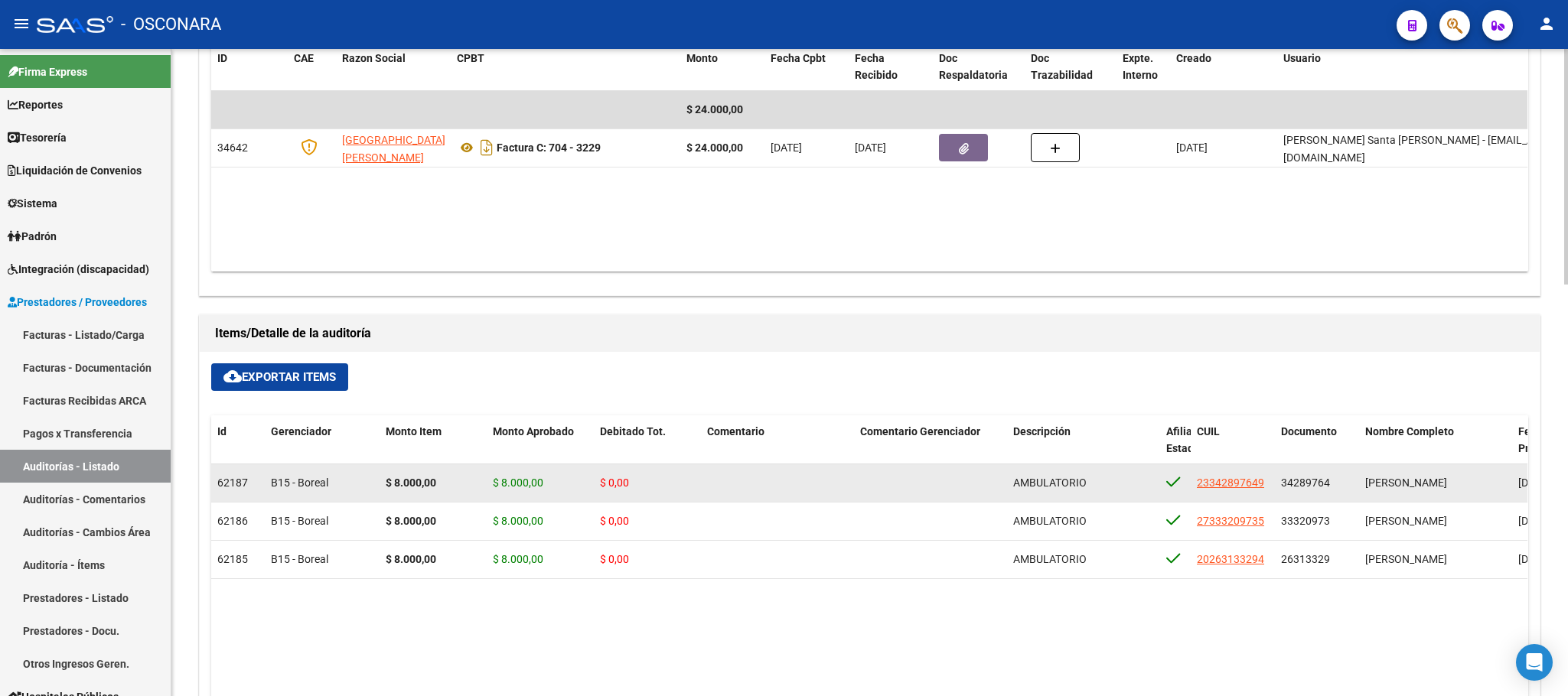
scroll to position [783, 0]
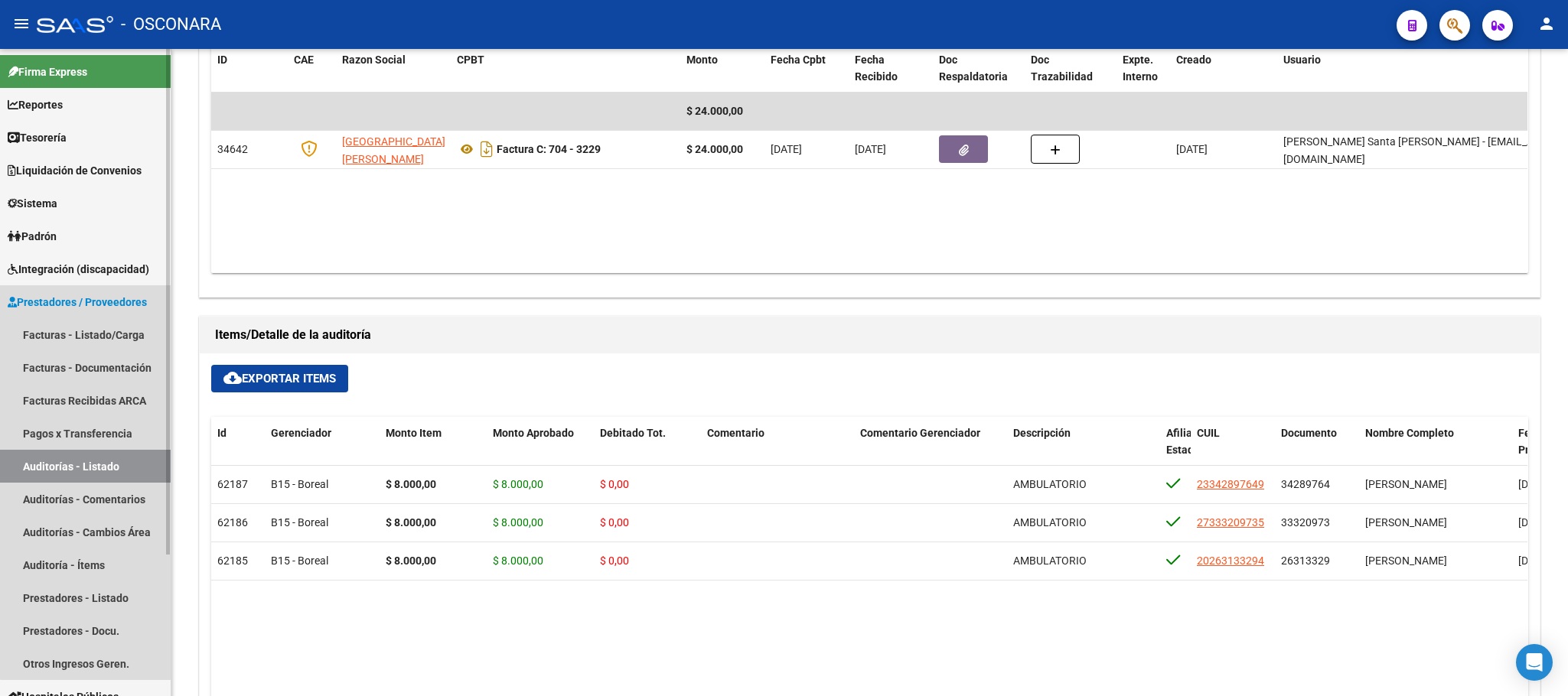
click at [122, 468] on link "Auditorías - Listado" at bounding box center [85, 466] width 171 height 33
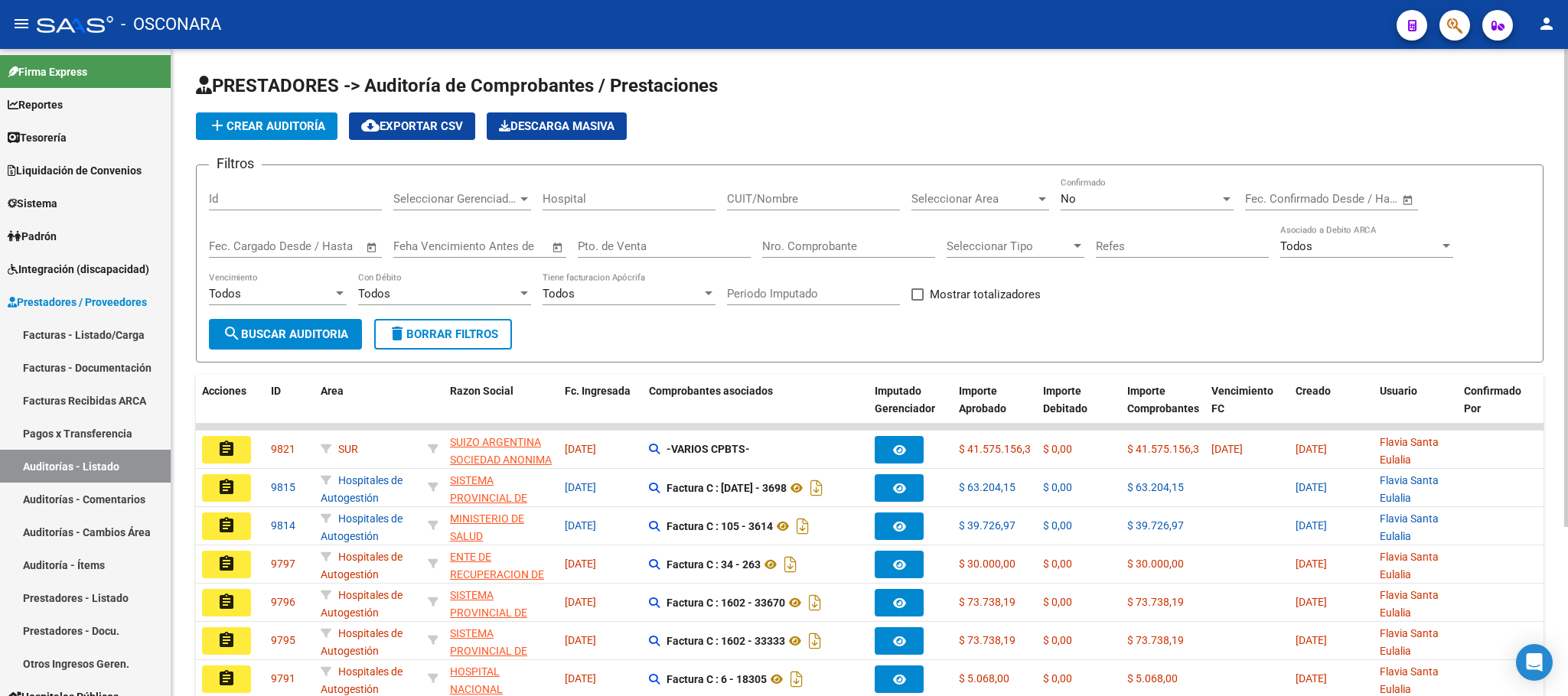
click at [310, 199] on input "Id" at bounding box center [296, 199] width 173 height 14
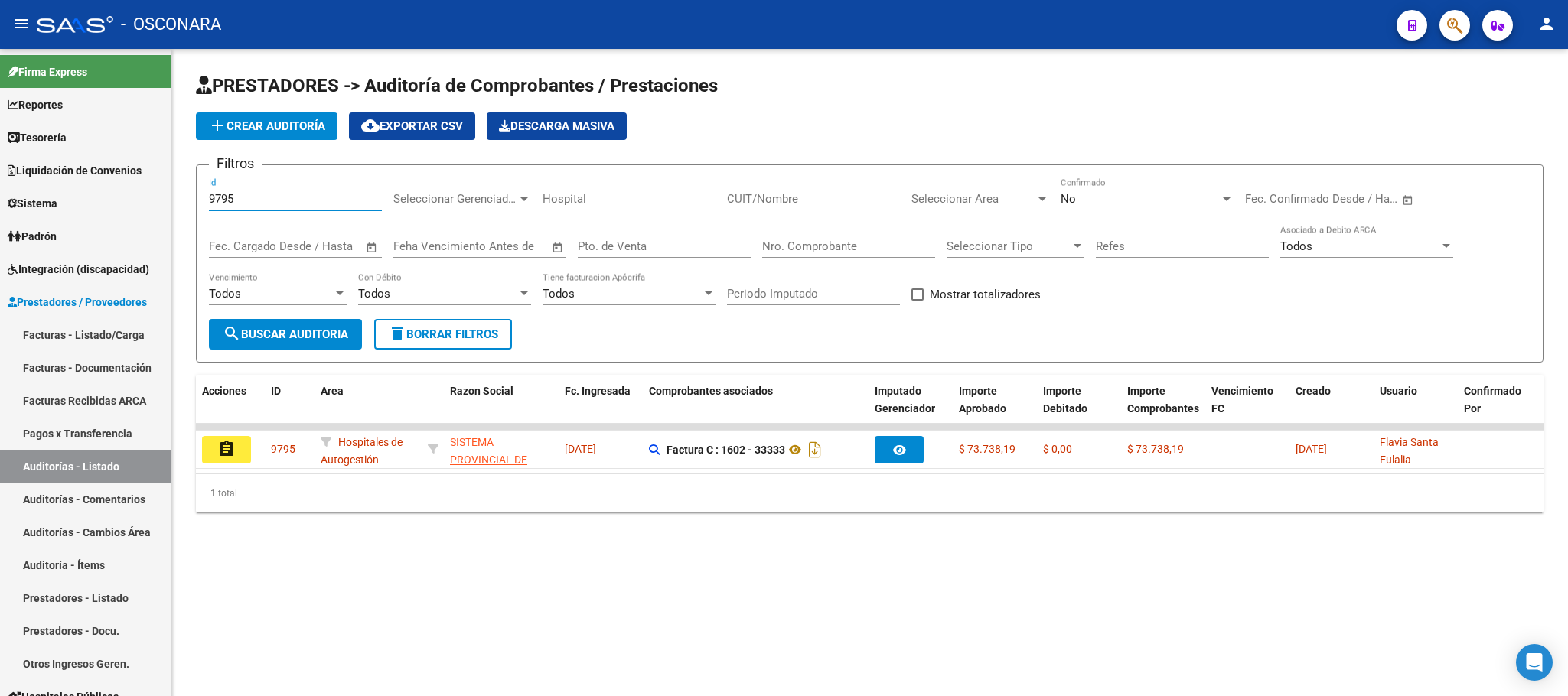
type input "9795"
click at [267, 328] on span "search Buscar Auditoria" at bounding box center [285, 334] width 125 height 14
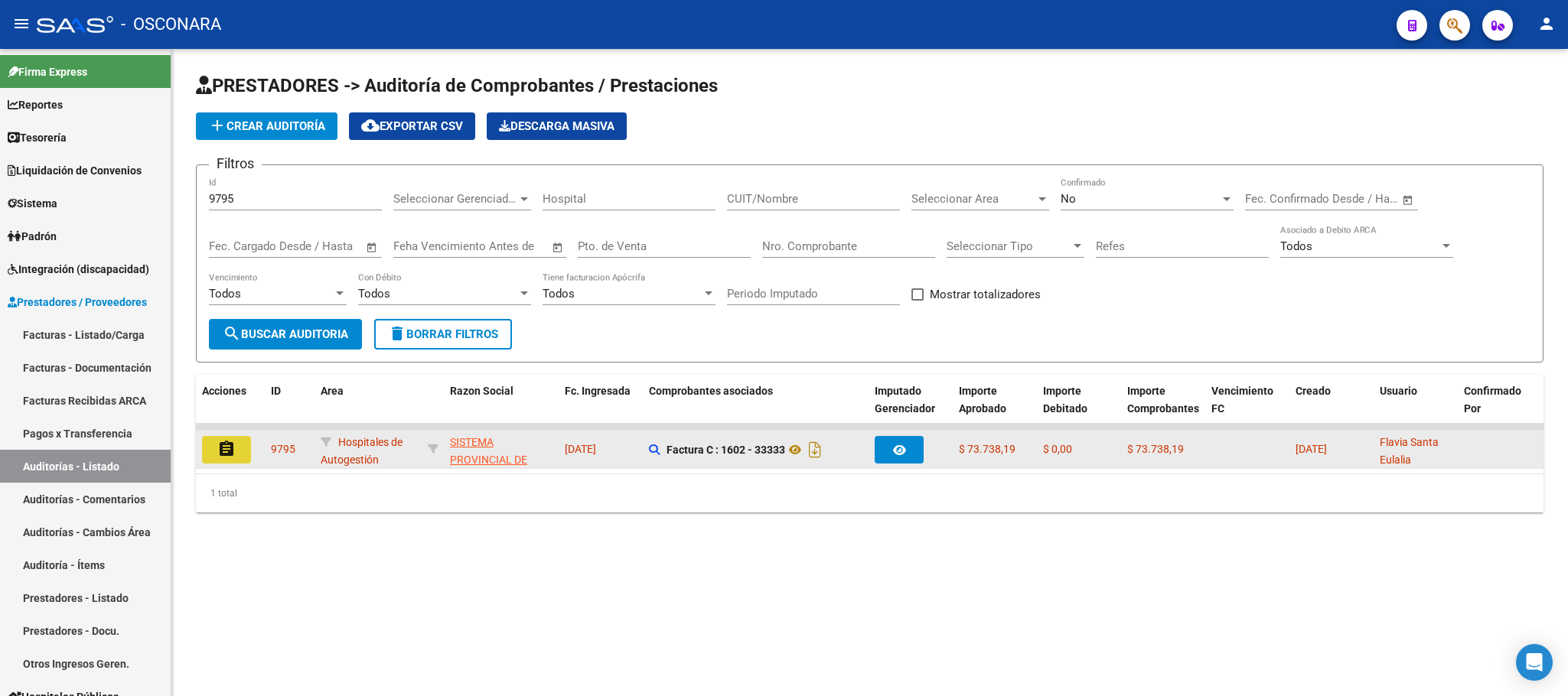
click at [239, 450] on button "assignment" at bounding box center [226, 449] width 49 height 27
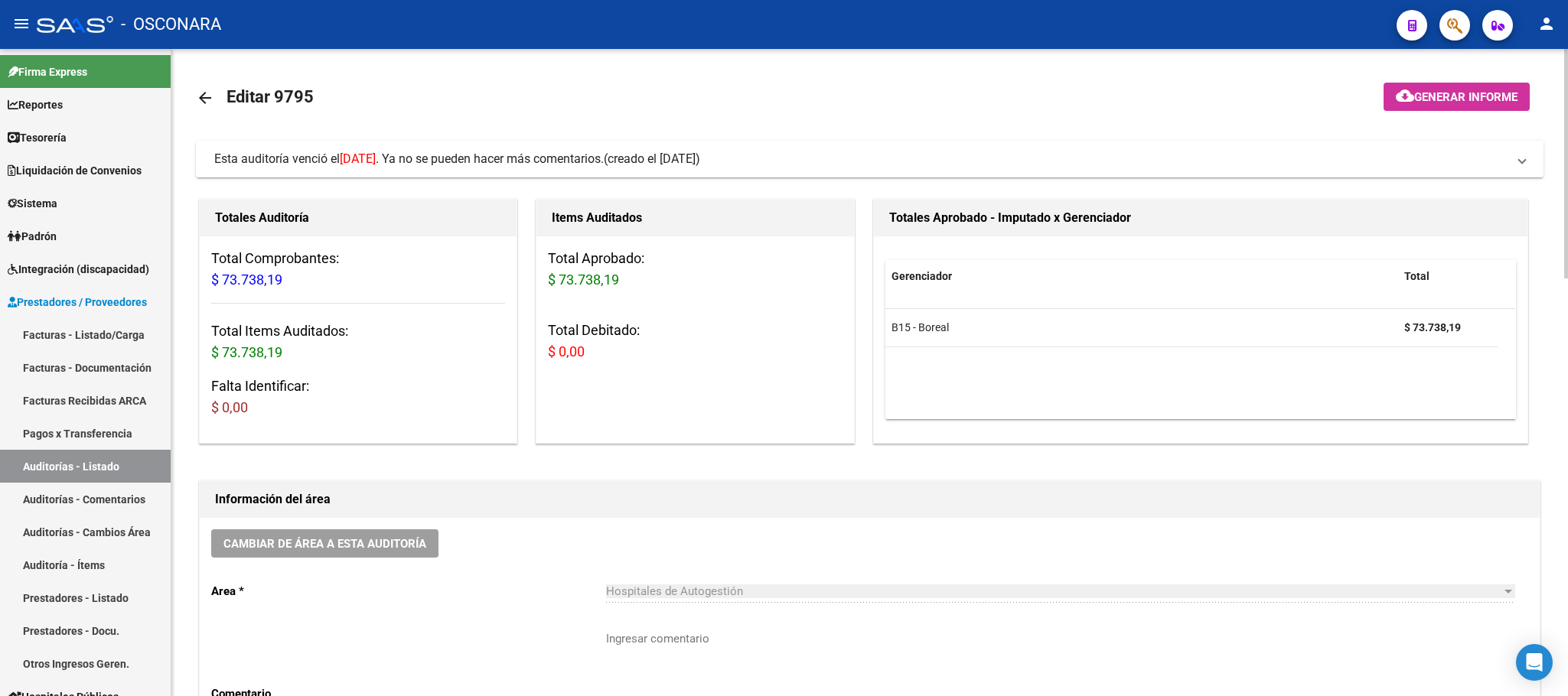
click at [1495, 94] on span "Generar informe" at bounding box center [1465, 97] width 103 height 14
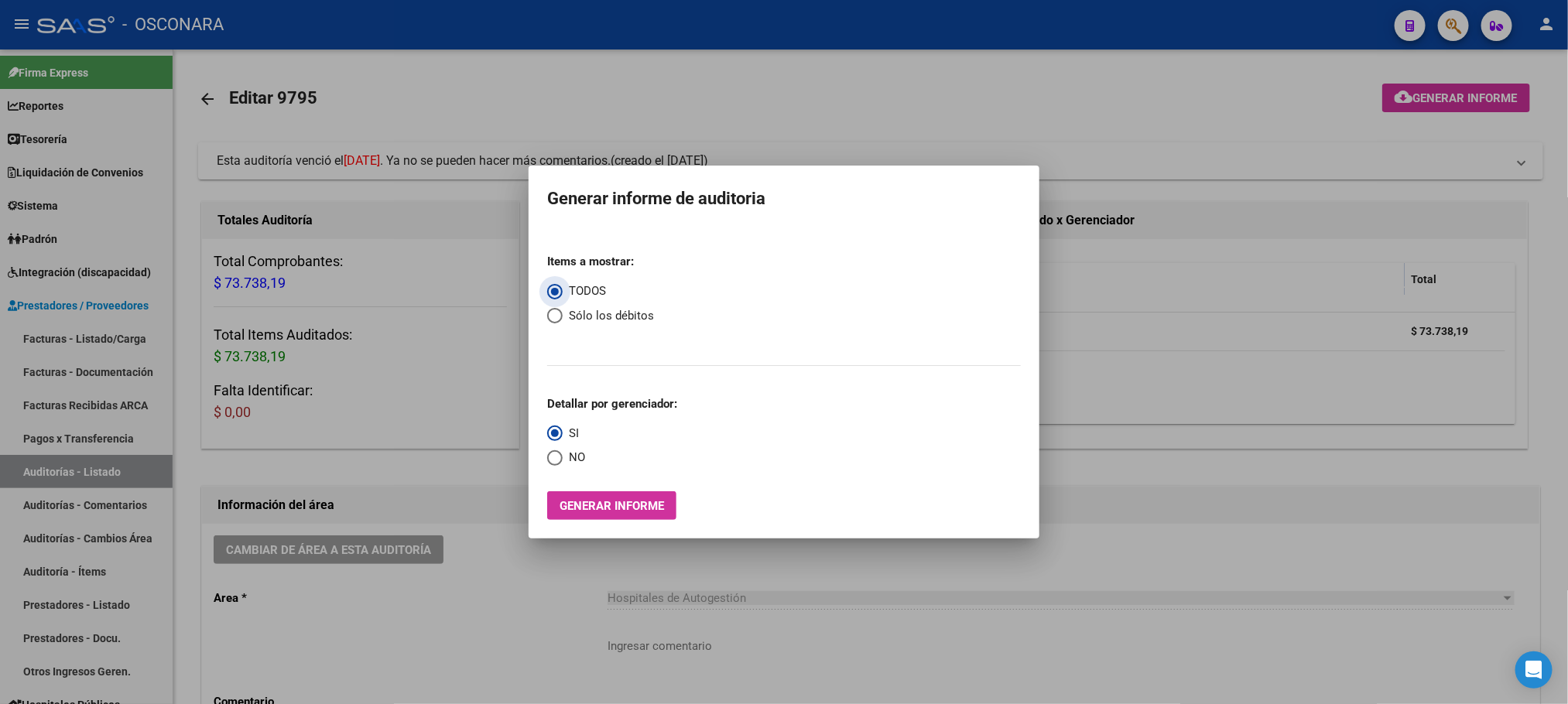
click at [628, 506] on span "Generar informe" at bounding box center [611, 506] width 104 height 14
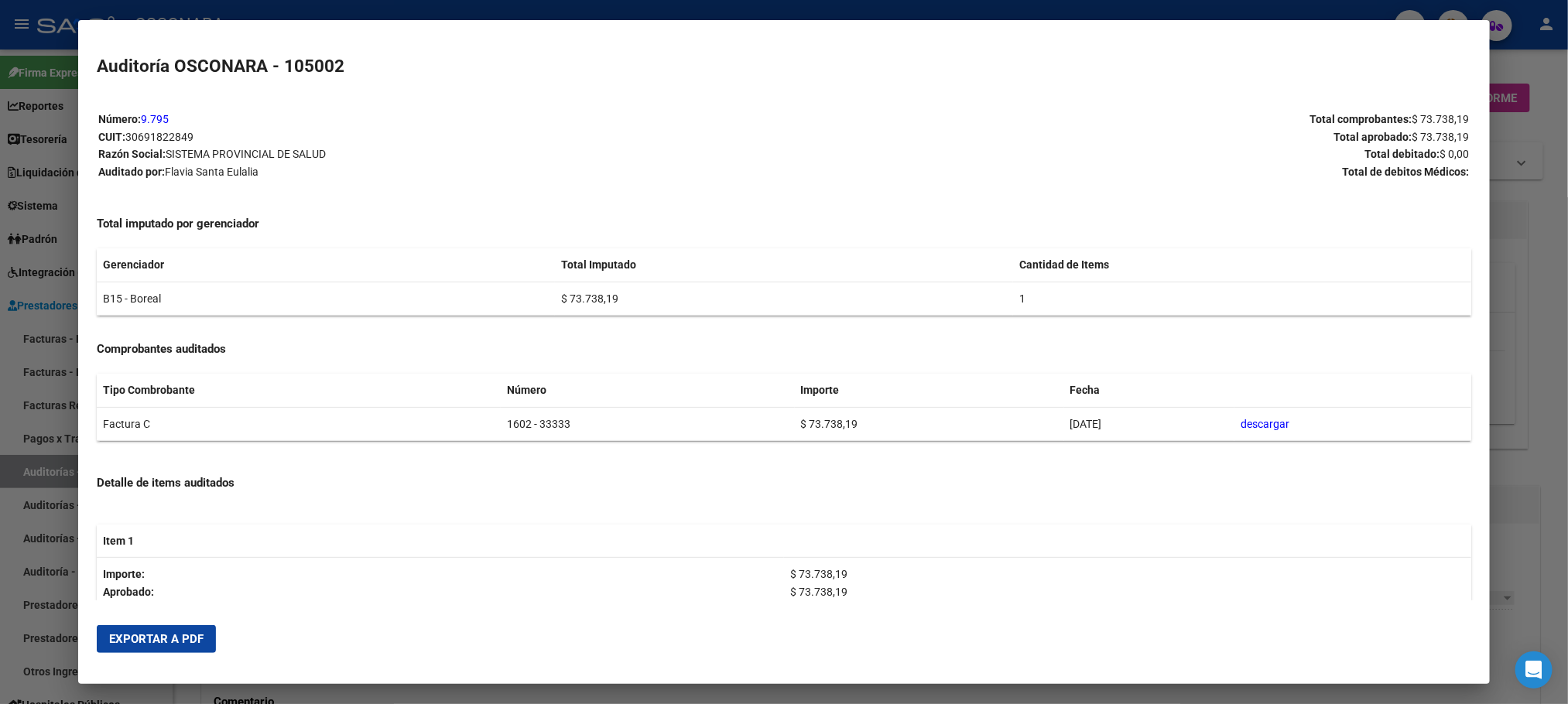
click at [163, 632] on span "Exportar a PDF" at bounding box center [156, 639] width 94 height 14
drag, startPoint x: 1549, startPoint y: 260, endPoint x: 1540, endPoint y: 267, distance: 11.4
click at [1546, 260] on div at bounding box center [784, 352] width 1568 height 704
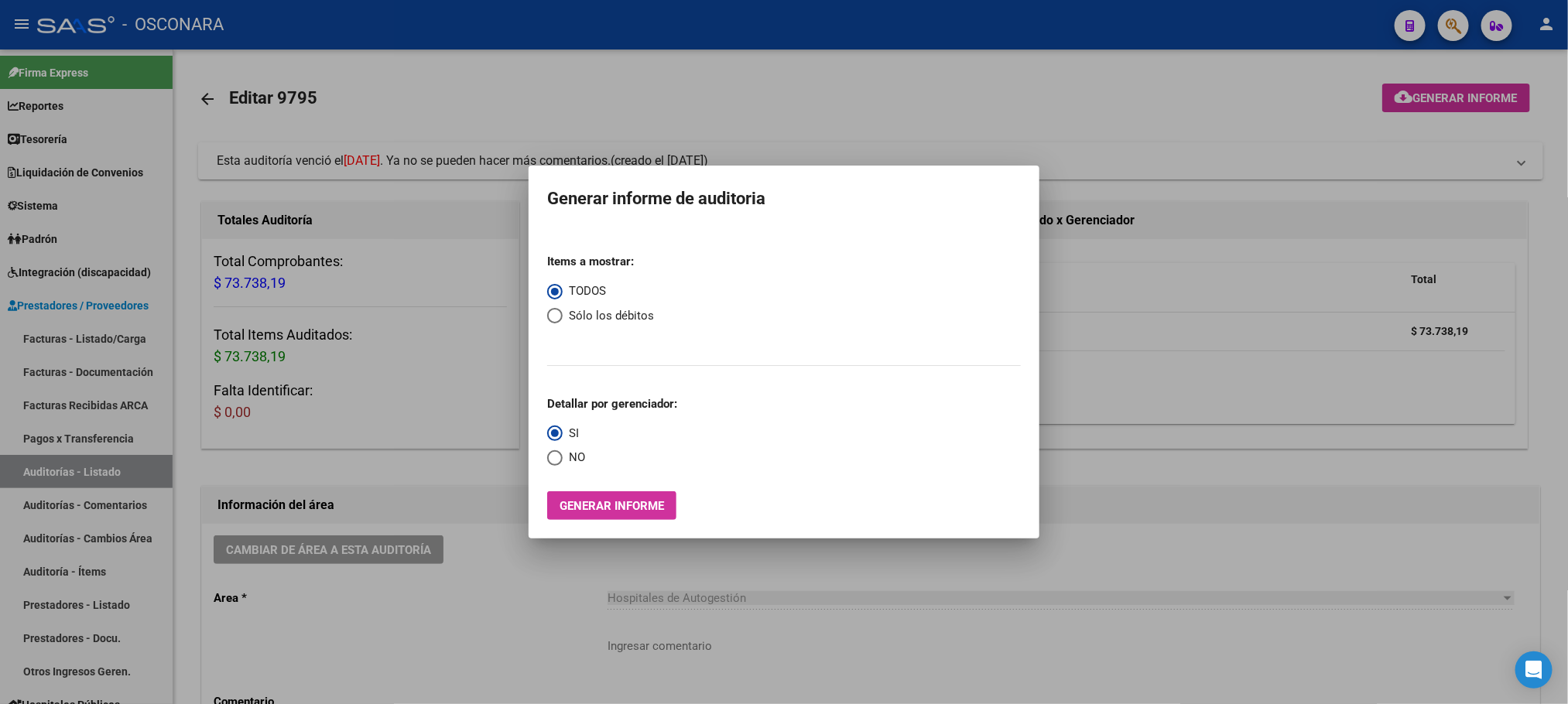
click at [909, 677] on div at bounding box center [784, 352] width 1568 height 704
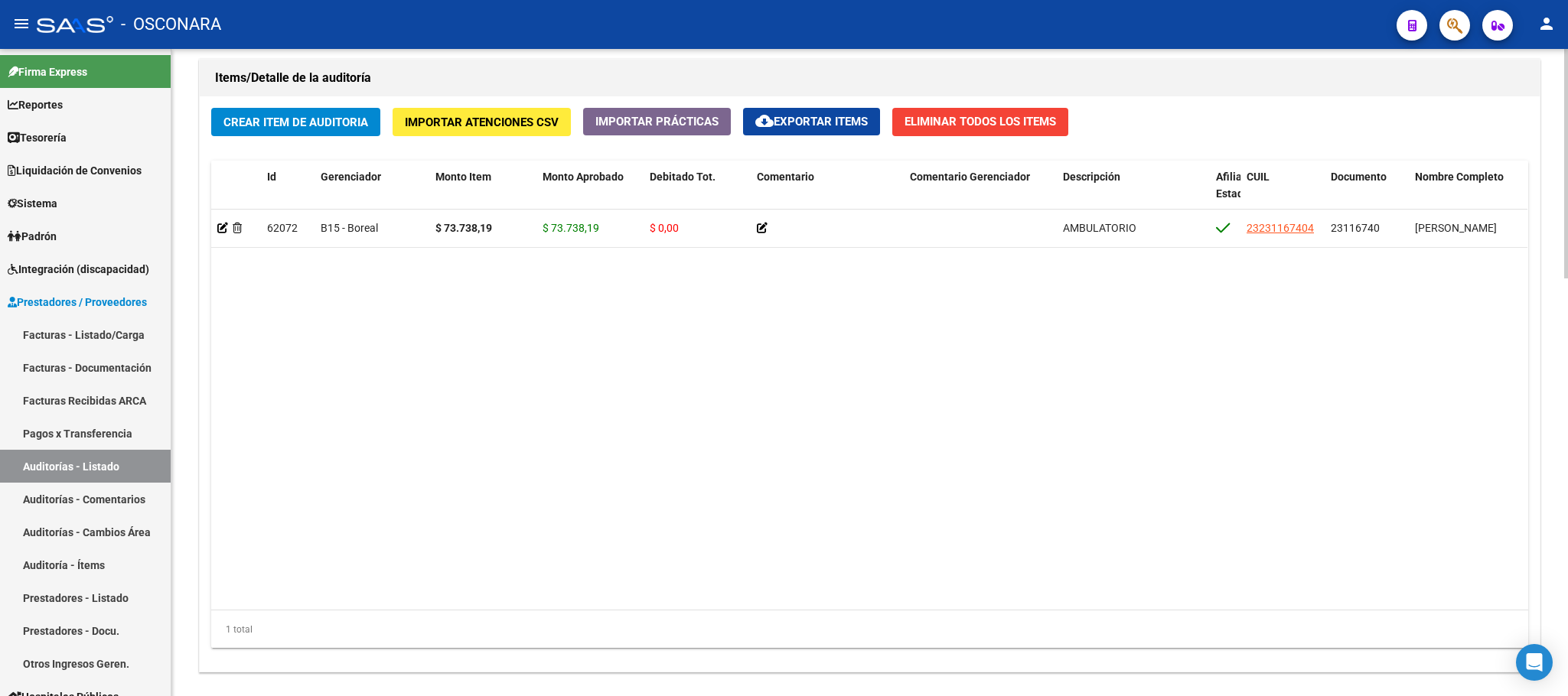
scroll to position [1179, 0]
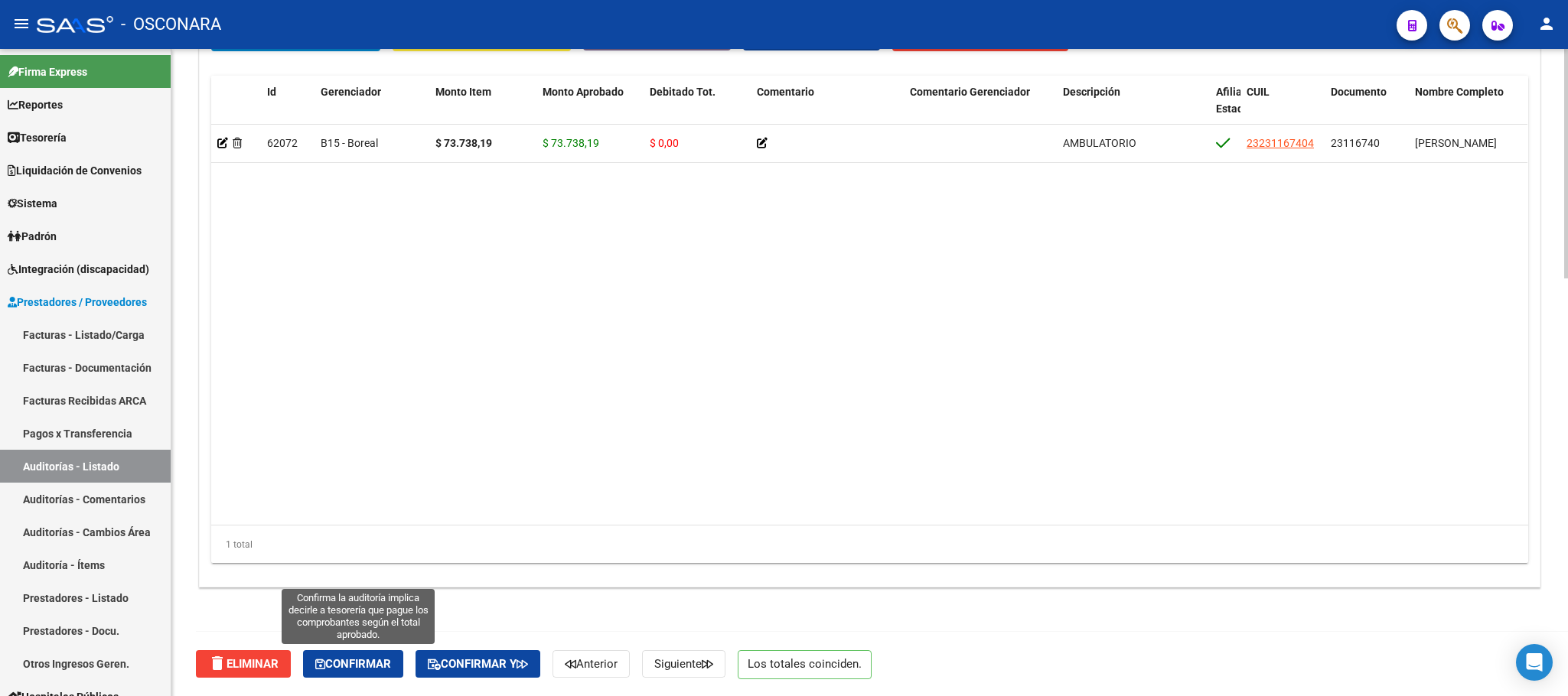
click at [391, 668] on span "Confirmar" at bounding box center [353, 664] width 76 height 14
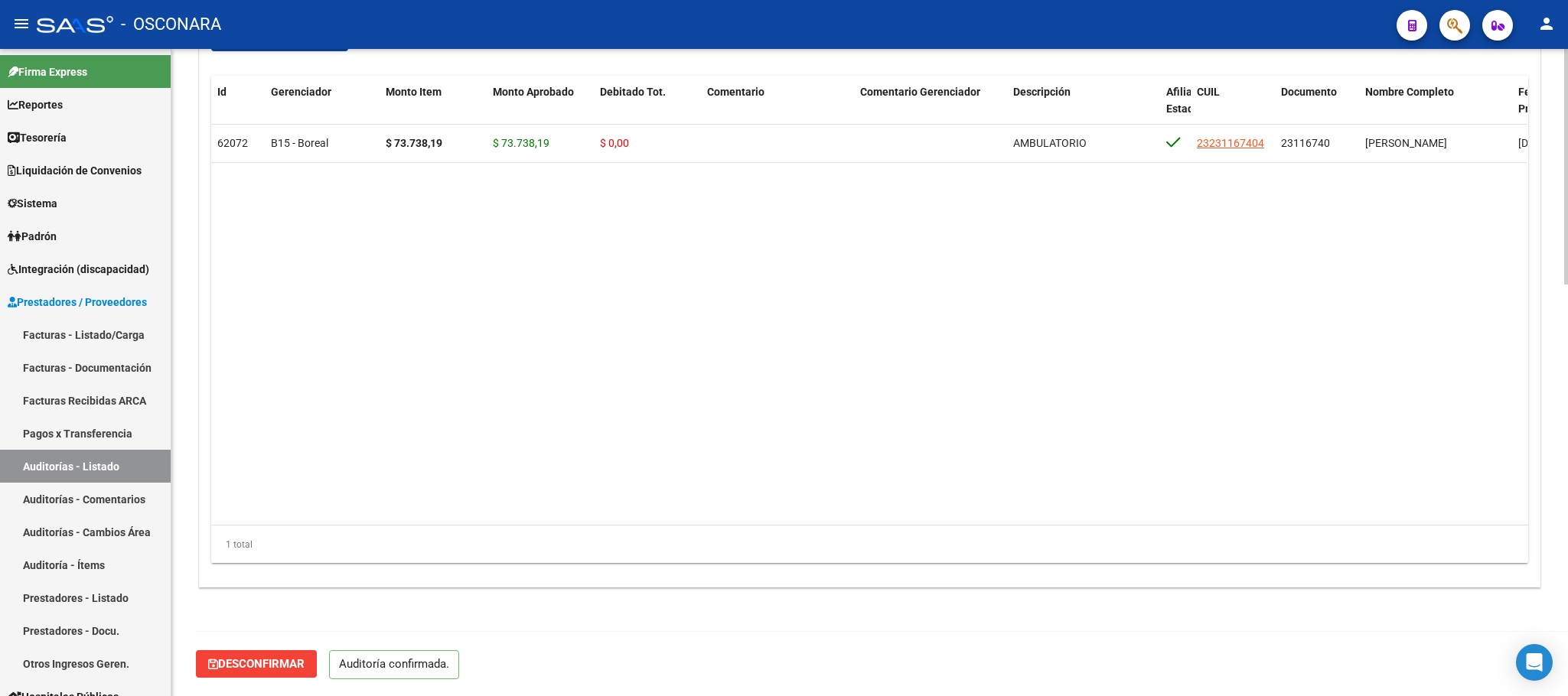
scroll to position [1128, 0]
type input "202508"
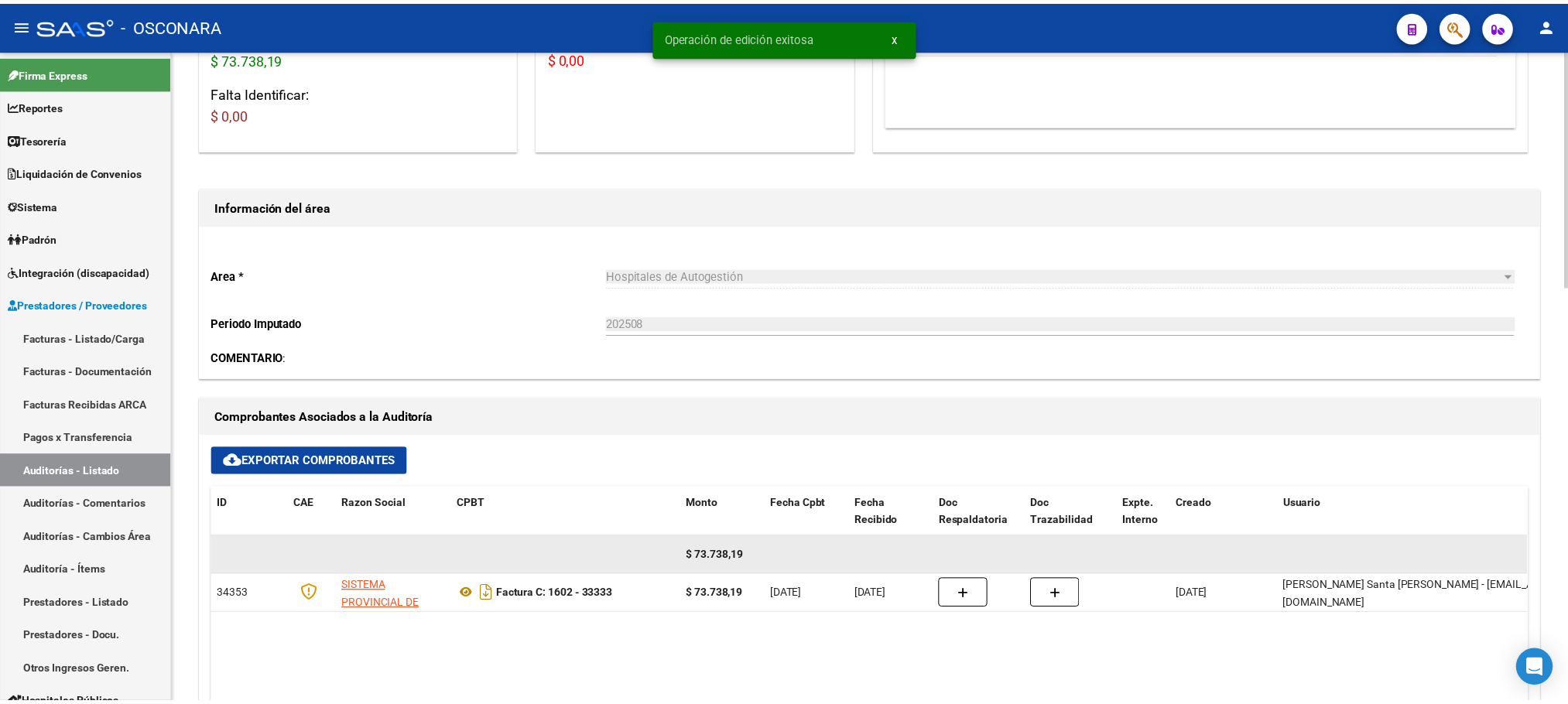
scroll to position [0, 0]
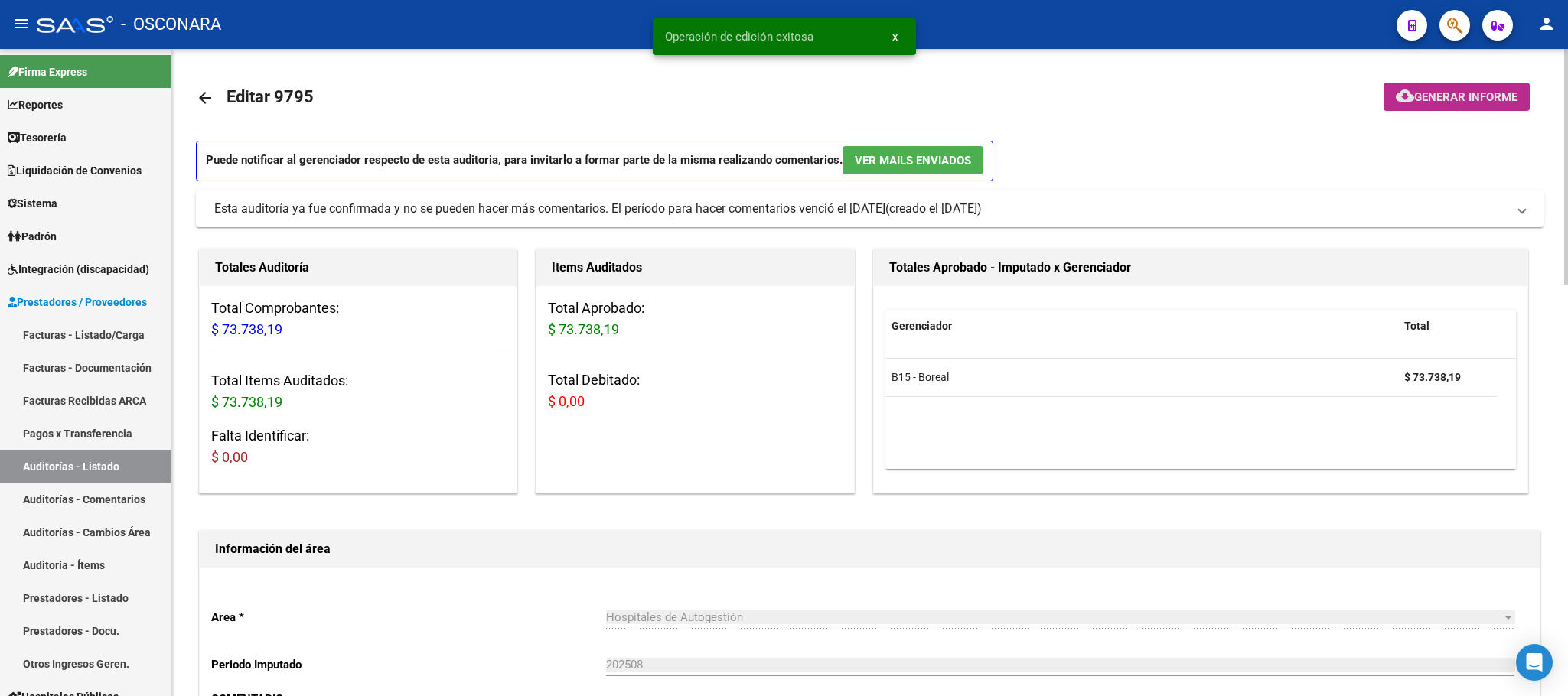
click at [1444, 86] on button "cloud_download Generar informe" at bounding box center [1456, 96] width 146 height 28
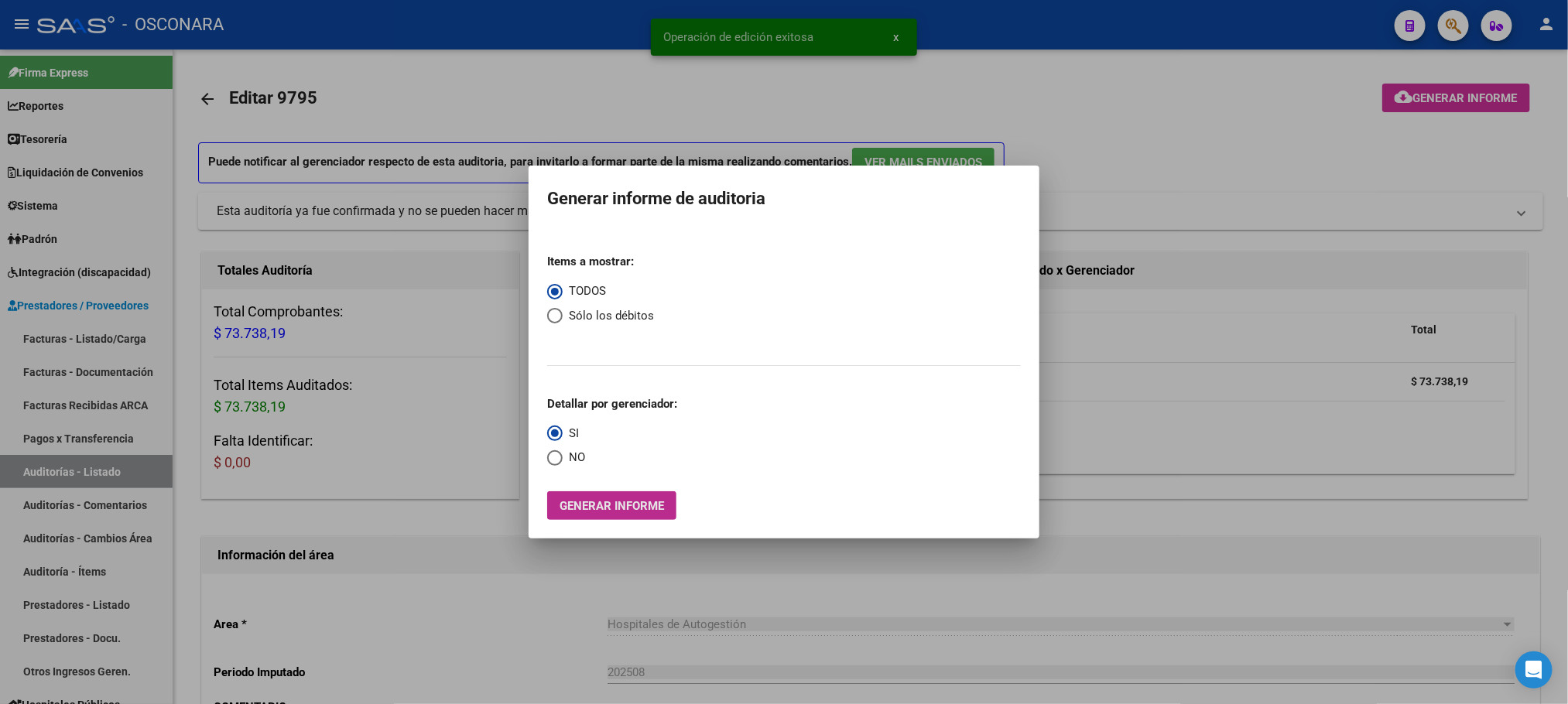
click at [636, 504] on span "Generar informe" at bounding box center [611, 506] width 104 height 14
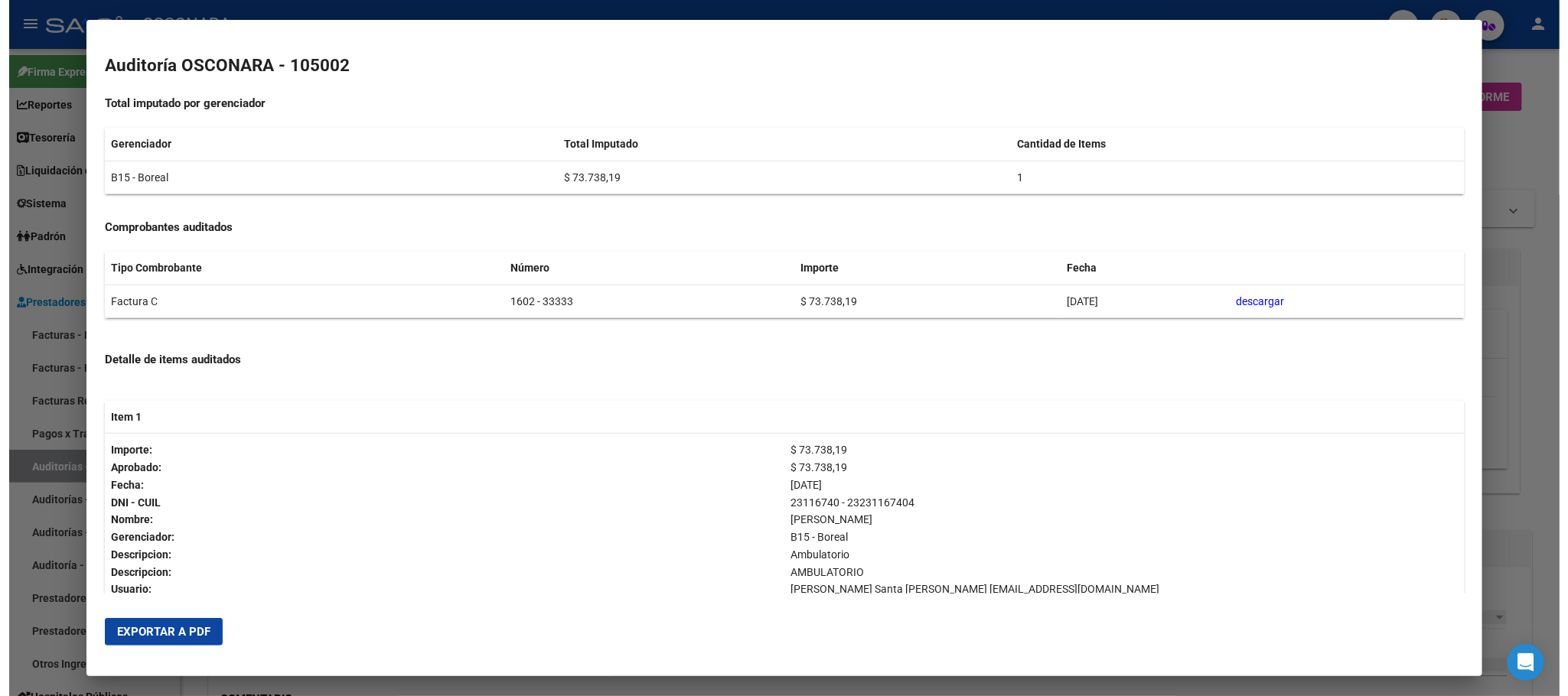
scroll to position [231, 0]
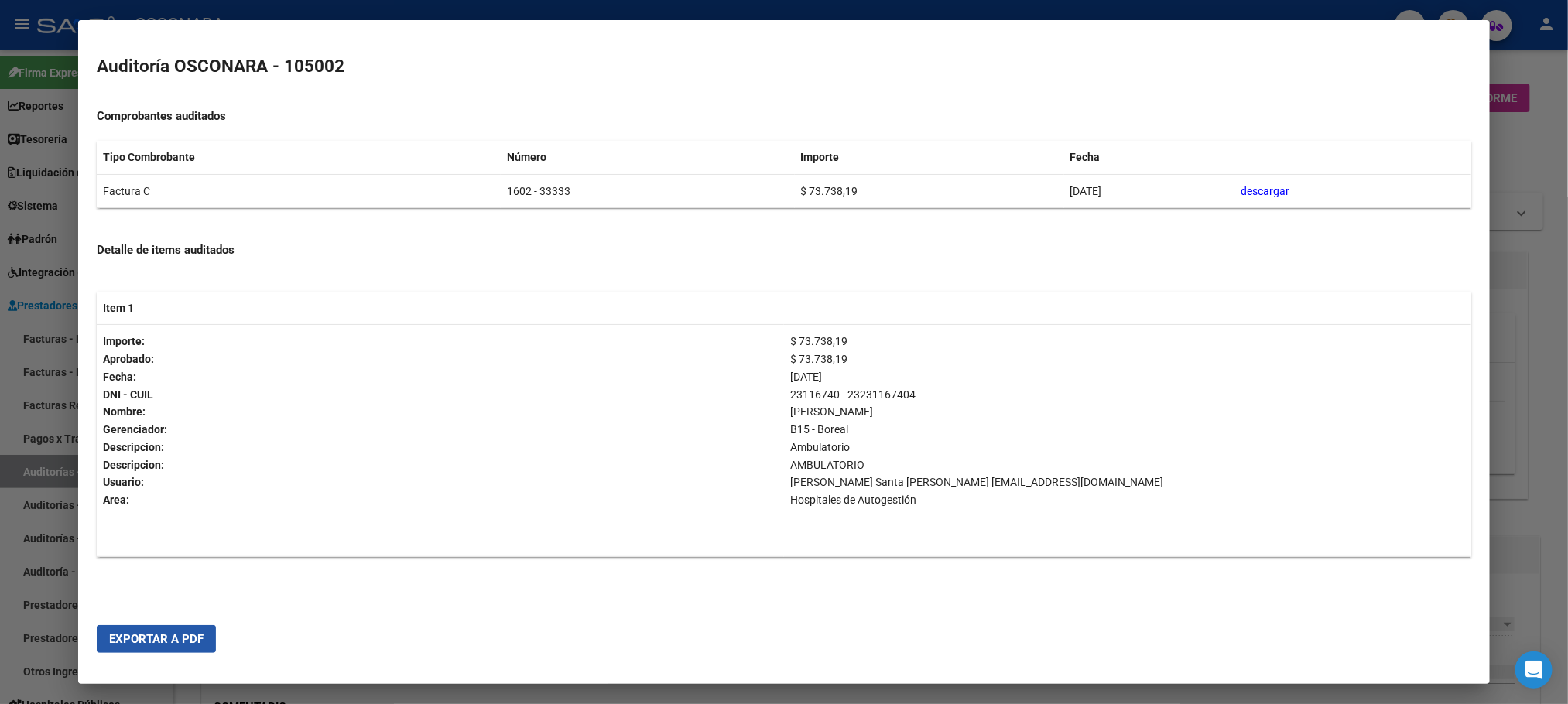
click at [145, 637] on span "Exportar a PDF" at bounding box center [156, 639] width 94 height 14
drag, startPoint x: 1542, startPoint y: 278, endPoint x: 1538, endPoint y: 323, distance: 45.2
click at [1540, 278] on div at bounding box center [784, 352] width 1568 height 704
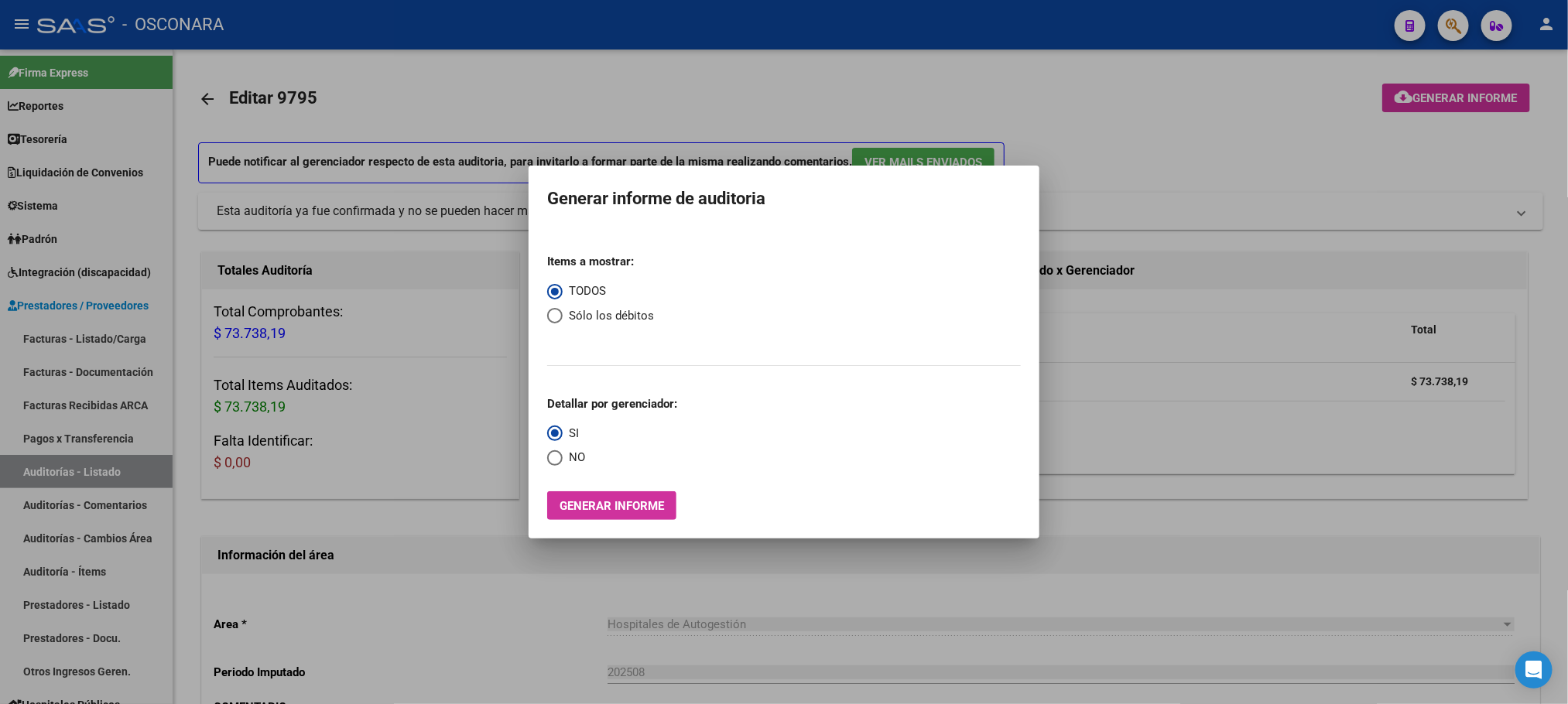
click at [1145, 172] on div at bounding box center [784, 352] width 1568 height 704
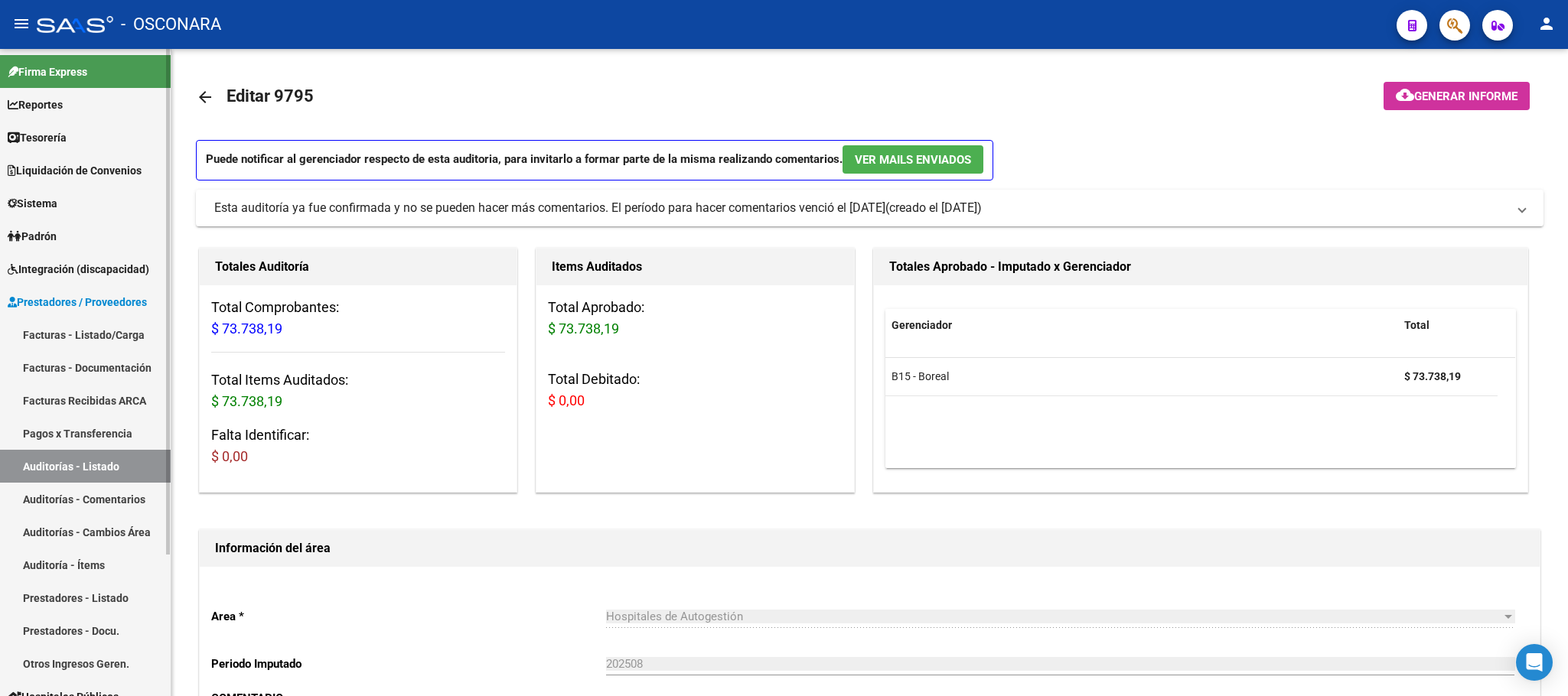
scroll to position [0, 0]
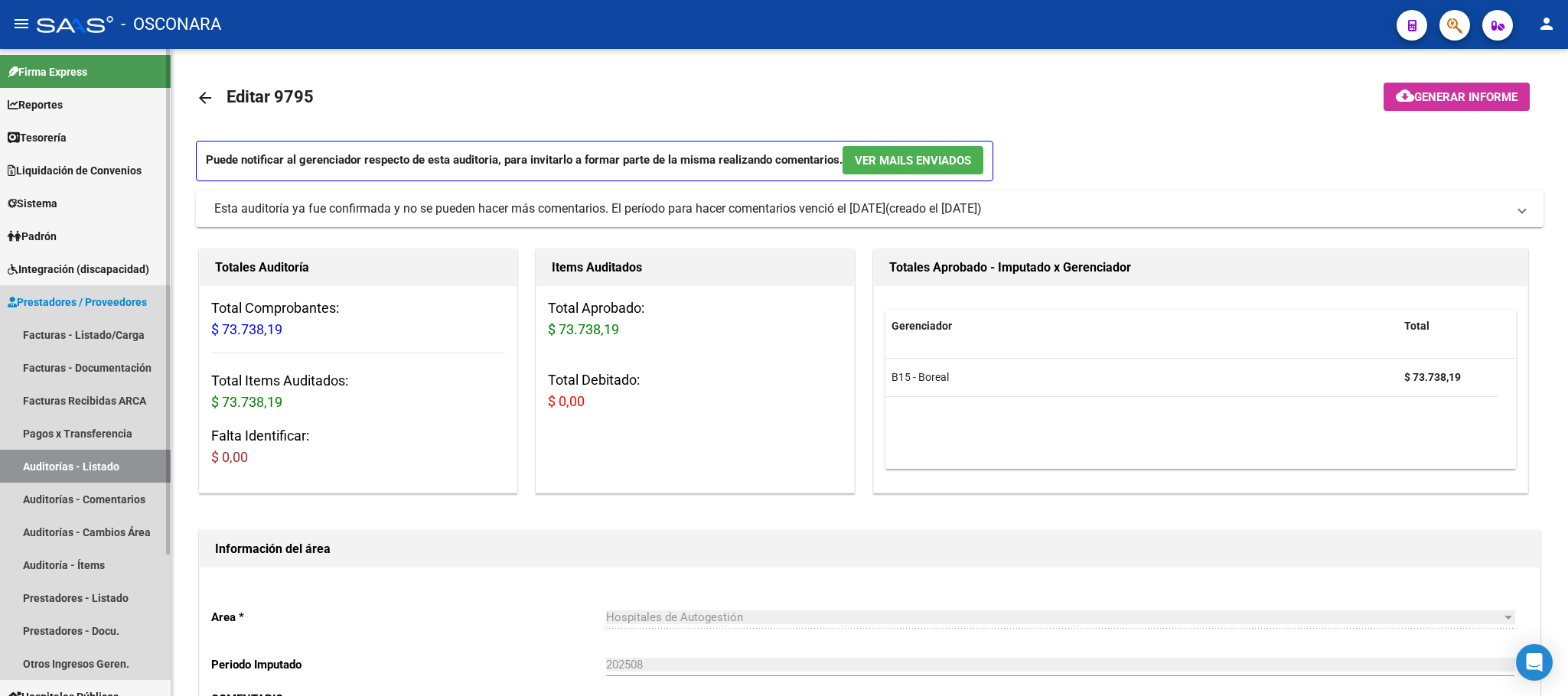
click at [103, 474] on link "Auditorías - Listado" at bounding box center [85, 466] width 171 height 33
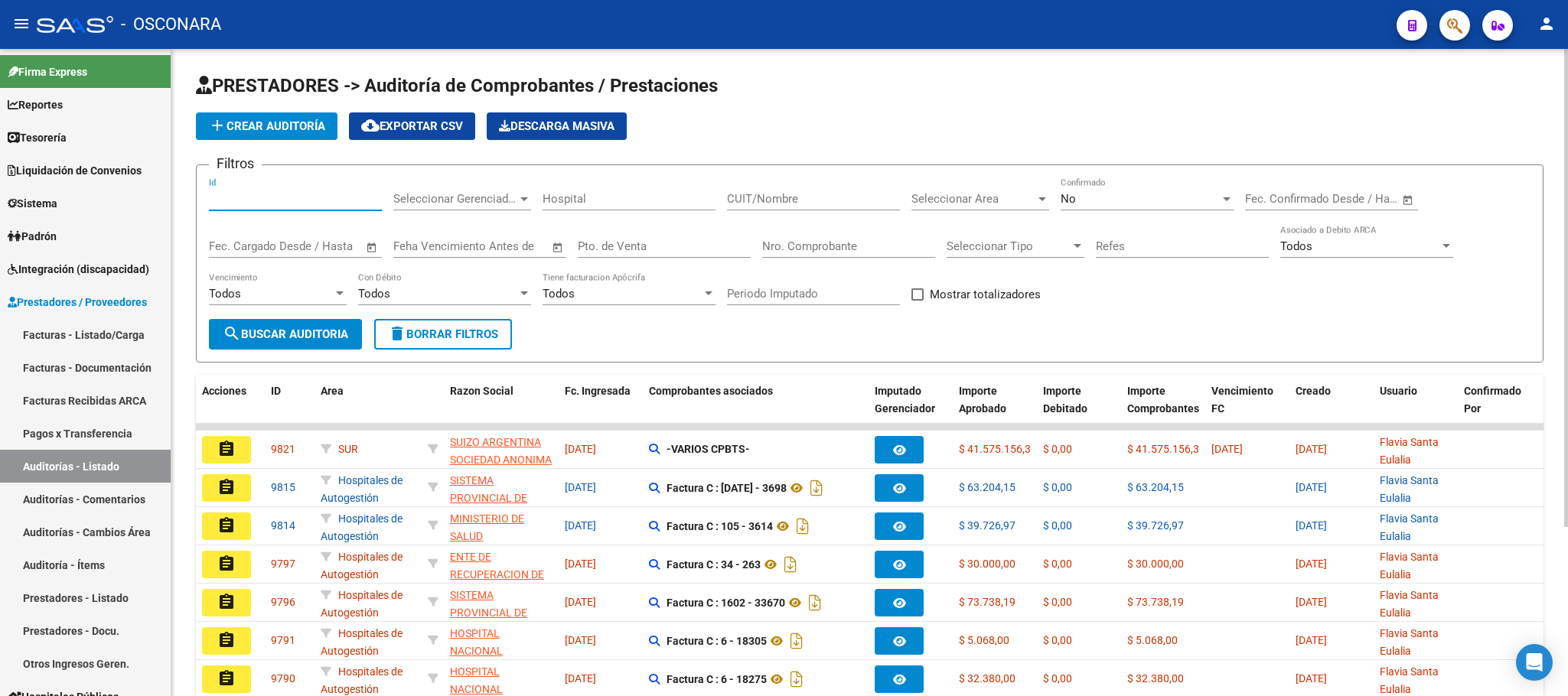
click at [283, 199] on input "Id" at bounding box center [296, 199] width 173 height 14
type input "9796"
click at [336, 352] on form "Filtros 9796 Id Seleccionar Gerenciador Seleccionar Gerenciador Hospital CUIT/N…" at bounding box center [869, 264] width 1347 height 199
click at [336, 341] on span "search Buscar Auditoria" at bounding box center [285, 334] width 125 height 14
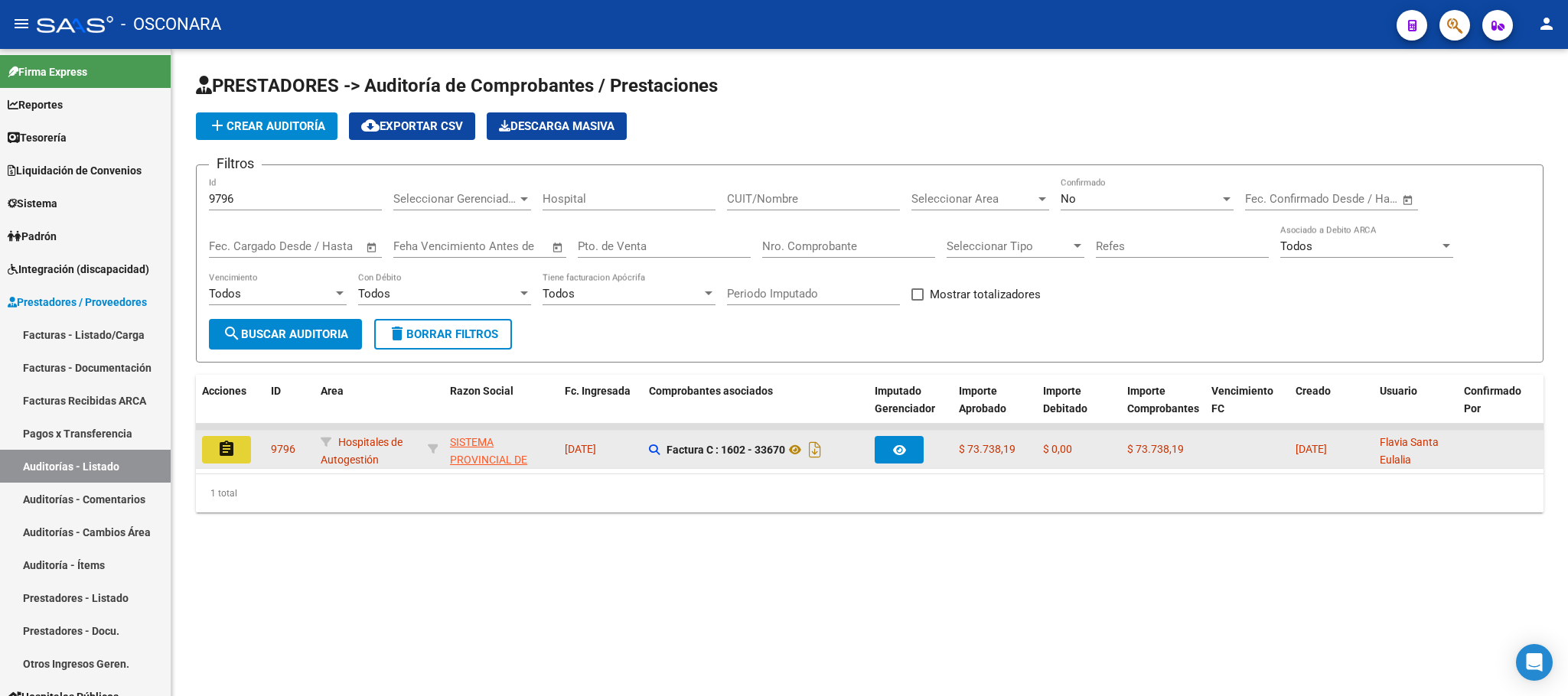
click at [235, 452] on button "assignment" at bounding box center [226, 449] width 49 height 27
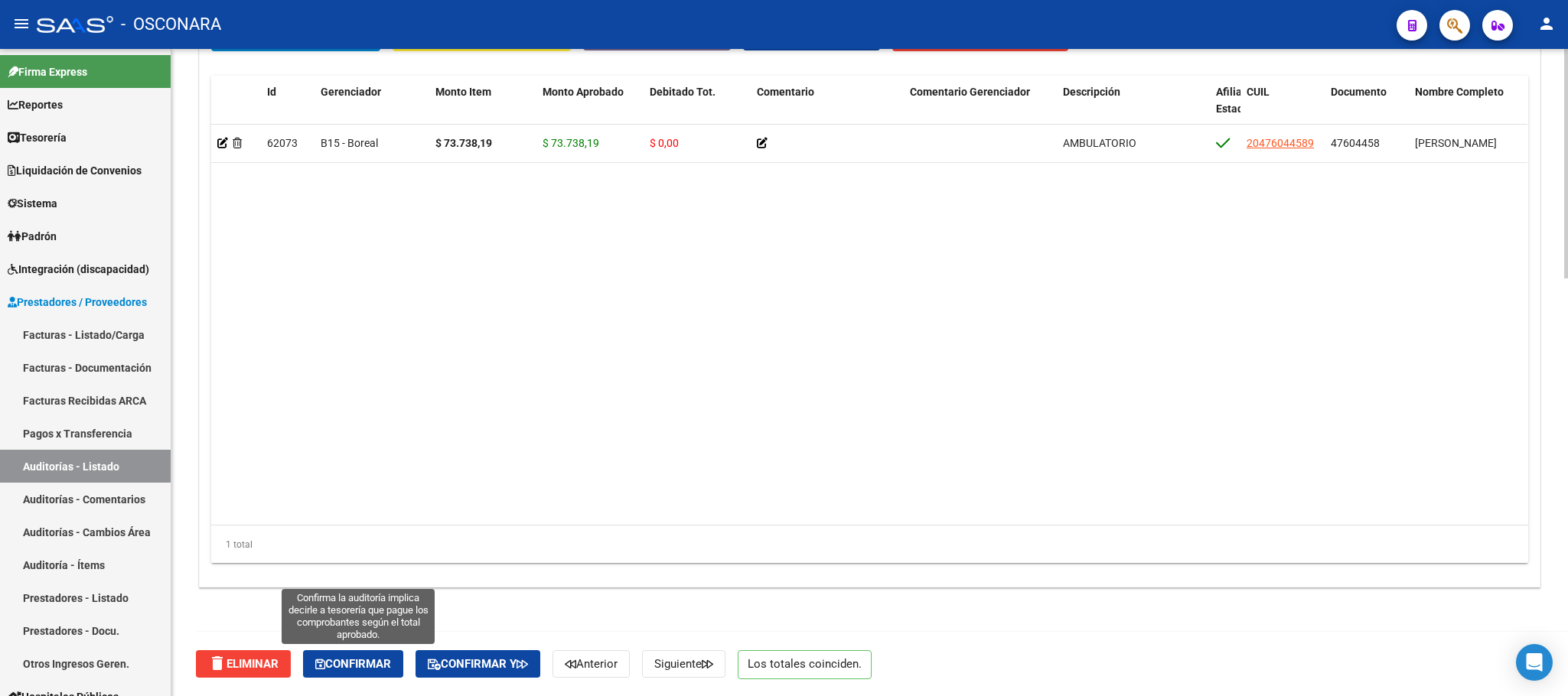
click at [383, 666] on span "Confirmar" at bounding box center [353, 664] width 76 height 14
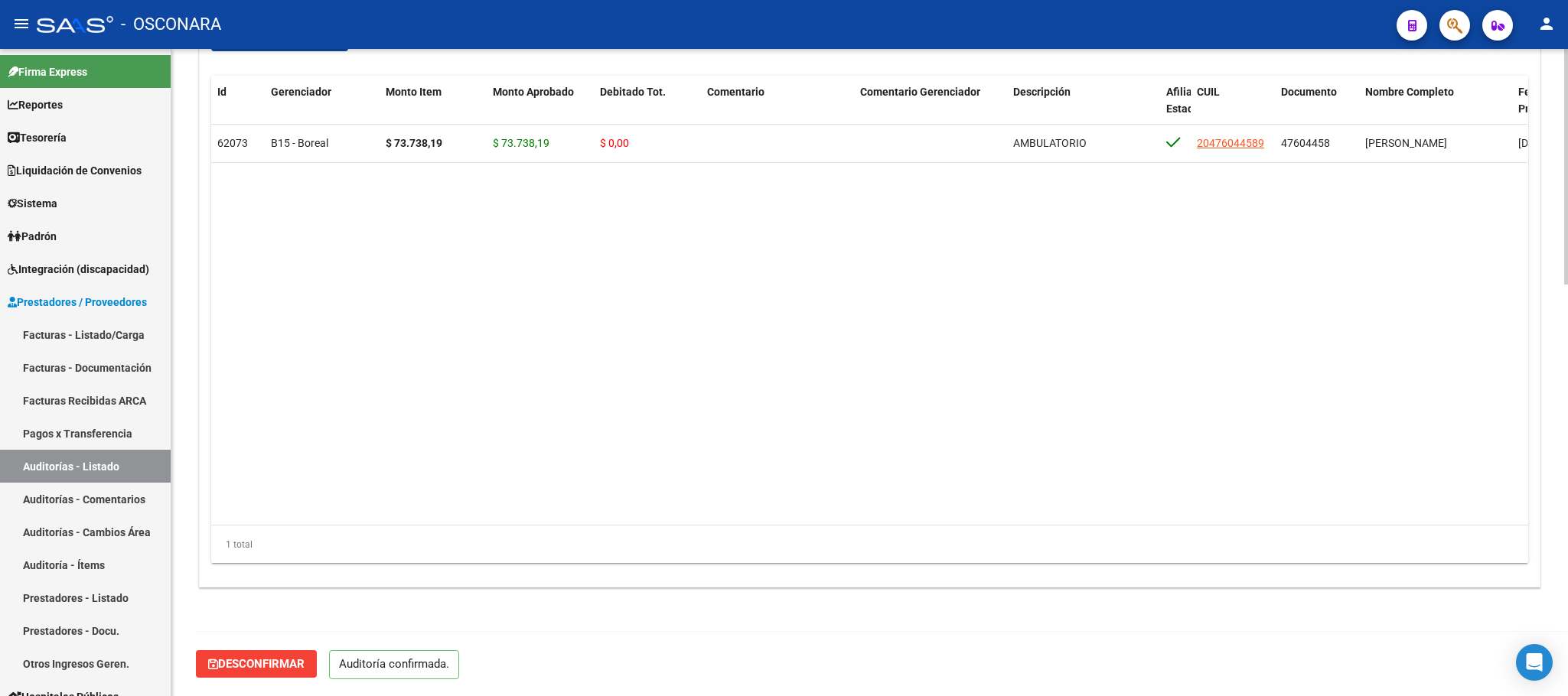
scroll to position [1128, 0]
type input "202508"
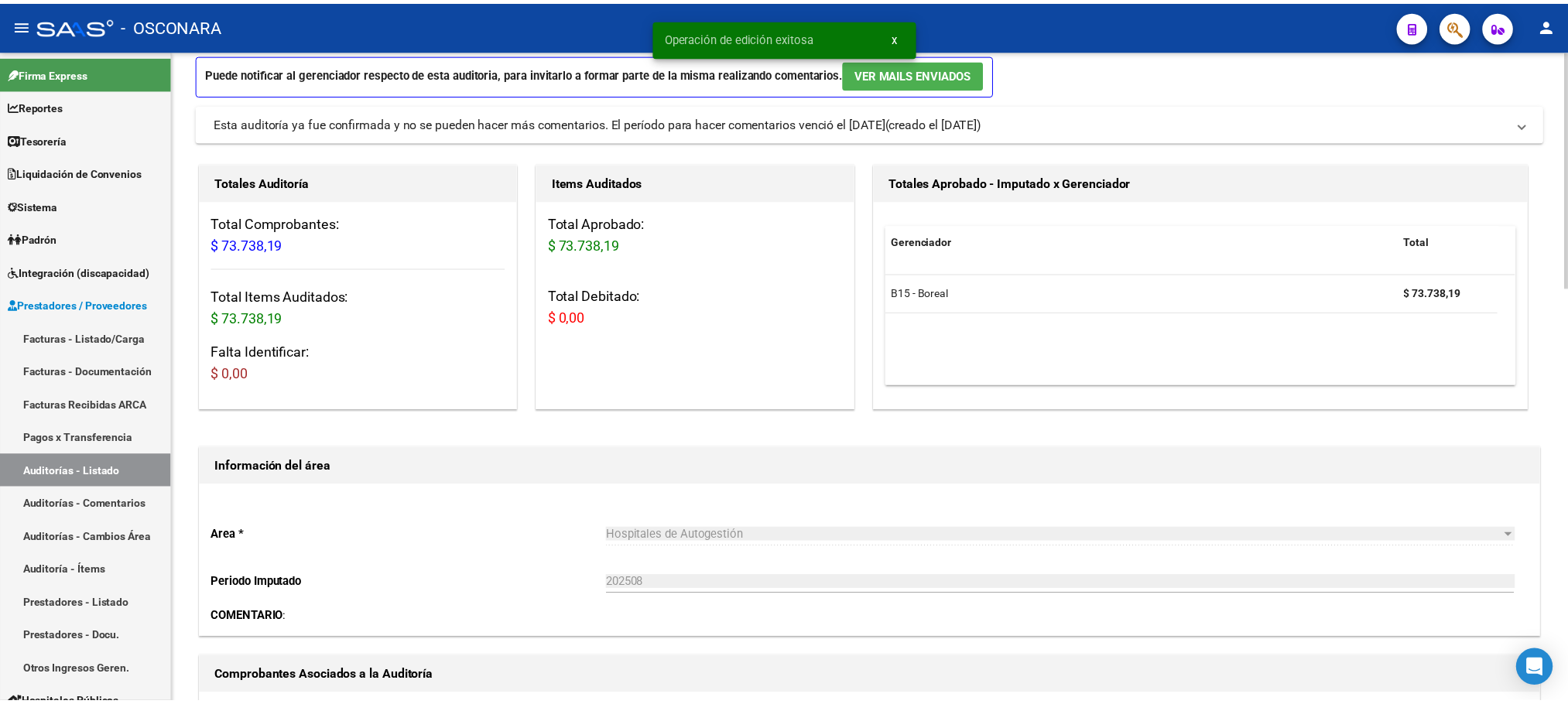
scroll to position [0, 0]
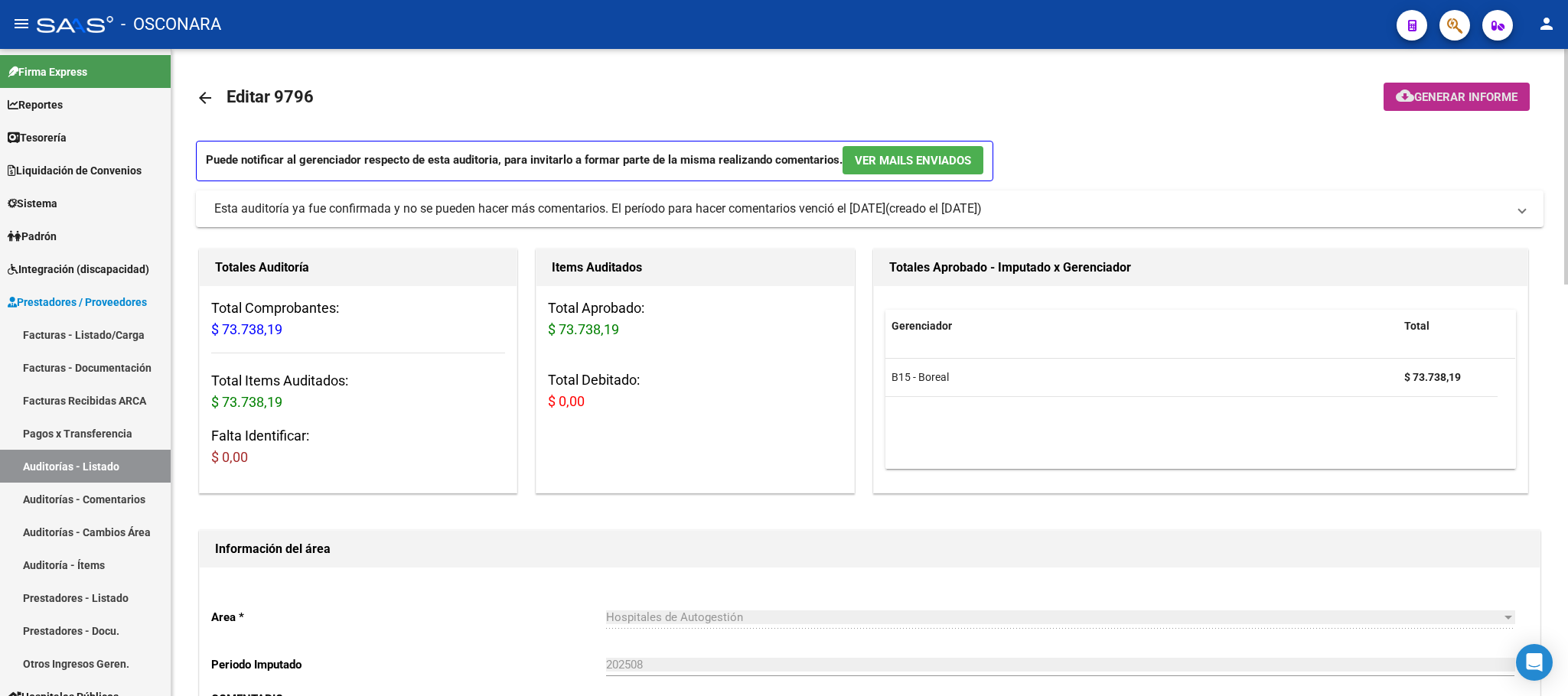
click at [1456, 92] on span "Generar informe" at bounding box center [1465, 97] width 103 height 14
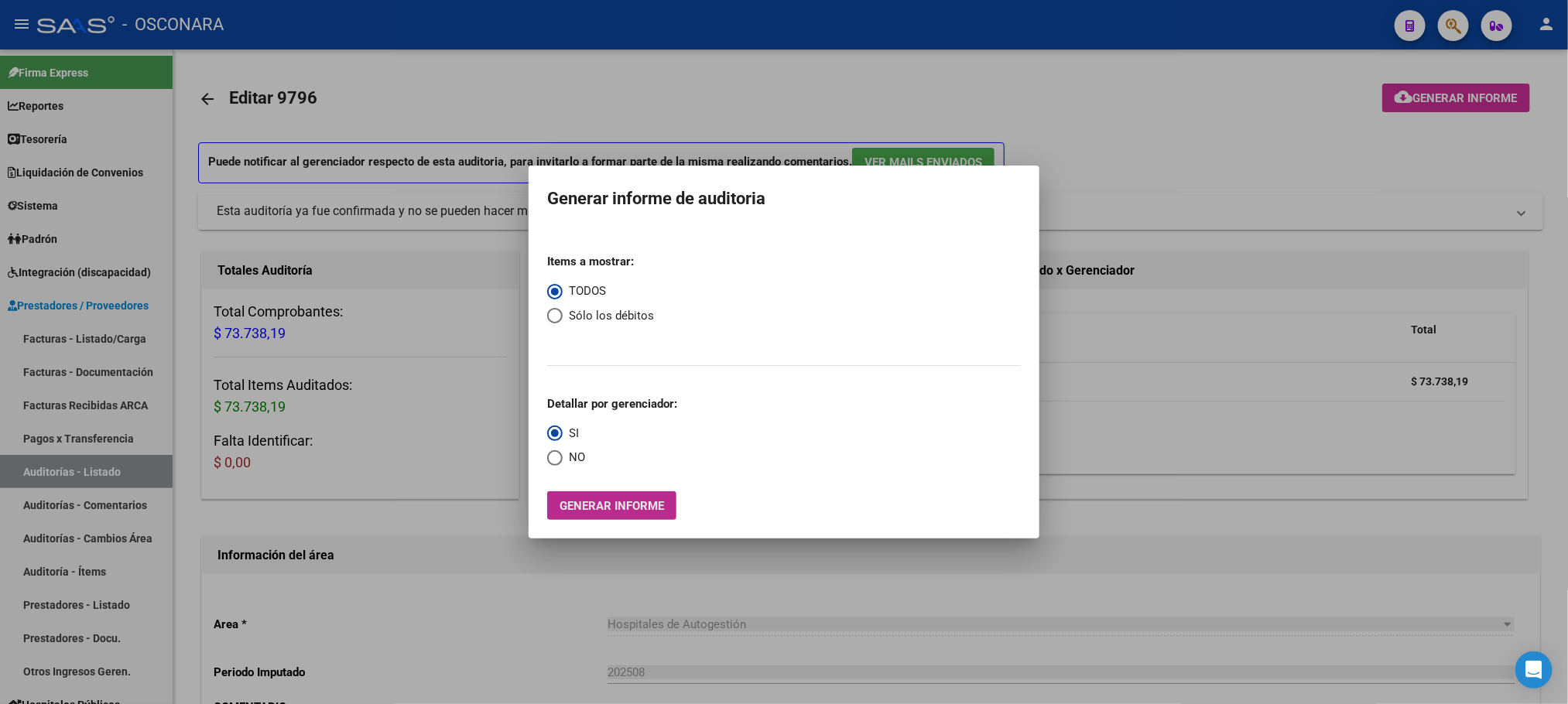
click at [644, 504] on span "Generar informe" at bounding box center [611, 506] width 104 height 14
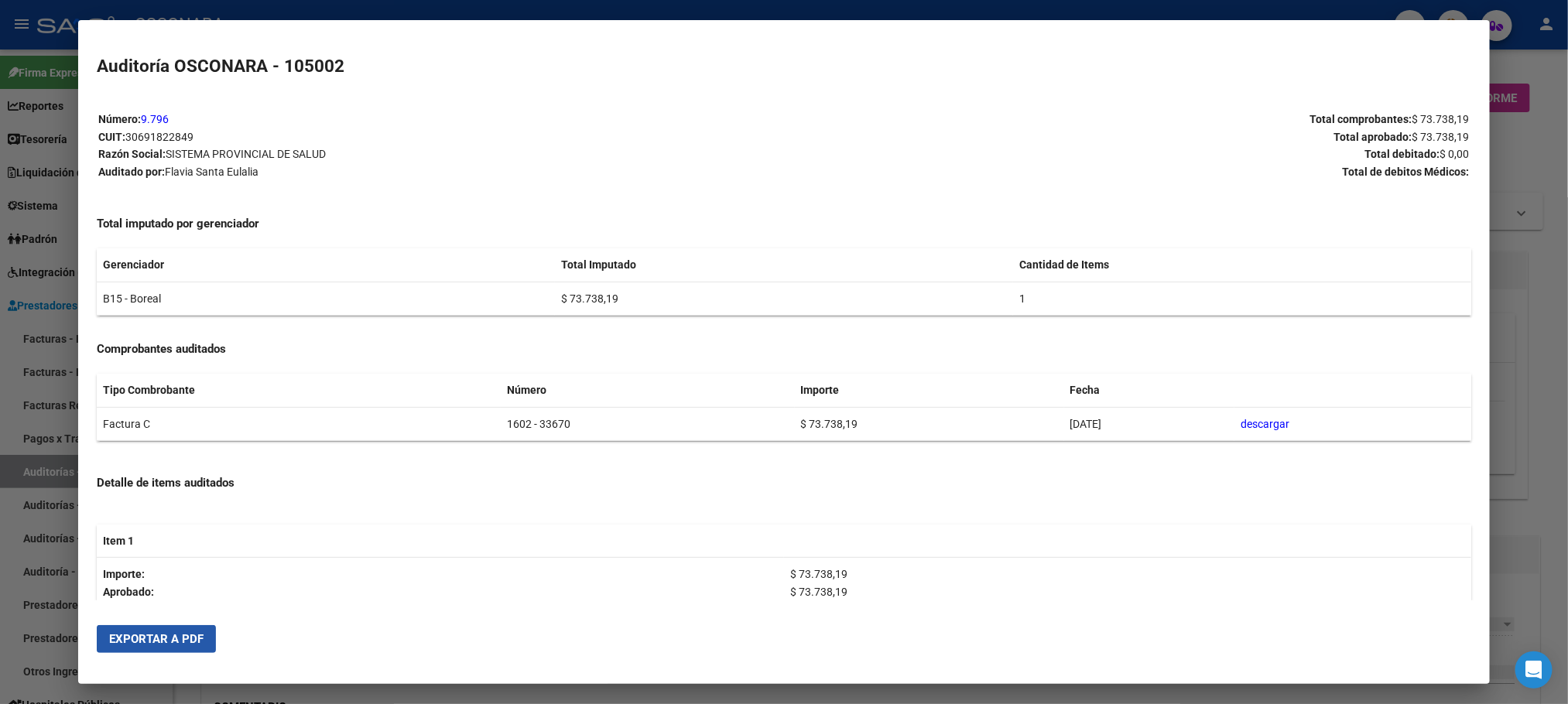
click at [168, 638] on span "Exportar a PDF" at bounding box center [156, 639] width 94 height 14
click at [1564, 370] on div at bounding box center [784, 352] width 1568 height 704
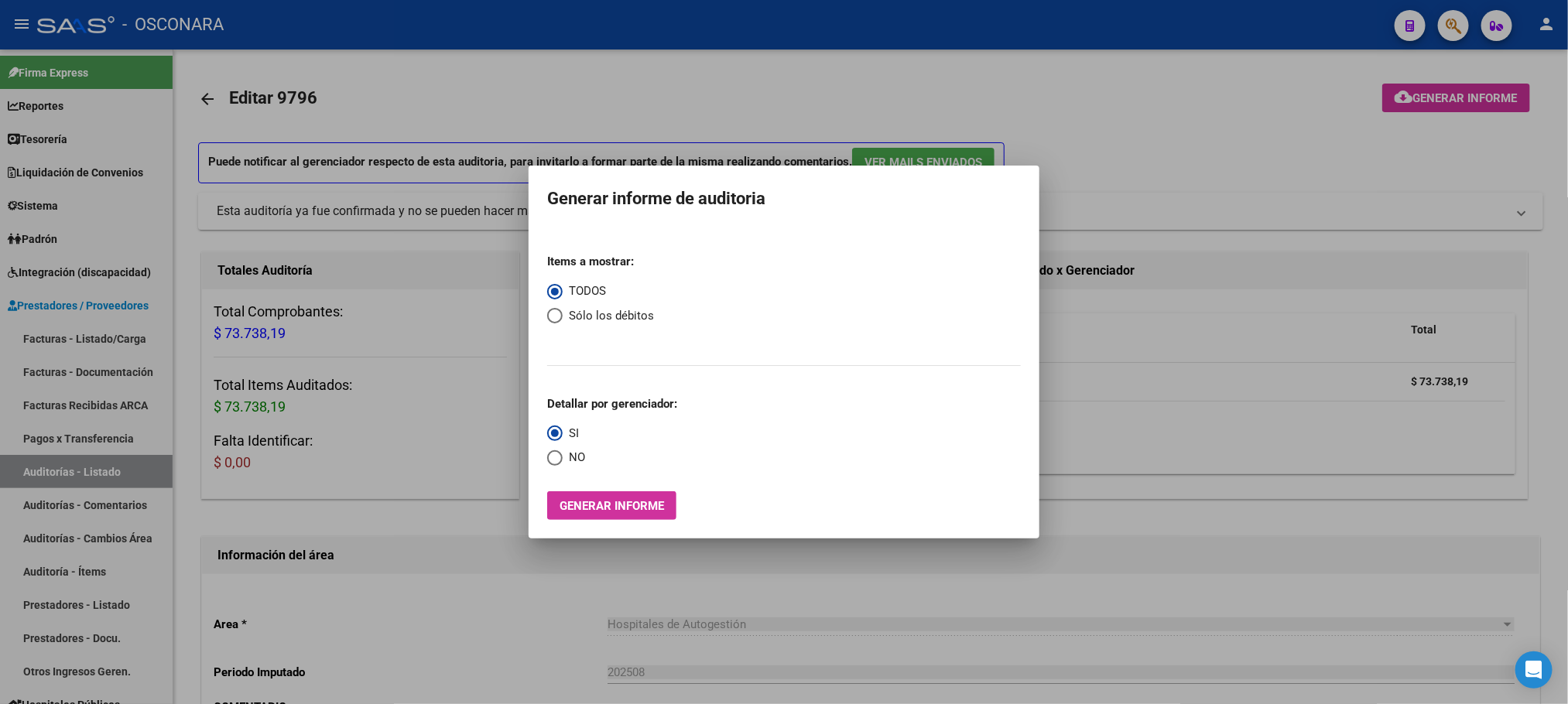
click at [1057, 579] on div at bounding box center [784, 352] width 1568 height 704
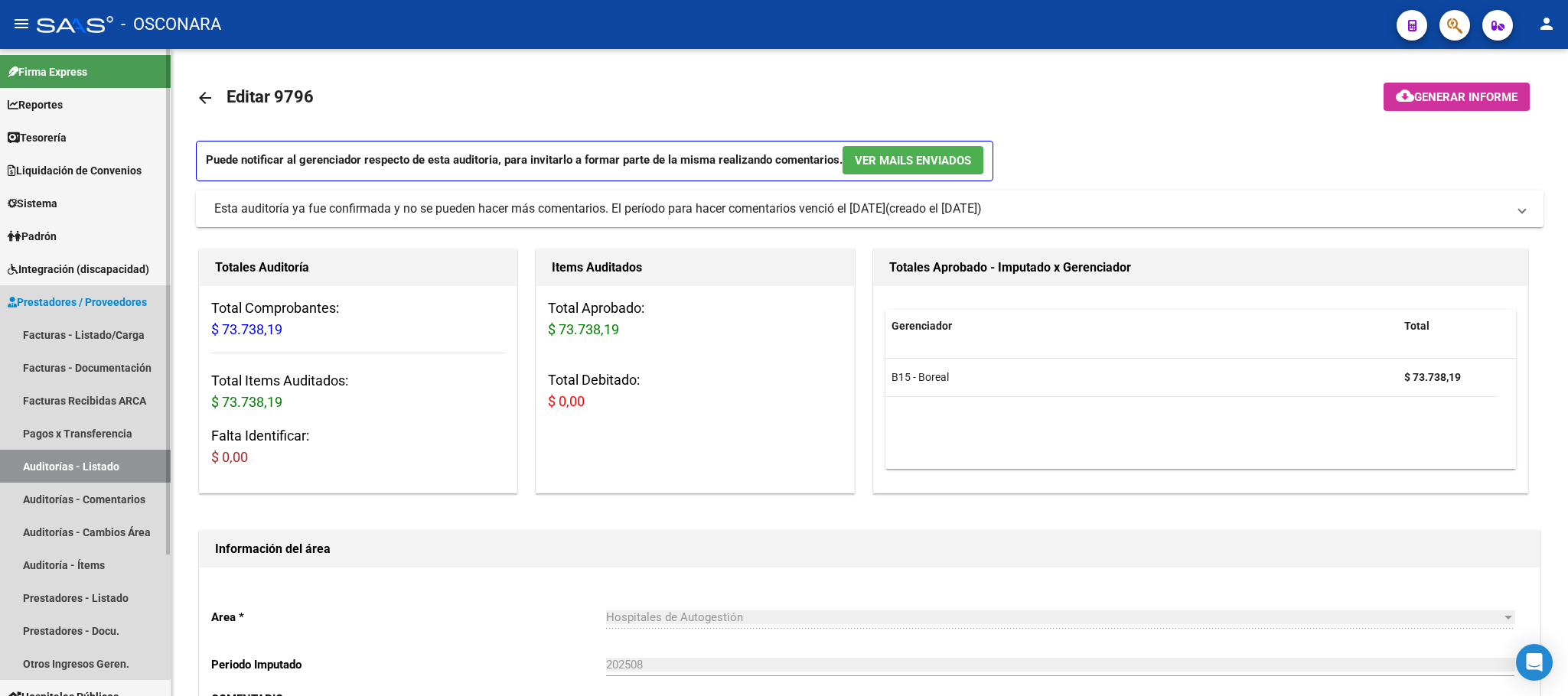
click at [81, 468] on link "Auditorías - Listado" at bounding box center [85, 466] width 171 height 33
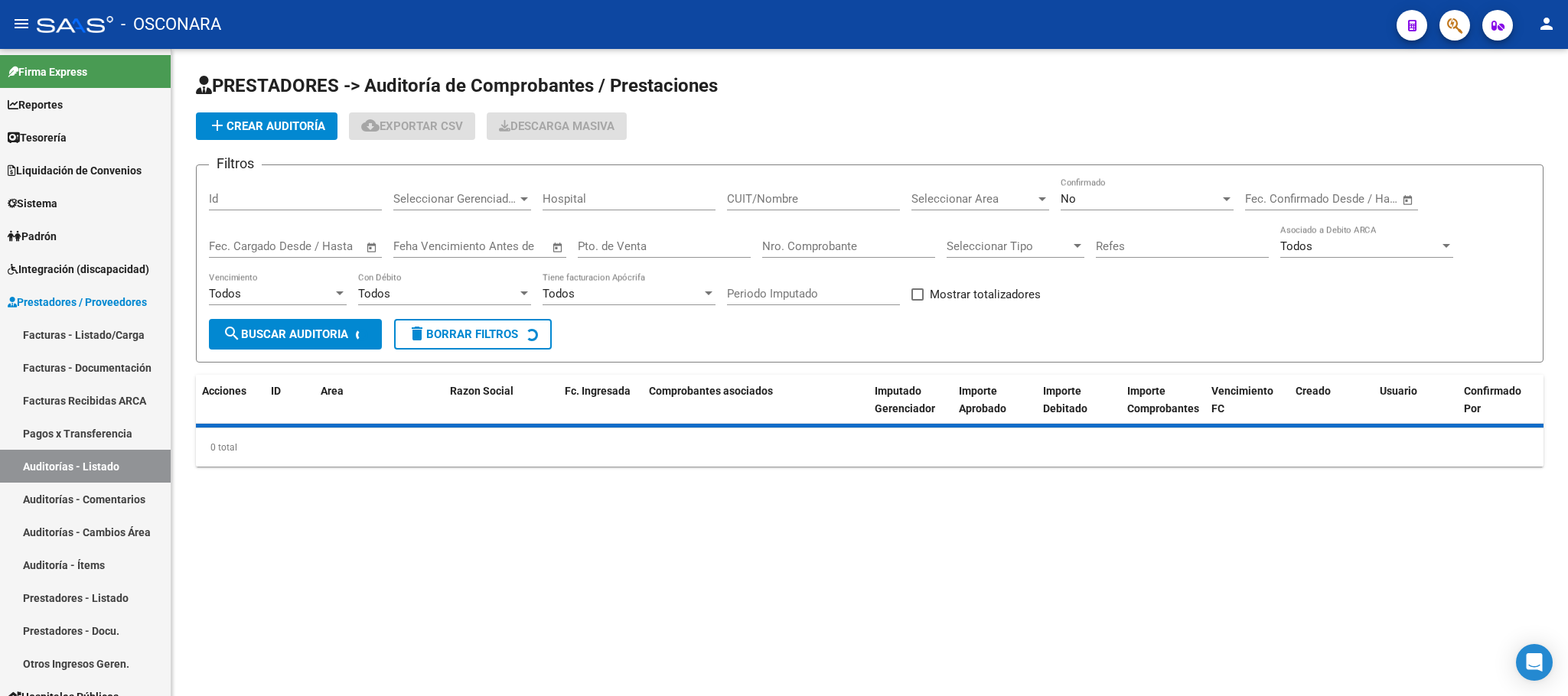
drag, startPoint x: 315, startPoint y: 177, endPoint x: 311, endPoint y: 199, distance: 22.4
click at [315, 177] on form "Filtros Id Seleccionar Gerenciador Seleccionar Gerenciador Hospital CUIT/Nombre…" at bounding box center [869, 264] width 1347 height 199
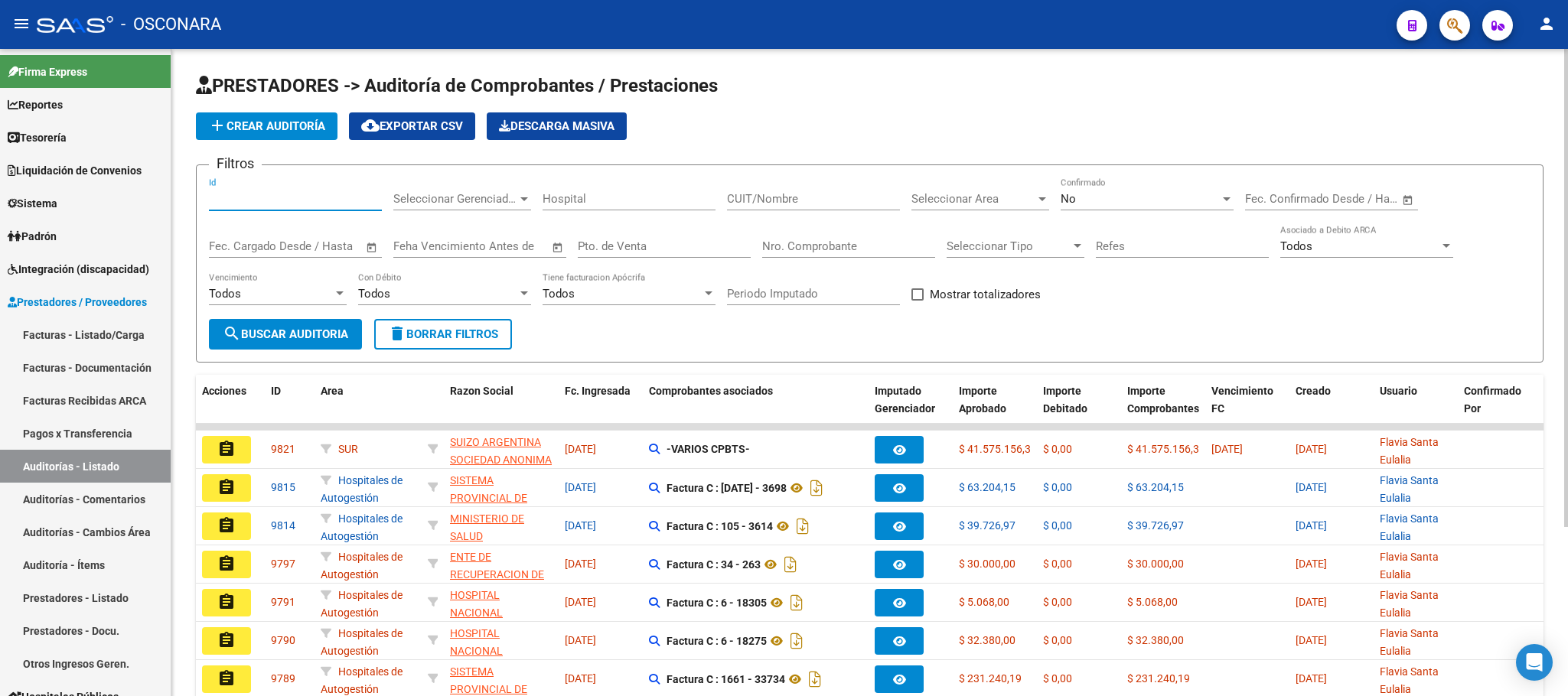
click at [311, 203] on input "Id" at bounding box center [296, 199] width 173 height 14
type input "9797"
click at [324, 339] on span "search Buscar Auditoria" at bounding box center [285, 334] width 125 height 14
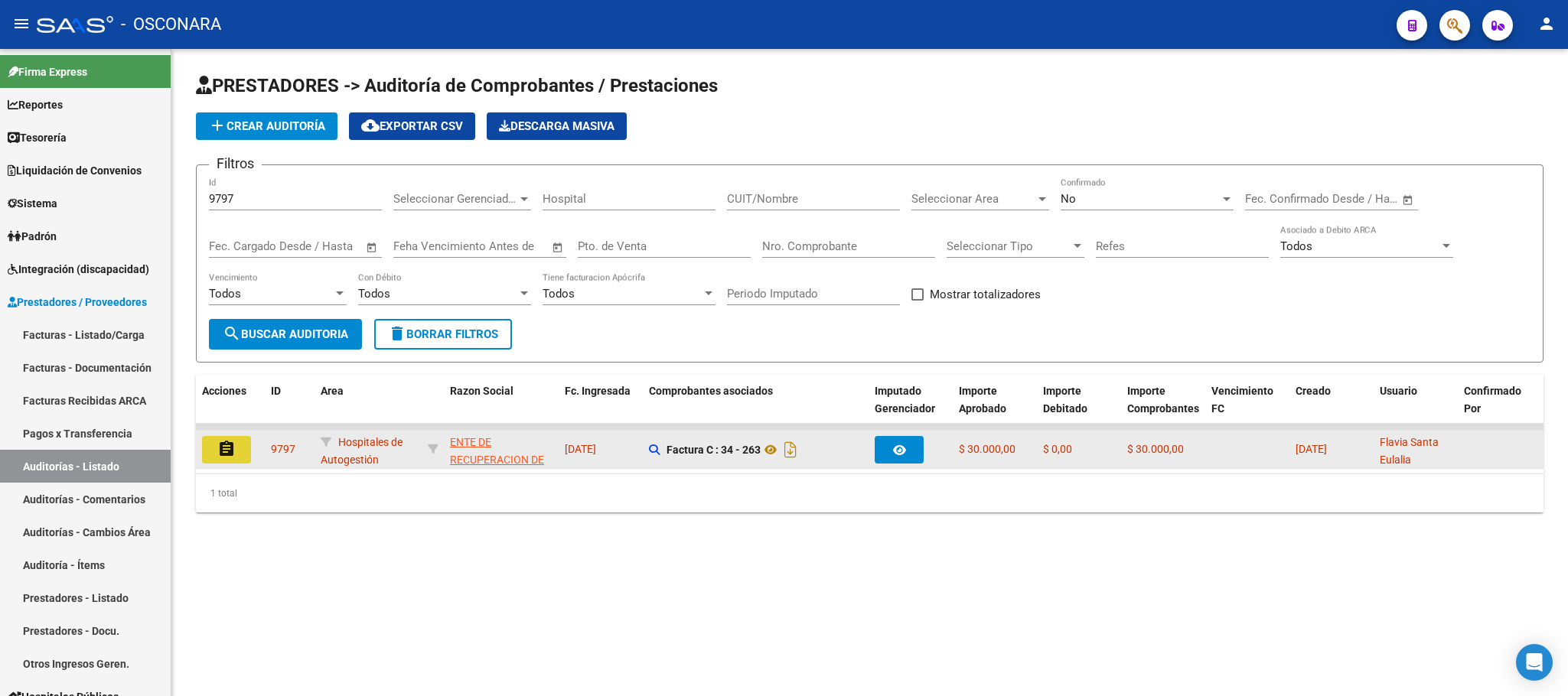
click at [208, 461] on button "assignment" at bounding box center [226, 449] width 49 height 27
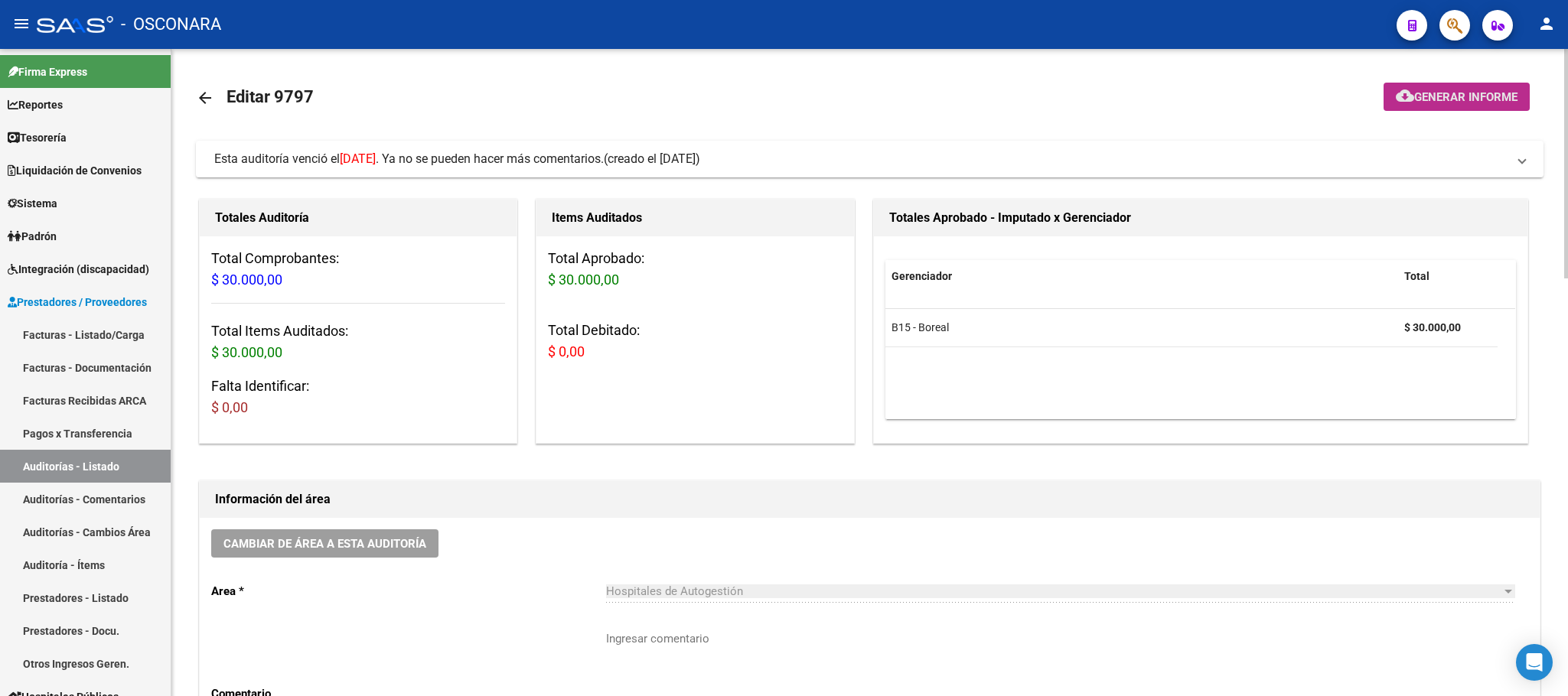
click at [1470, 85] on button "cloud_download Generar informe" at bounding box center [1456, 96] width 146 height 28
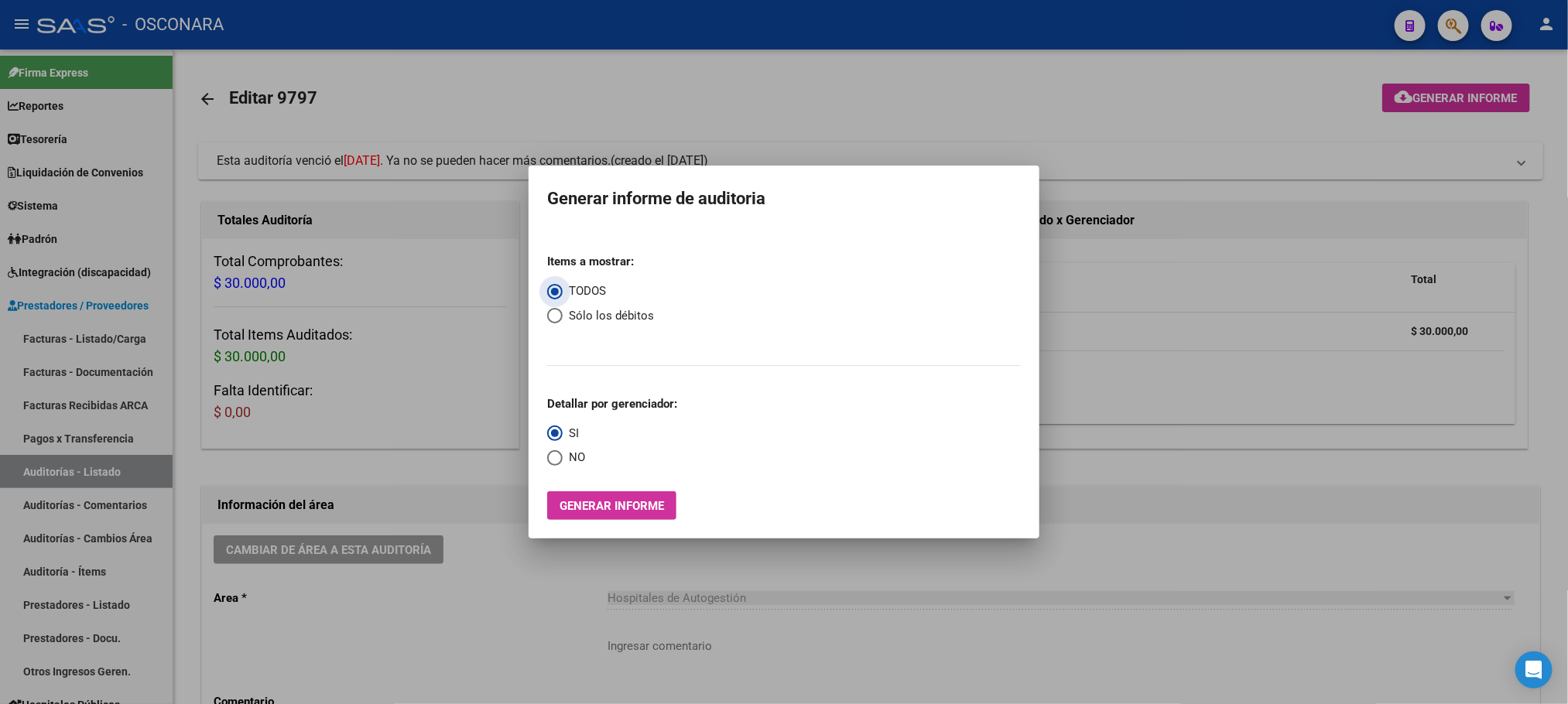
click at [662, 504] on span "Generar informe" at bounding box center [611, 506] width 104 height 14
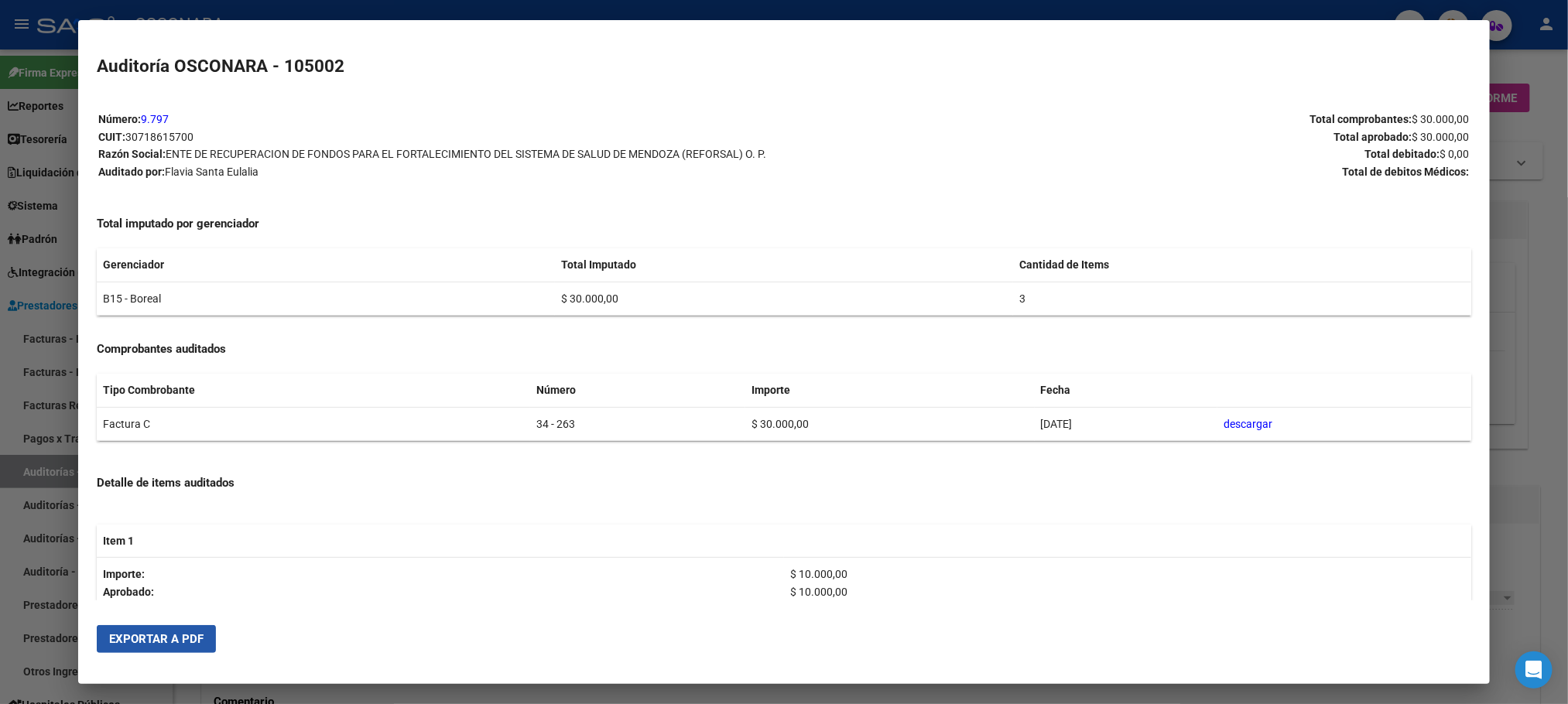
click at [170, 641] on span "Exportar a PDF" at bounding box center [156, 639] width 94 height 14
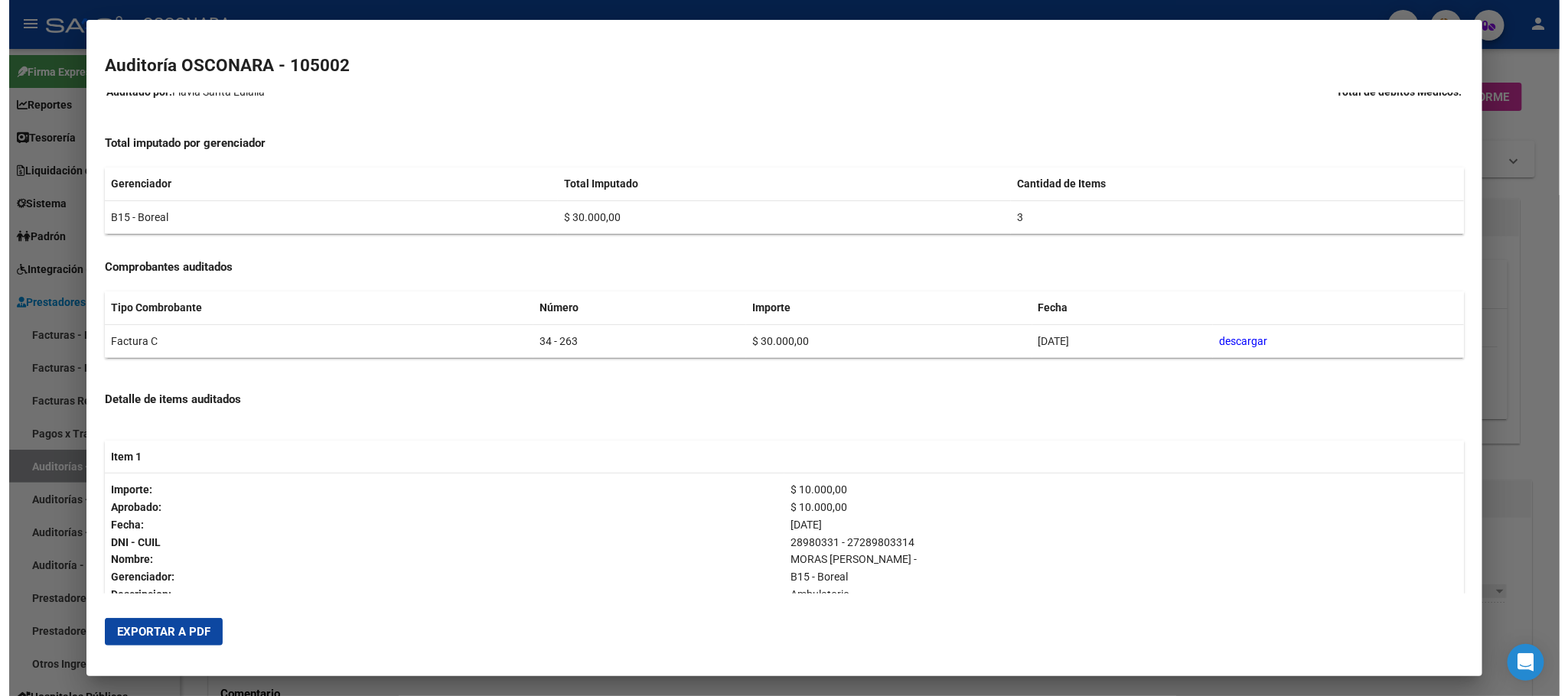
scroll to position [114, 0]
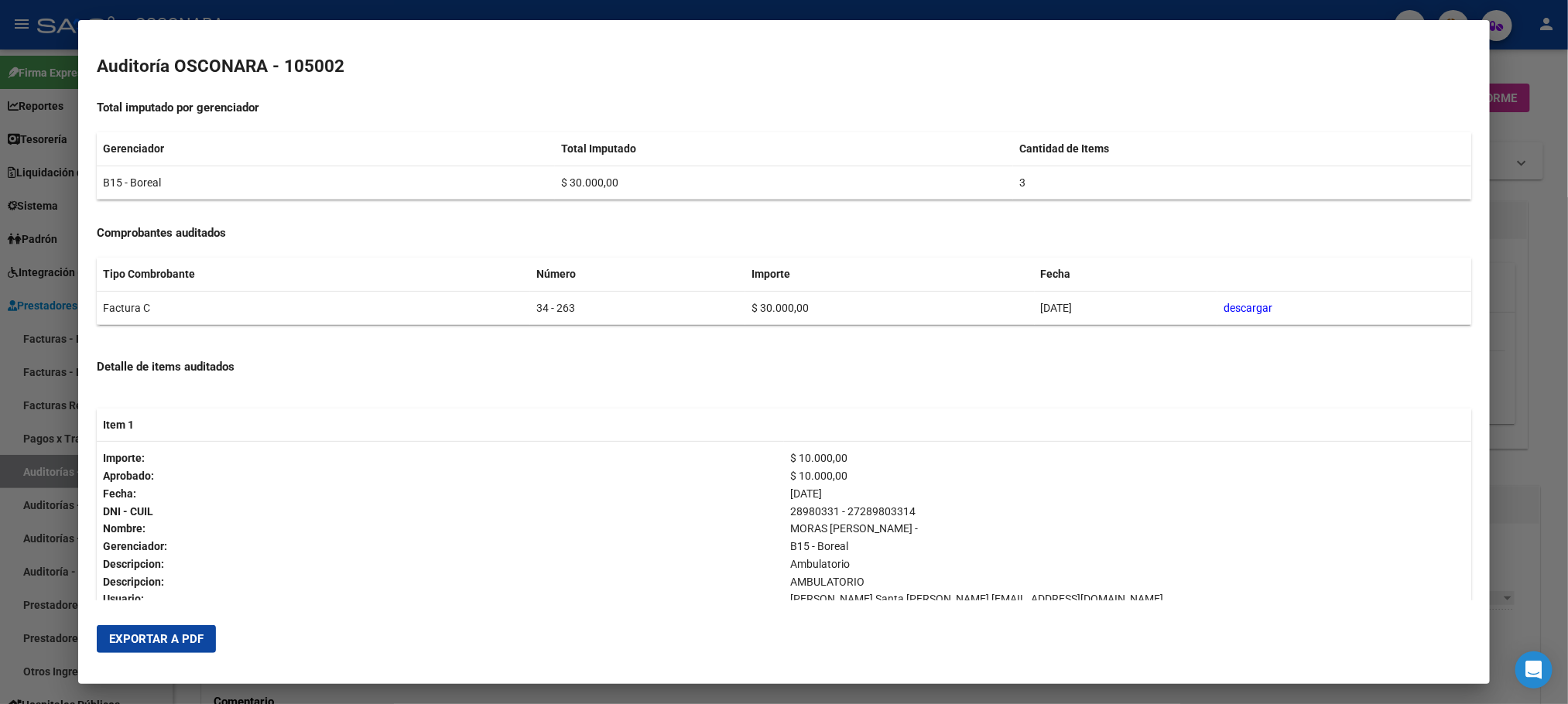
click at [1525, 256] on div at bounding box center [784, 352] width 1568 height 704
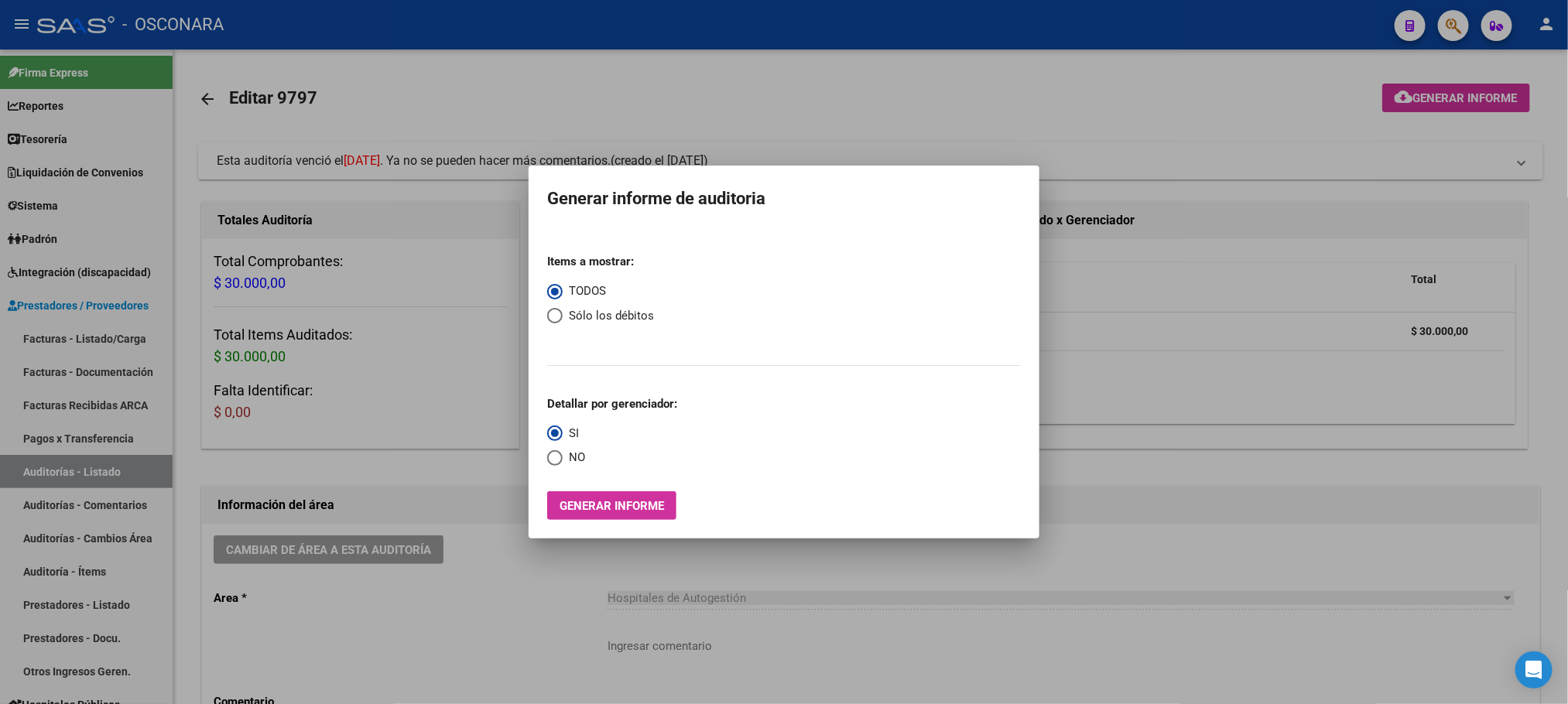
click at [1002, 611] on div at bounding box center [784, 352] width 1568 height 704
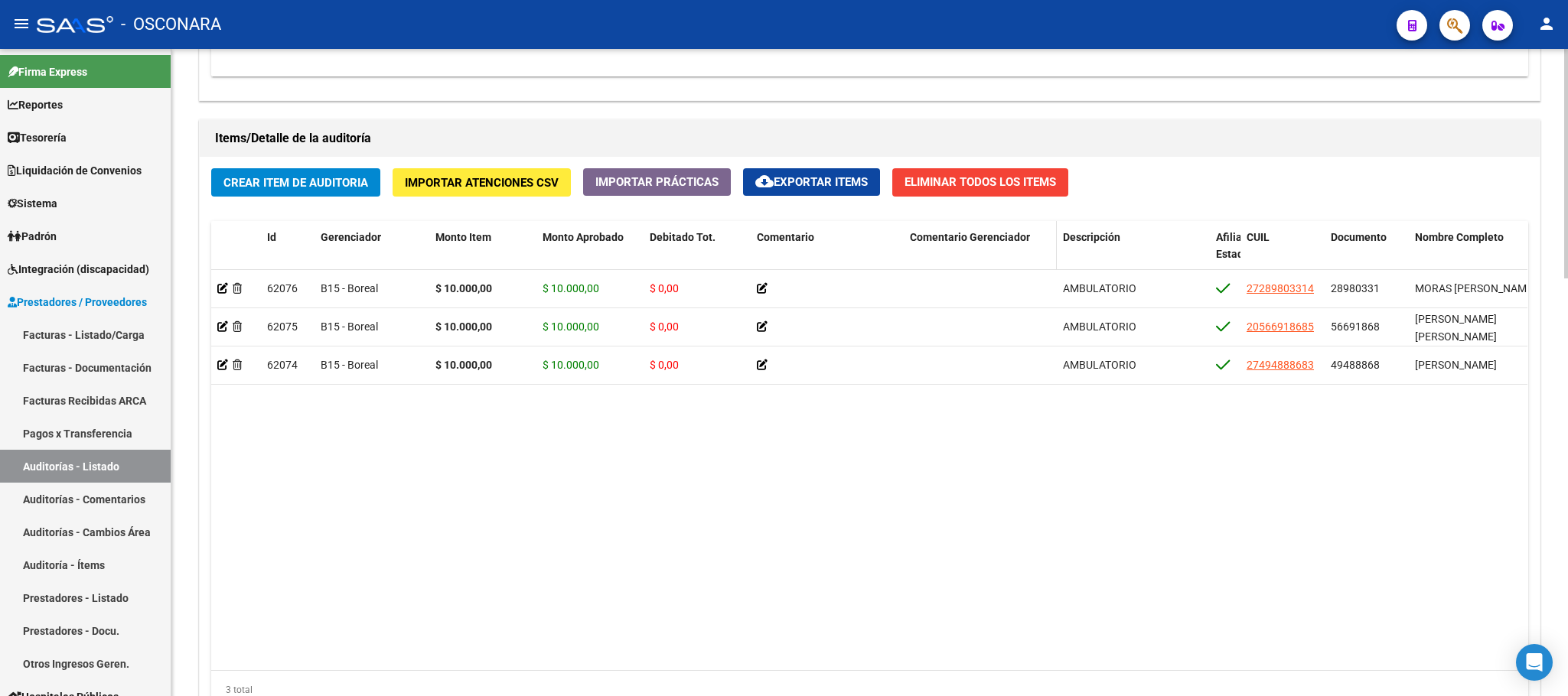
scroll to position [1179, 0]
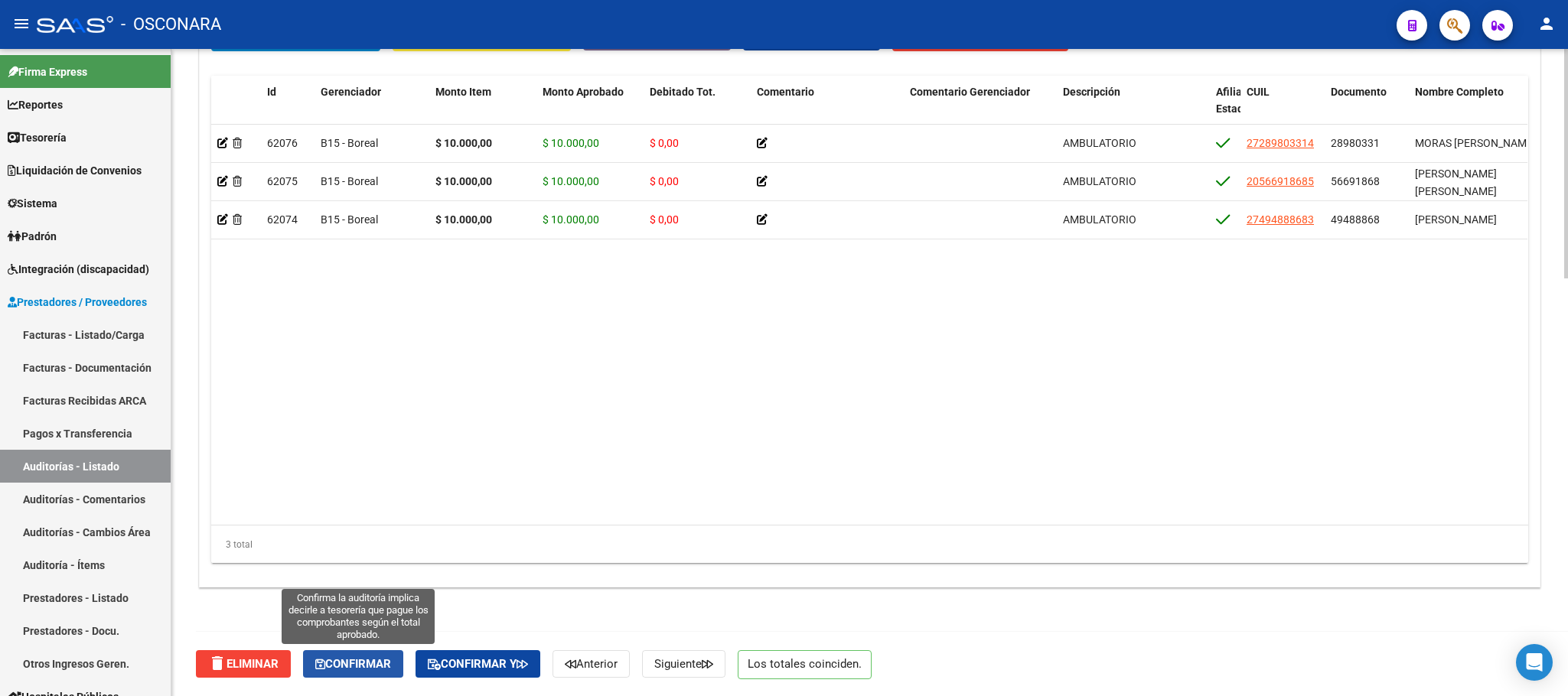
click at [381, 655] on button "Confirmar" at bounding box center [353, 663] width 101 height 27
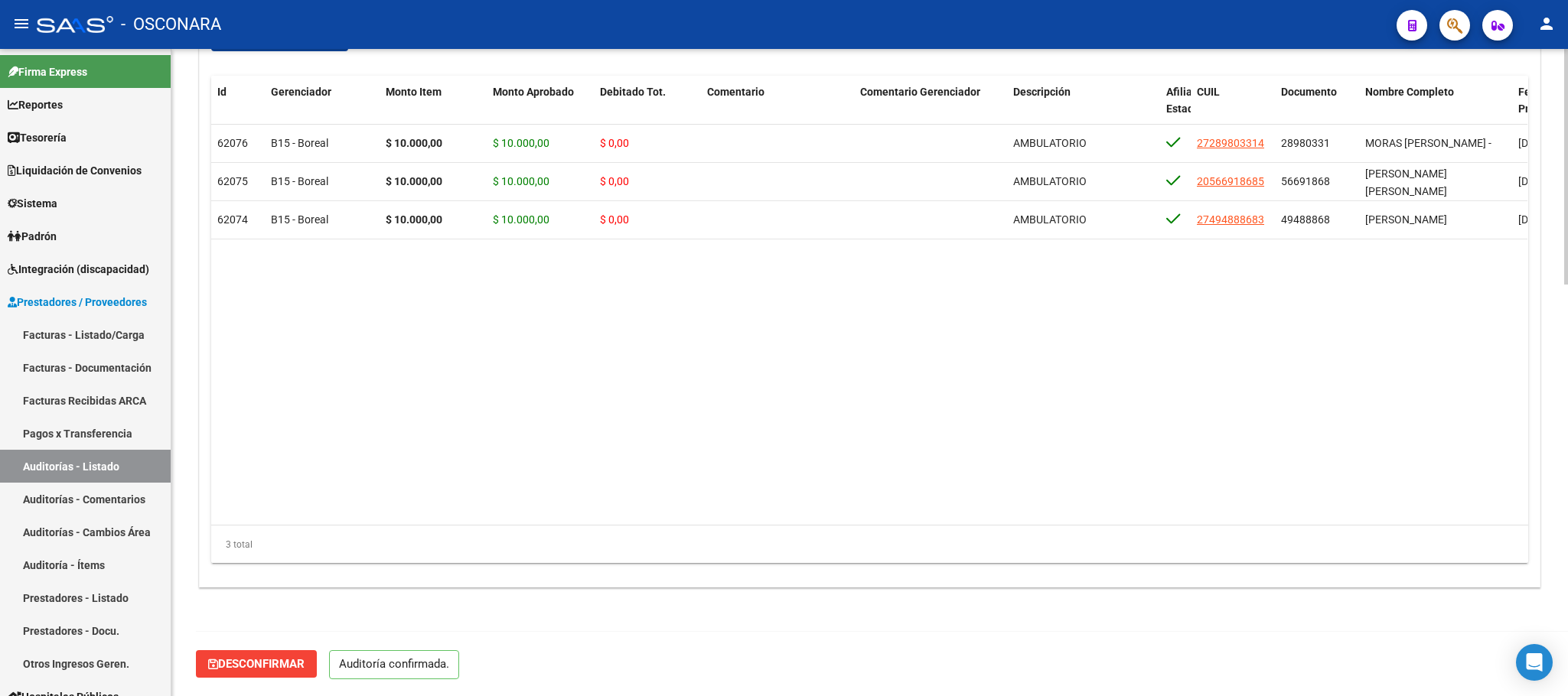
scroll to position [1128, 0]
type input "202508"
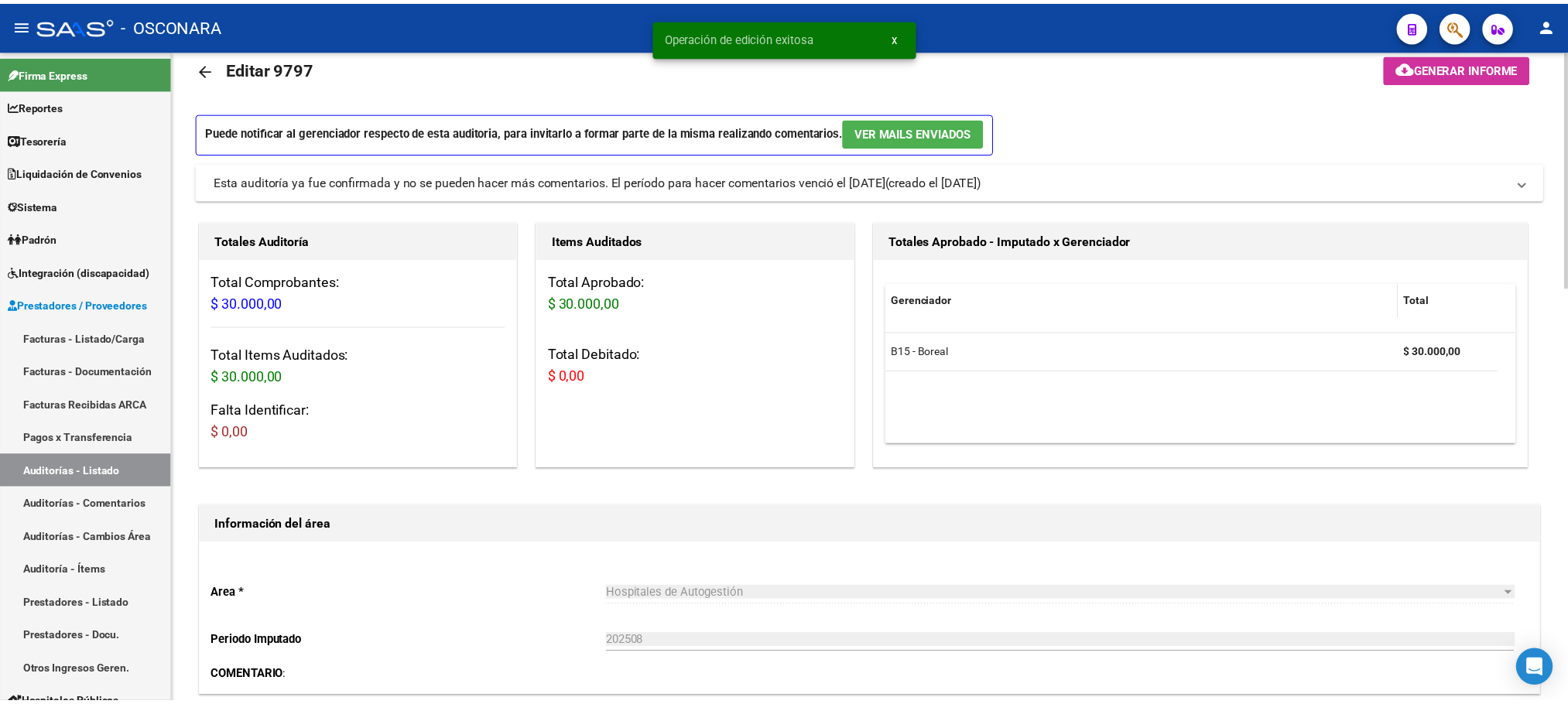
scroll to position [0, 0]
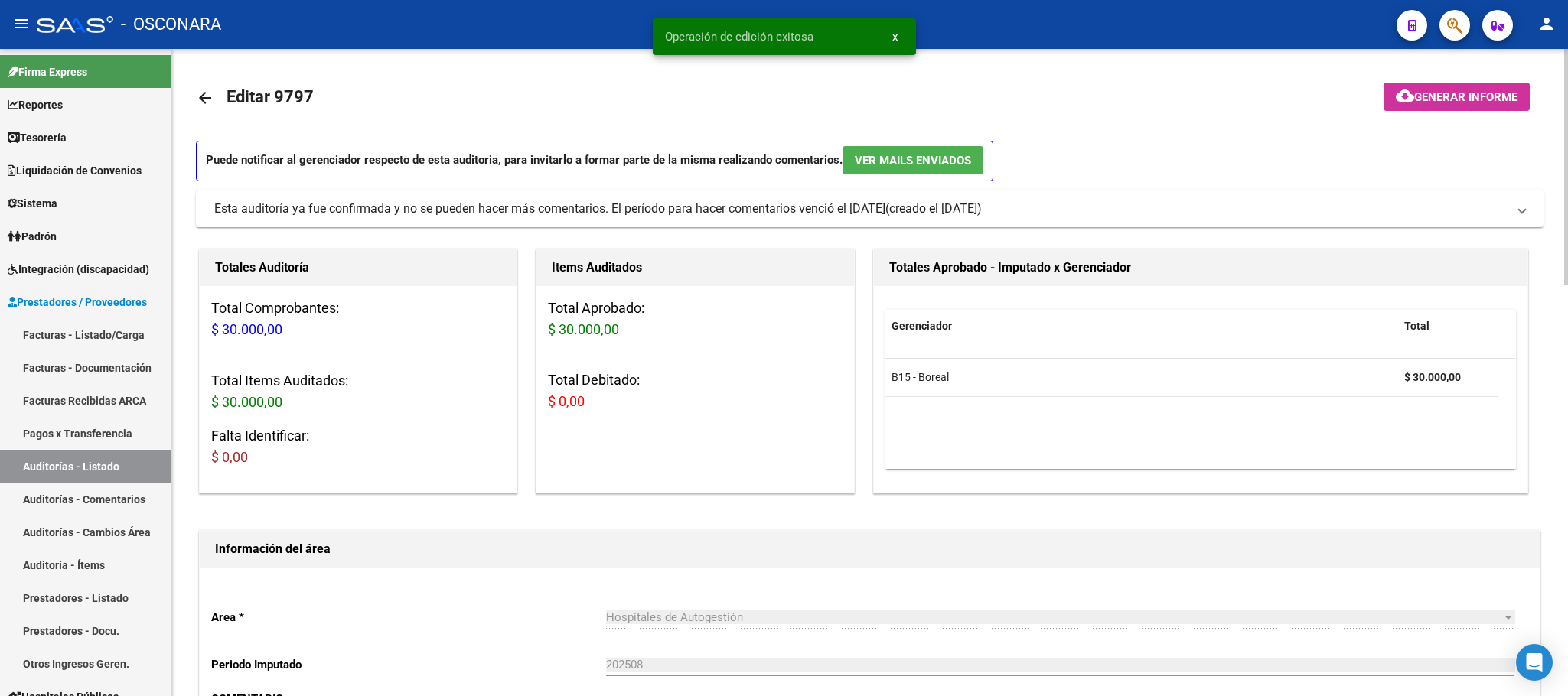
click at [1437, 109] on button "cloud_download Generar informe" at bounding box center [1456, 96] width 146 height 28
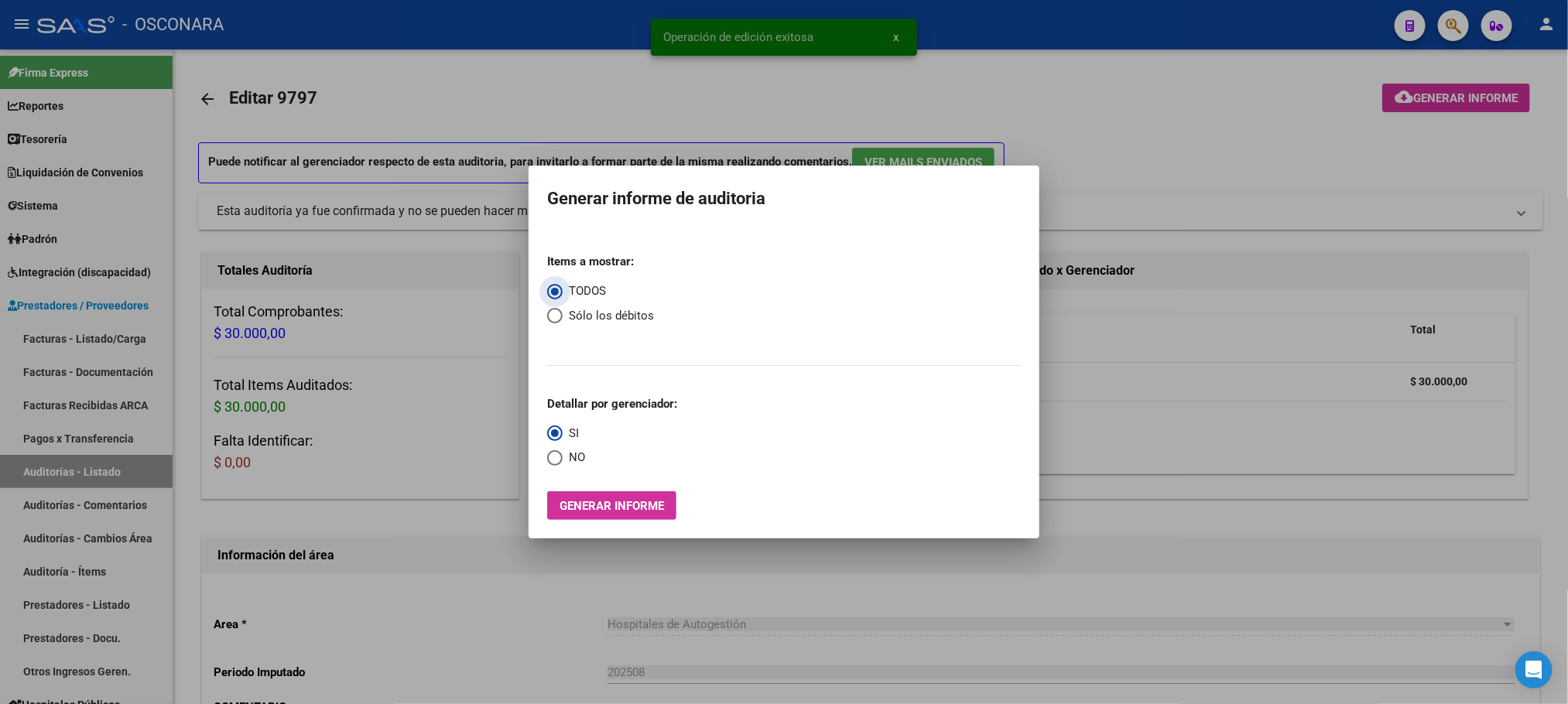
click at [574, 514] on button "Generar informe" at bounding box center [612, 506] width 129 height 28
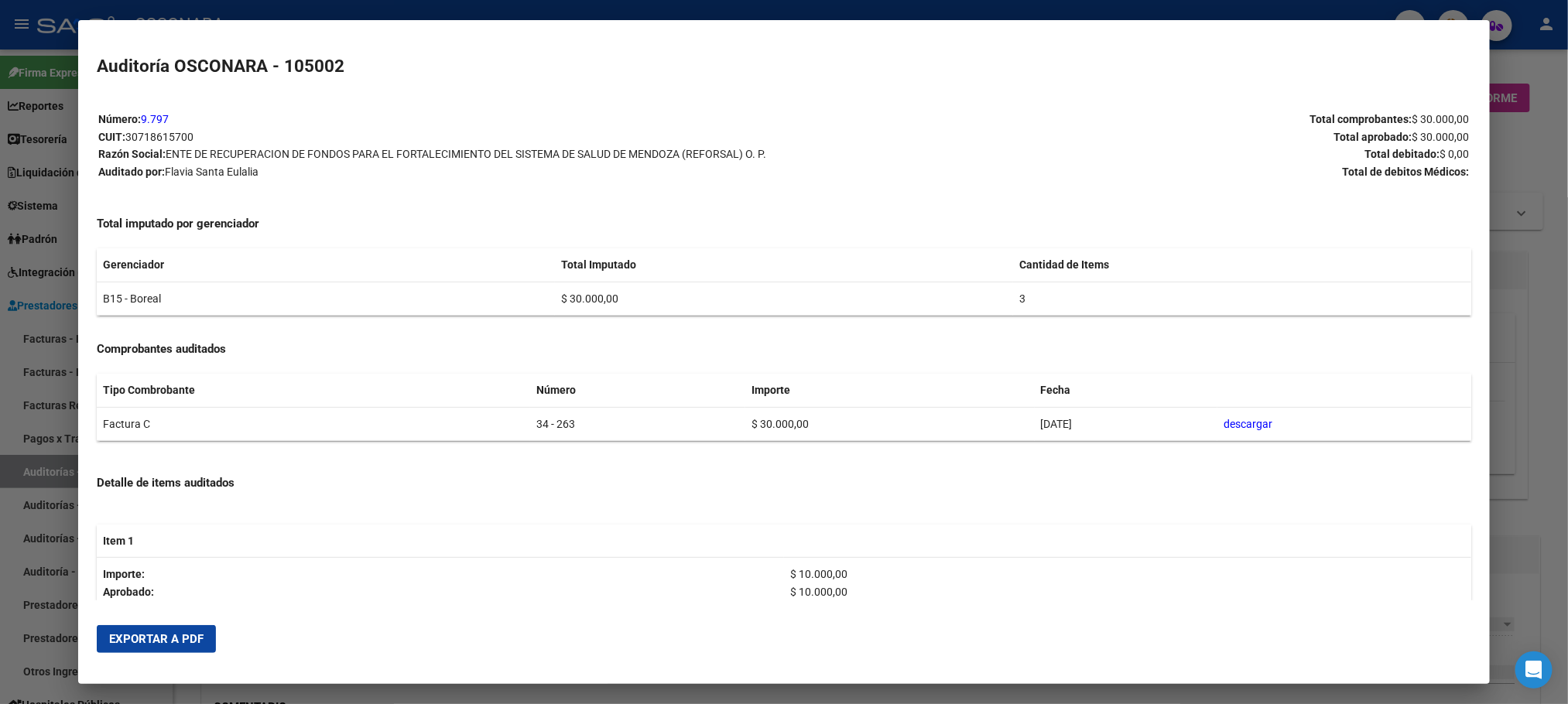
click at [143, 644] on span "Exportar a PDF" at bounding box center [156, 639] width 94 height 14
